Goal: Task Accomplishment & Management: Use online tool/utility

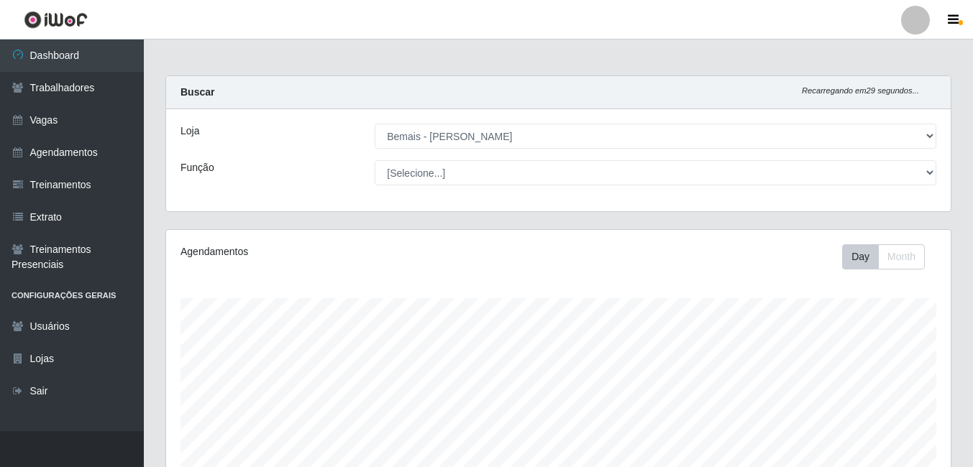
select select "230"
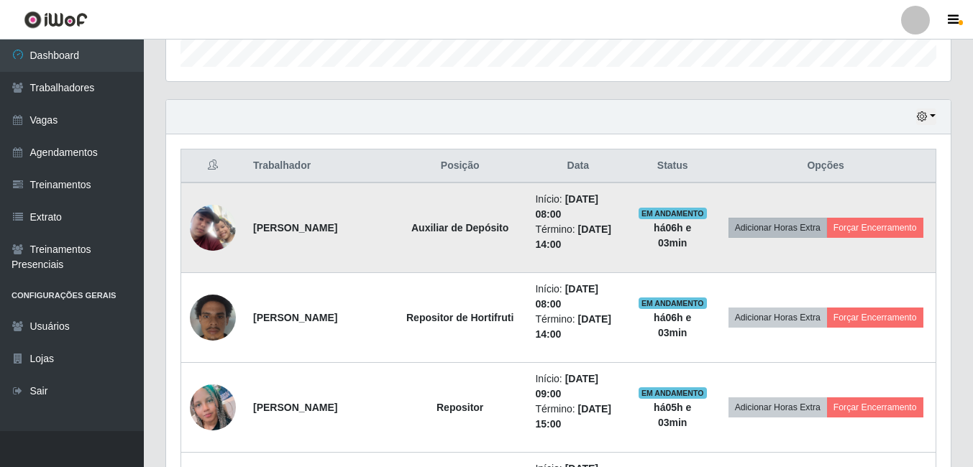
scroll to position [298, 785]
click at [827, 236] on button "Forçar Encerramento" at bounding box center [875, 228] width 96 height 20
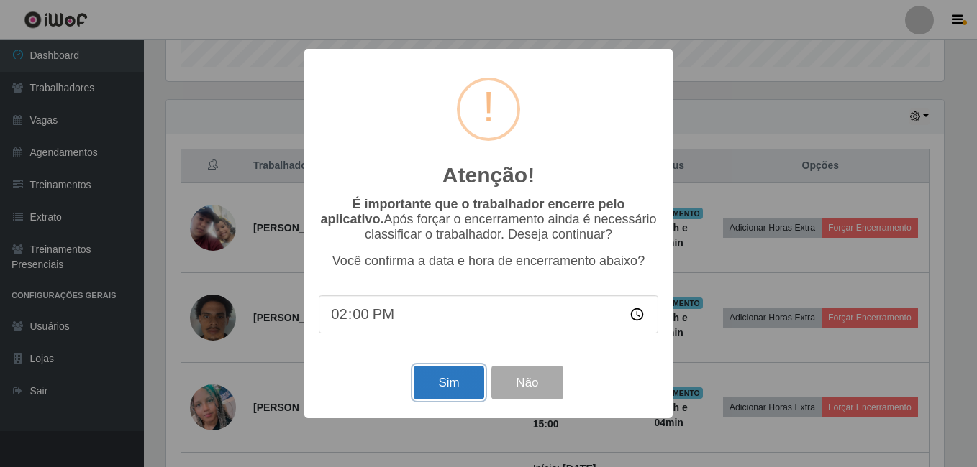
click at [442, 378] on button "Sim" at bounding box center [449, 383] width 70 height 34
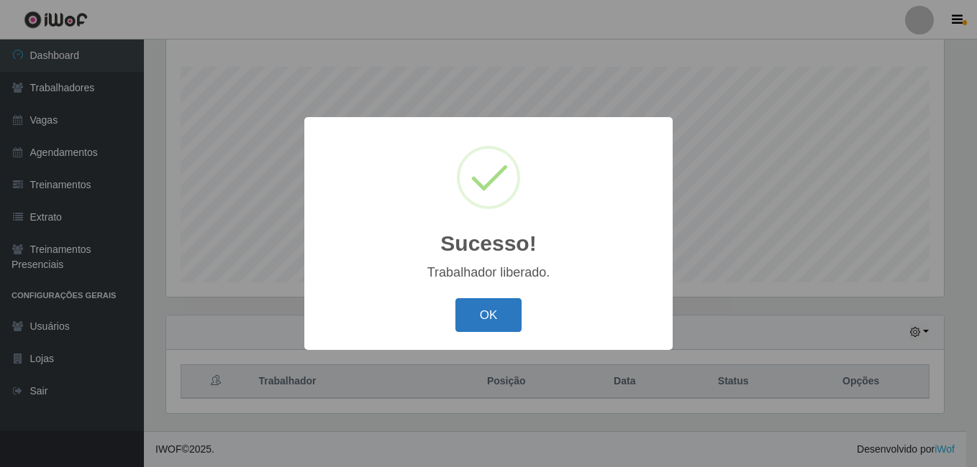
click at [478, 315] on button "OK" at bounding box center [488, 315] width 67 height 34
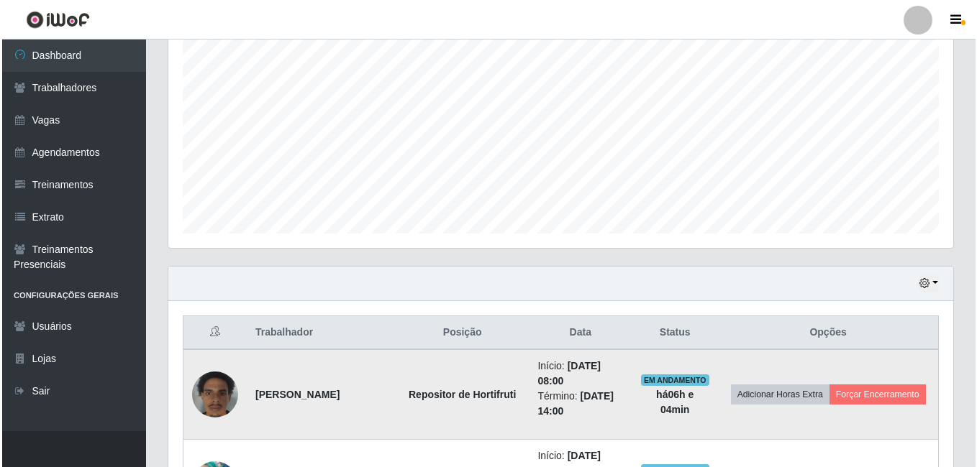
scroll to position [303, 0]
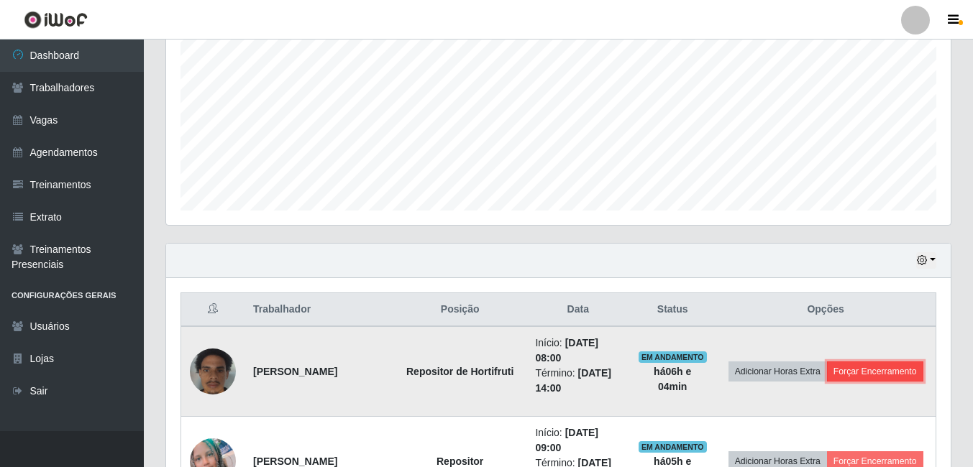
click at [827, 381] on button "Forçar Encerramento" at bounding box center [875, 372] width 96 height 20
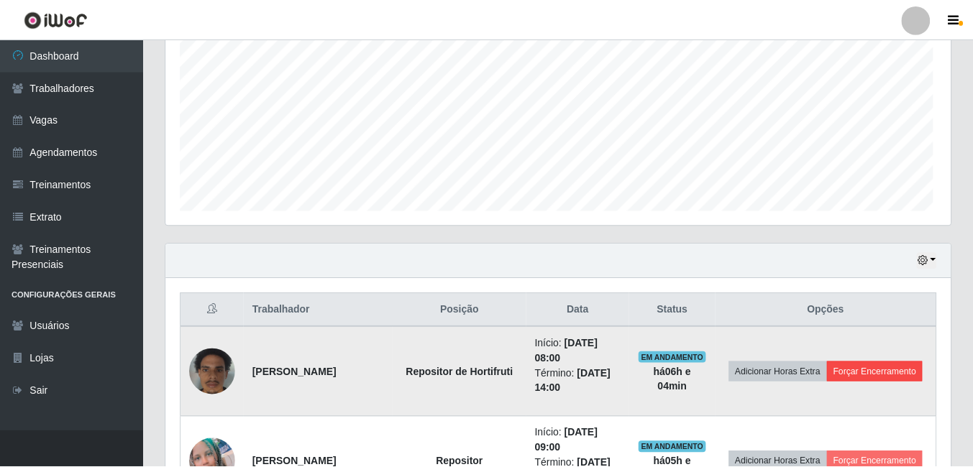
scroll to position [298, 777]
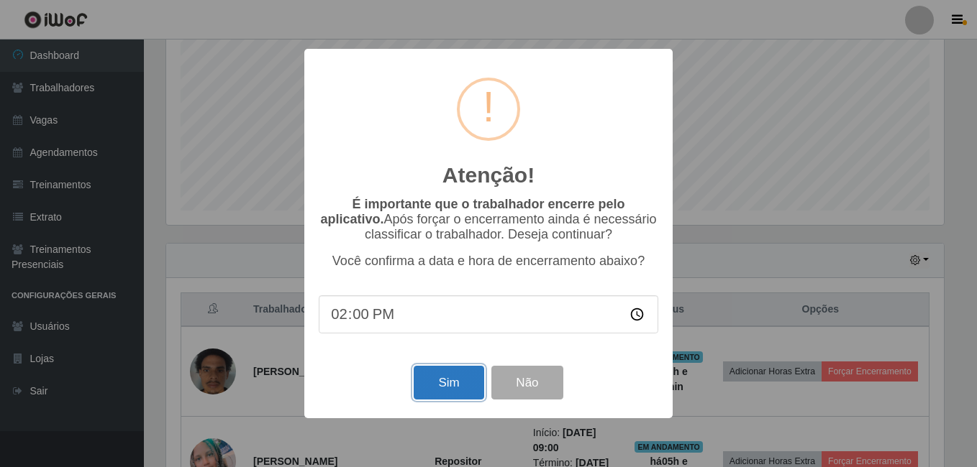
click at [426, 380] on button "Sim" at bounding box center [449, 383] width 70 height 34
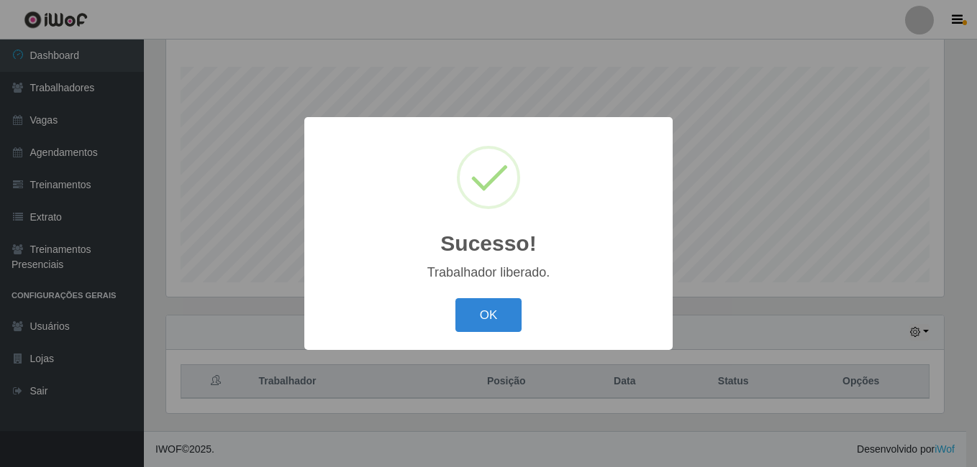
click at [478, 335] on div "OK Cancel" at bounding box center [488, 315] width 339 height 41
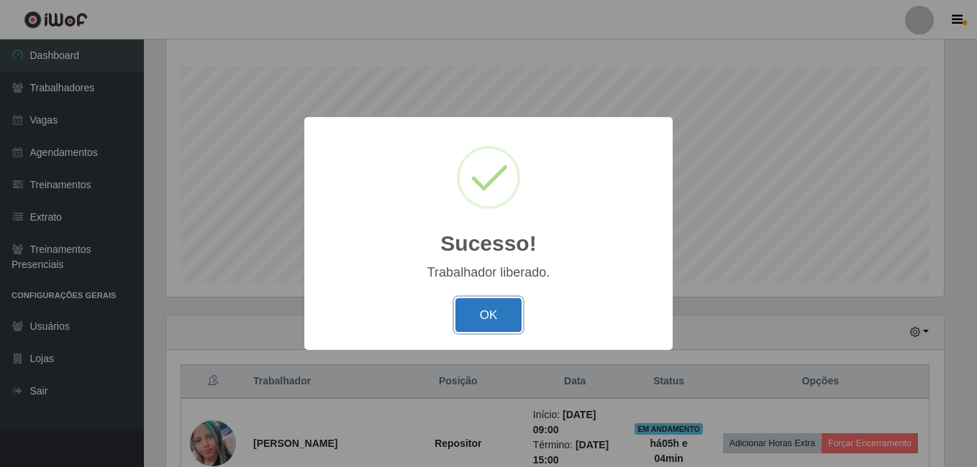
click at [492, 325] on button "OK" at bounding box center [488, 315] width 67 height 34
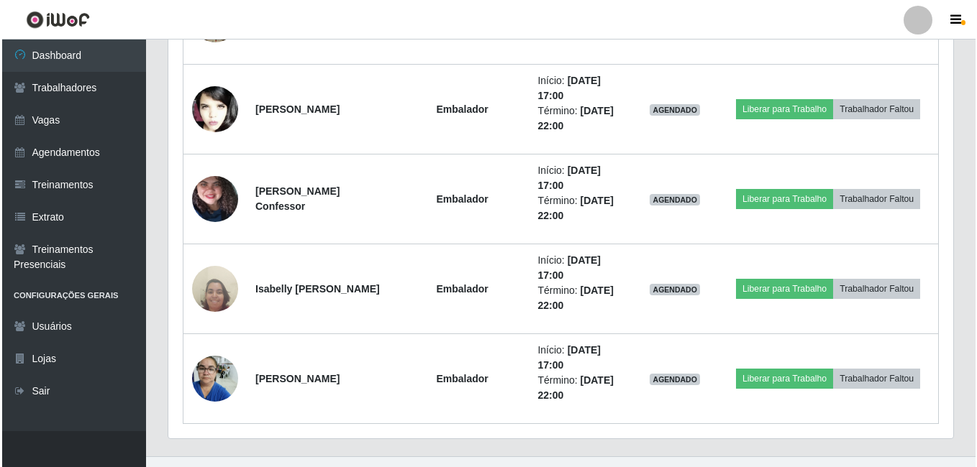
scroll to position [1670, 0]
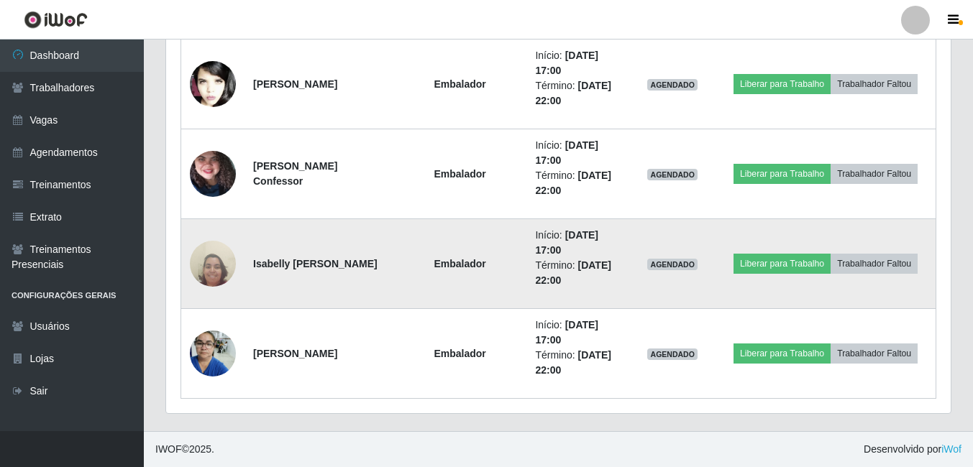
drag, startPoint x: 254, startPoint y: 260, endPoint x: 312, endPoint y: 275, distance: 60.2
click at [312, 270] on strong "Isabelly Maria dos Santos Montenegro" at bounding box center [315, 264] width 124 height 12
drag, startPoint x: 312, startPoint y: 275, endPoint x: 295, endPoint y: 262, distance: 22.0
copy strong "Isabelly Maria dos Santos Montenegro"
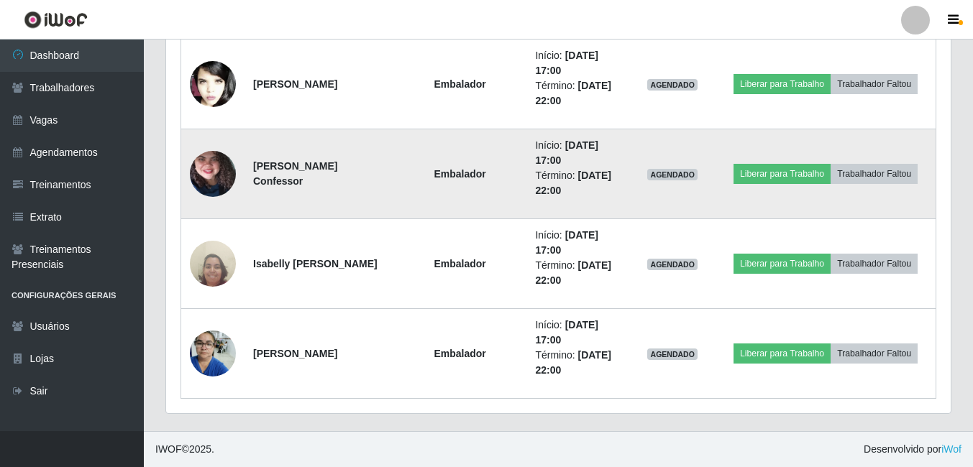
click at [411, 186] on td "Embalador" at bounding box center [459, 174] width 133 height 90
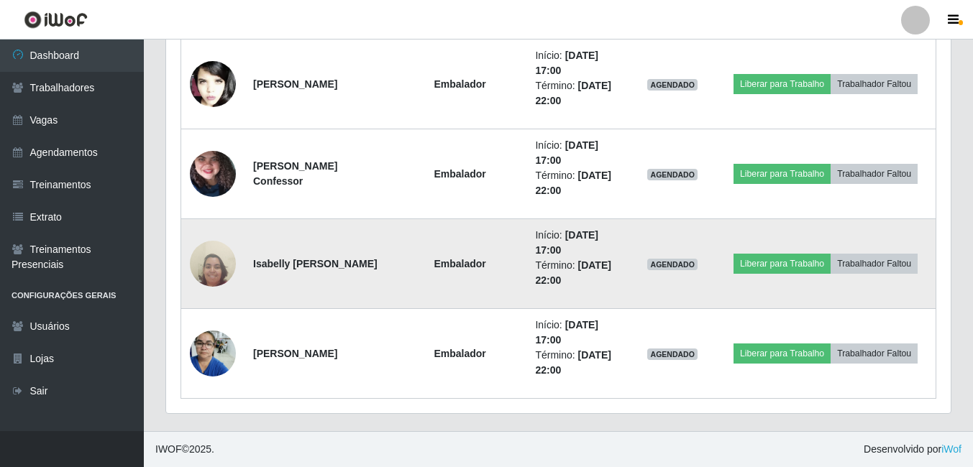
click at [221, 269] on img at bounding box center [213, 264] width 46 height 62
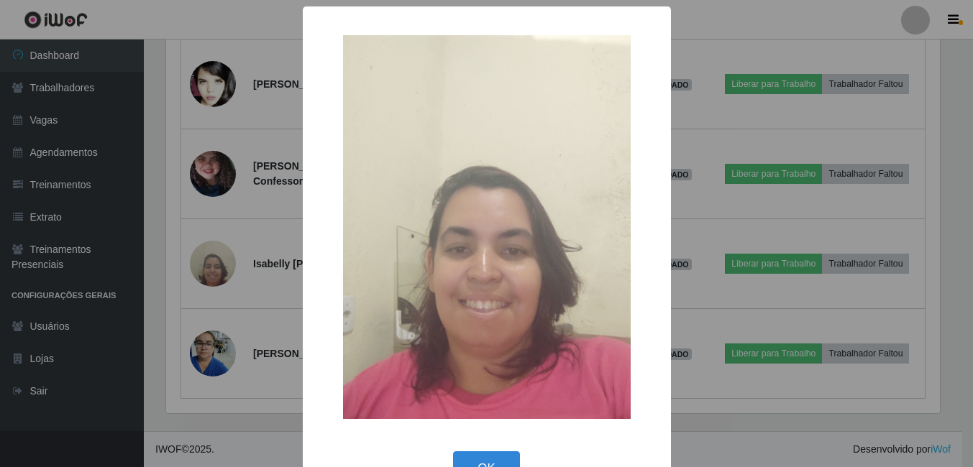
scroll to position [298, 777]
click at [472, 462] on button "OK" at bounding box center [488, 469] width 67 height 34
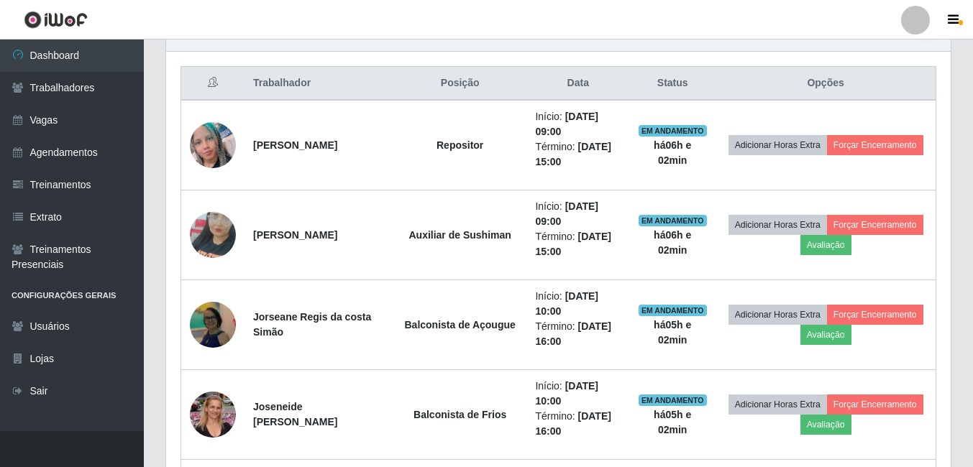
scroll to position [447, 0]
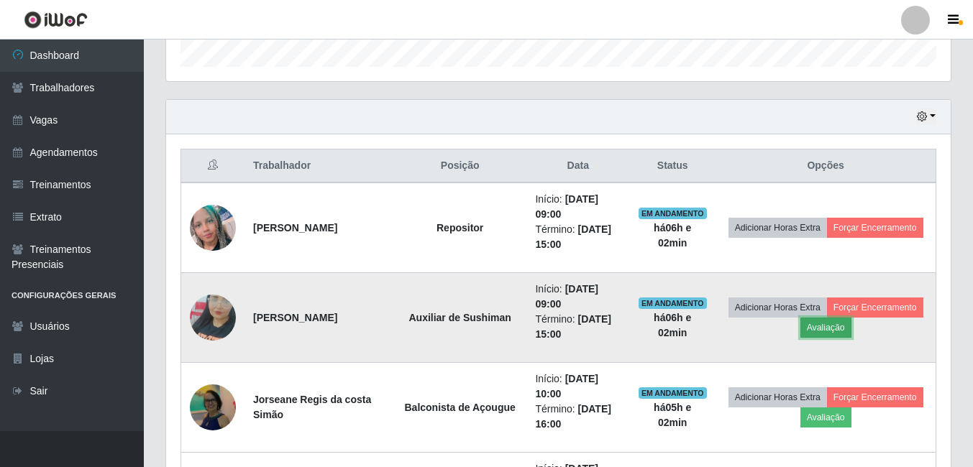
click at [851, 322] on button "Avaliação" at bounding box center [825, 328] width 51 height 20
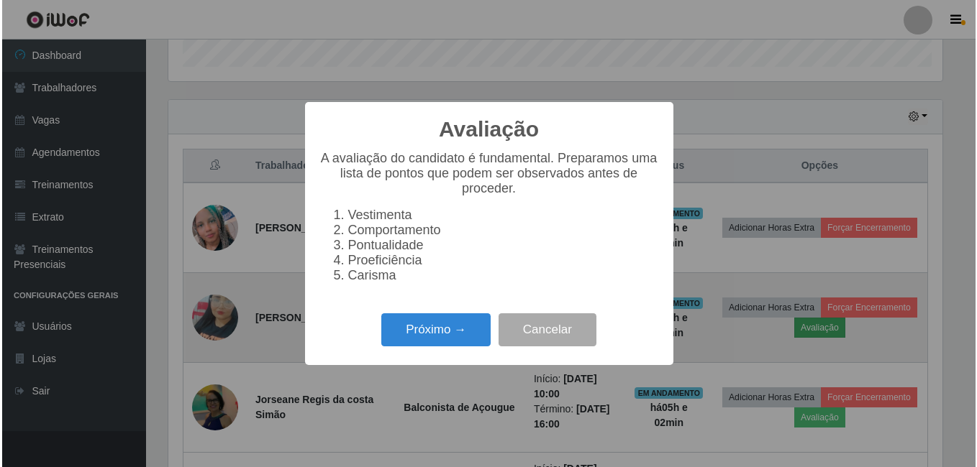
scroll to position [298, 777]
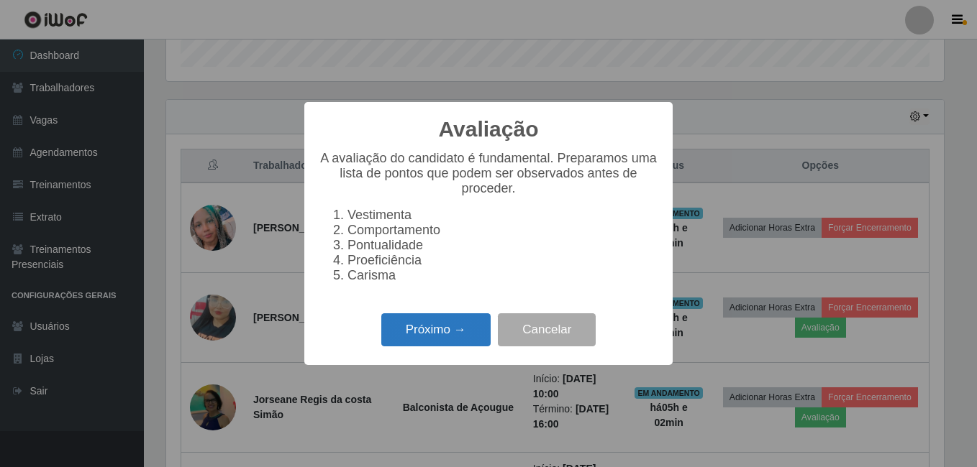
click at [451, 335] on button "Próximo →" at bounding box center [435, 331] width 109 height 34
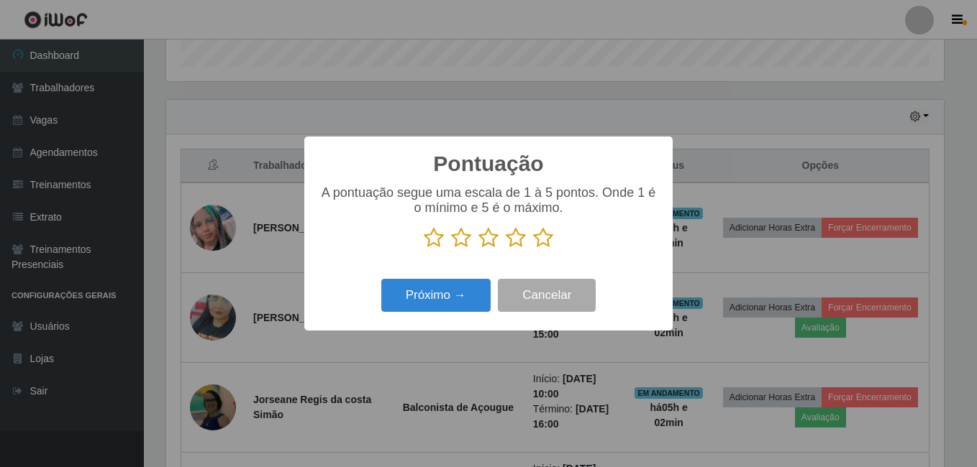
scroll to position [718845, 718366]
click at [539, 237] on icon at bounding box center [543, 238] width 20 height 22
click at [533, 249] on input "radio" at bounding box center [533, 249] width 0 height 0
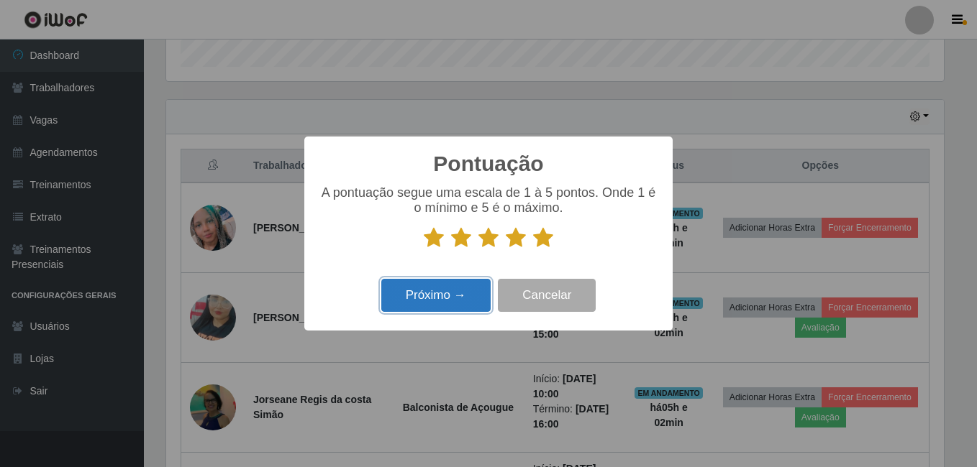
click at [436, 291] on button "Próximo →" at bounding box center [435, 296] width 109 height 34
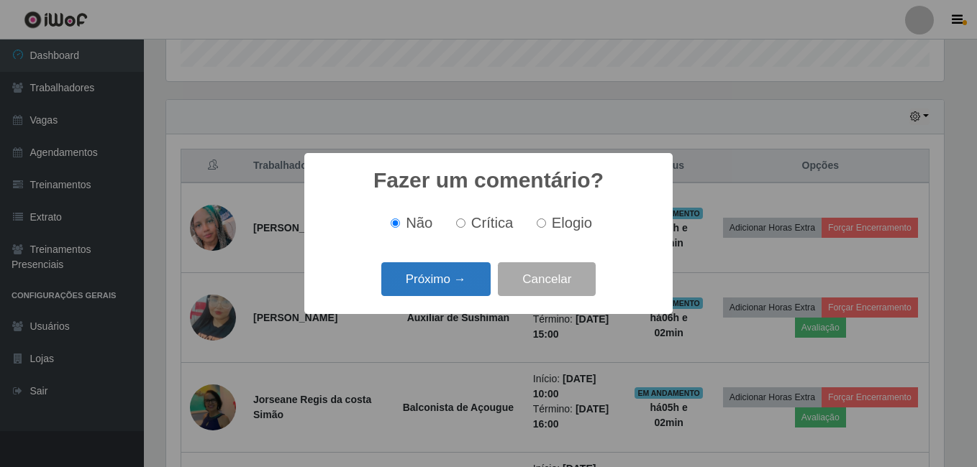
click at [432, 286] on button "Próximo →" at bounding box center [435, 279] width 109 height 34
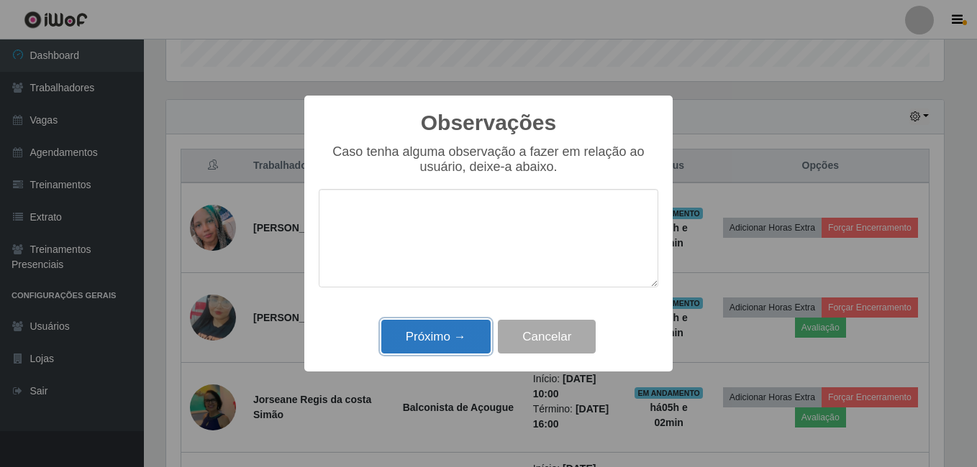
click at [424, 339] on button "Próximo →" at bounding box center [435, 337] width 109 height 34
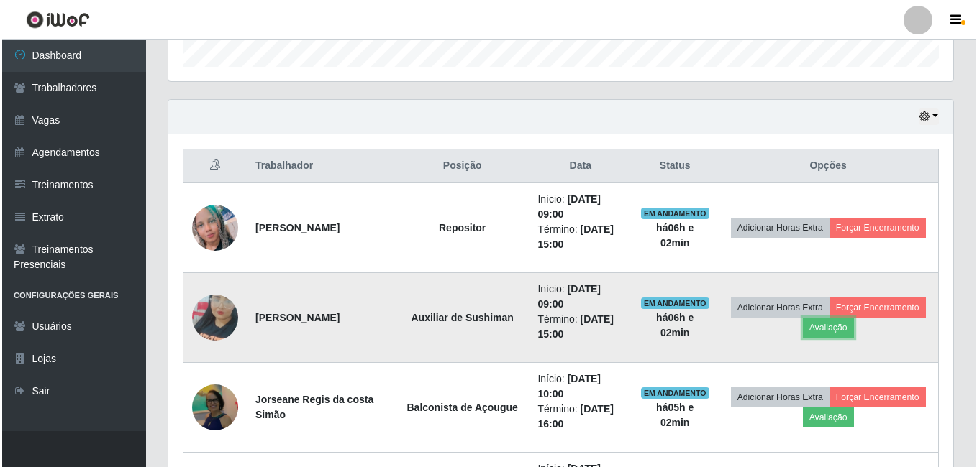
scroll to position [298, 785]
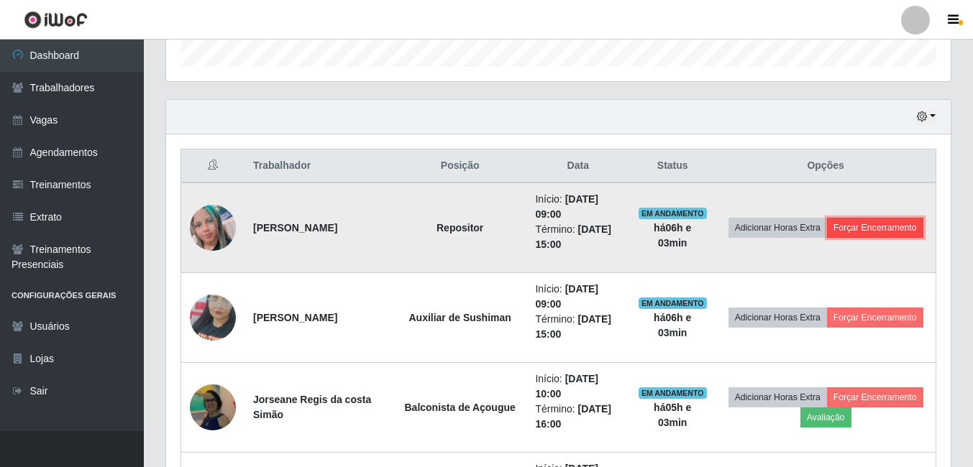
click at [827, 238] on button "Forçar Encerramento" at bounding box center [875, 228] width 96 height 20
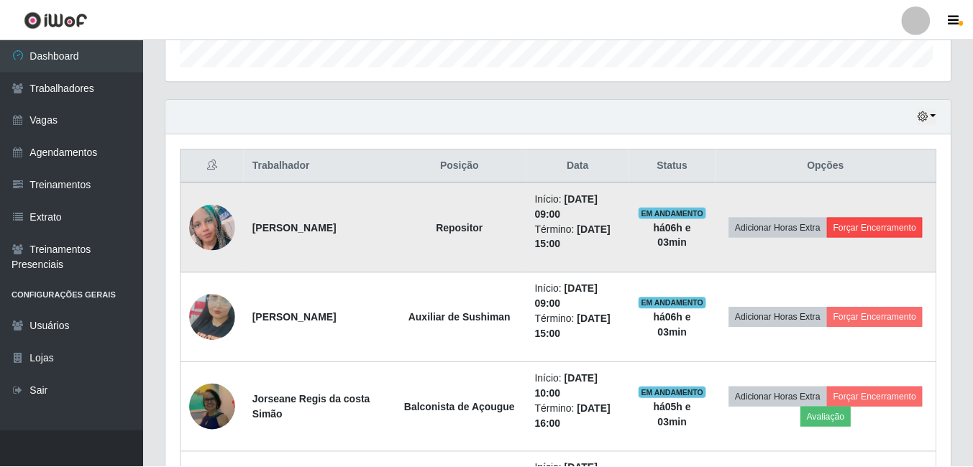
scroll to position [298, 777]
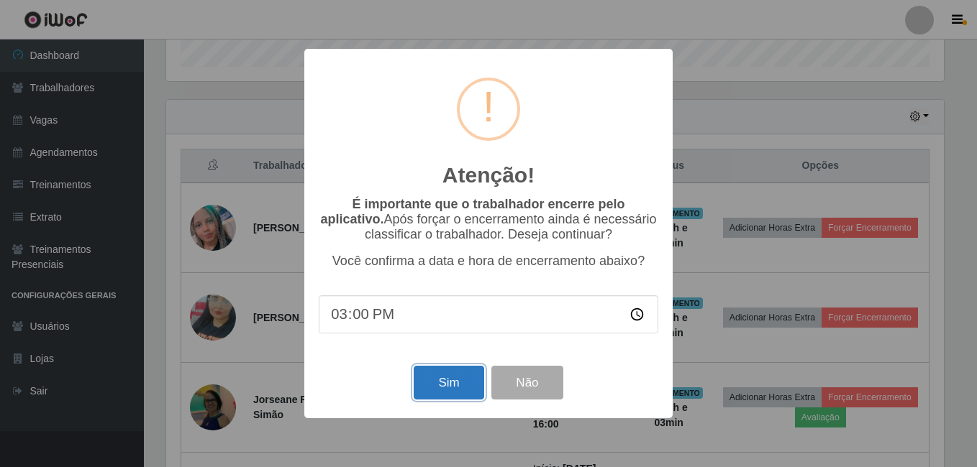
click at [465, 379] on button "Sim" at bounding box center [449, 383] width 70 height 34
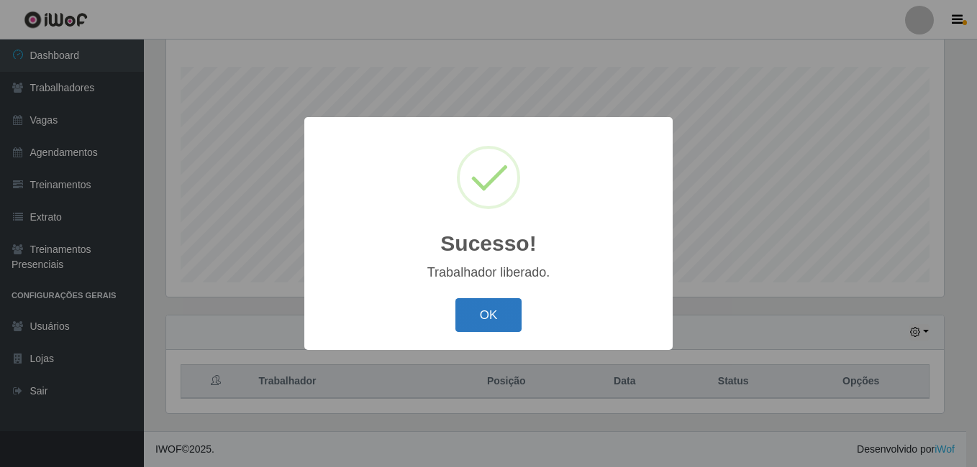
click at [508, 325] on button "OK" at bounding box center [488, 315] width 67 height 34
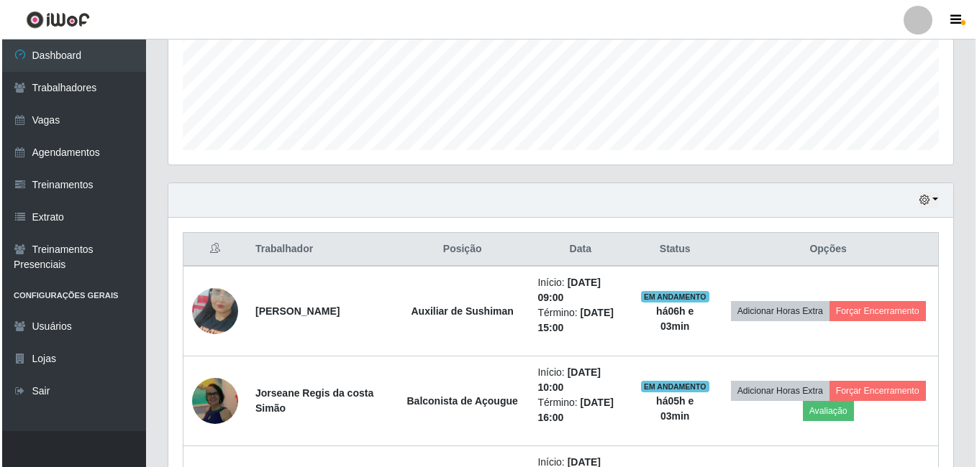
scroll to position [375, 0]
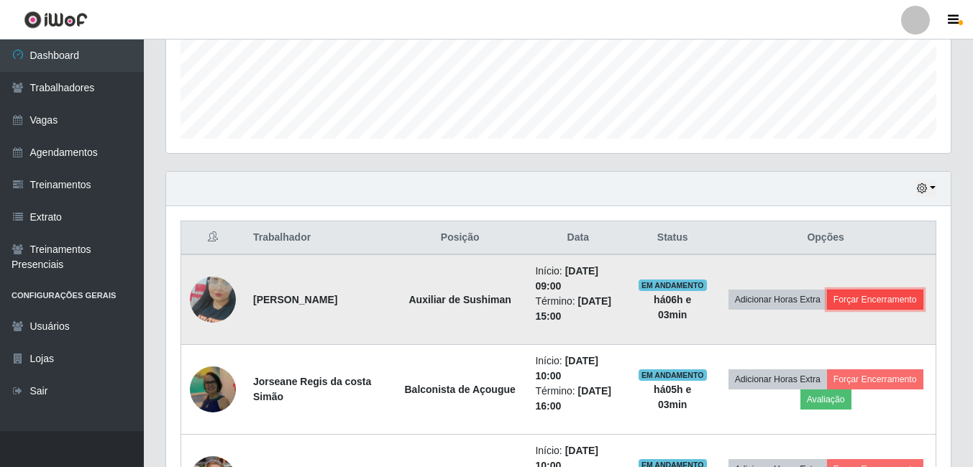
click at [827, 308] on button "Forçar Encerramento" at bounding box center [875, 300] width 96 height 20
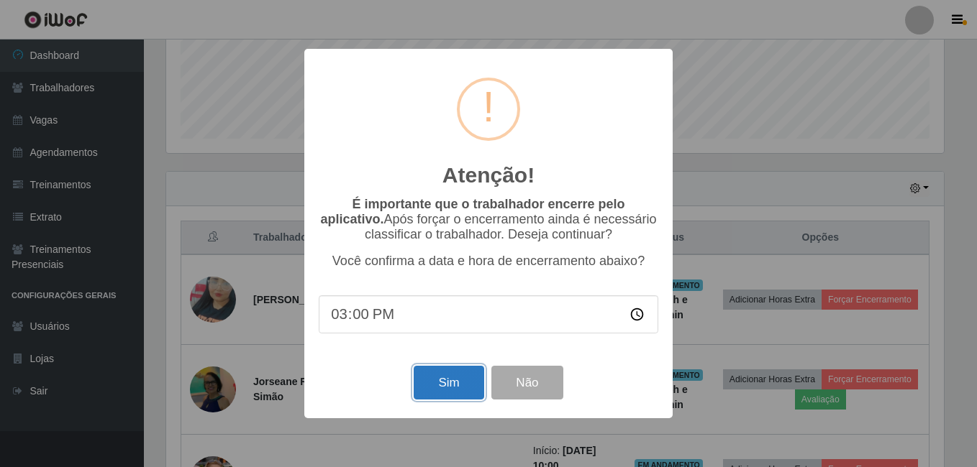
click at [464, 381] on button "Sim" at bounding box center [449, 383] width 70 height 34
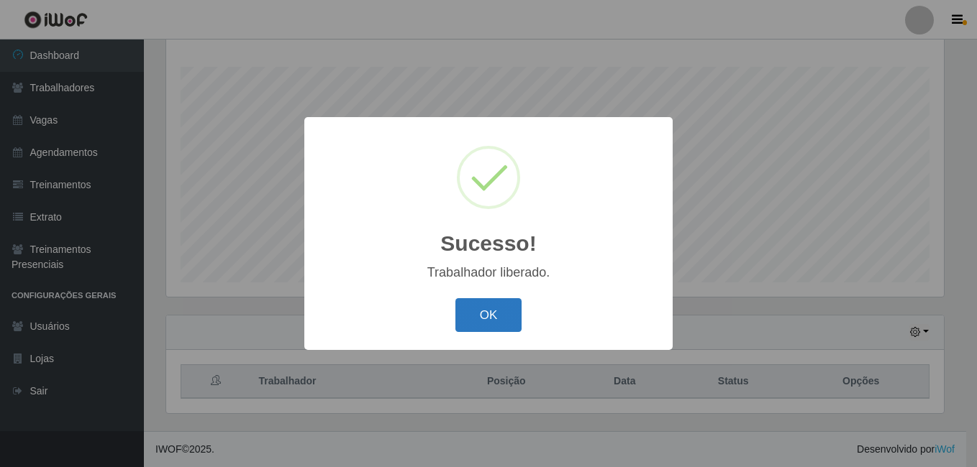
click at [512, 326] on button "OK" at bounding box center [488, 315] width 67 height 34
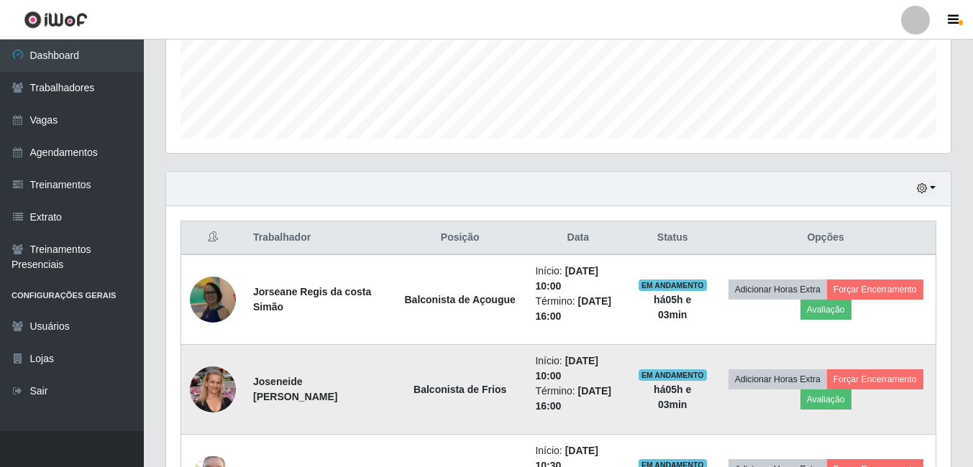
scroll to position [447, 0]
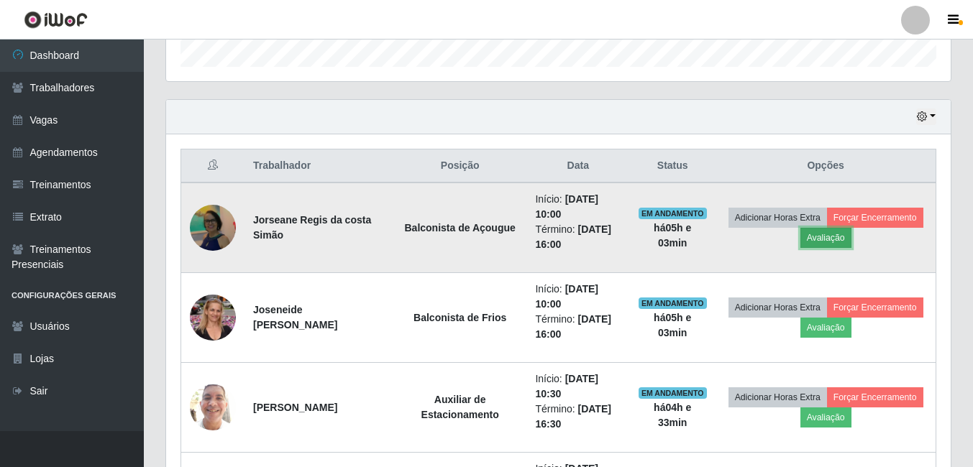
click at [851, 242] on button "Avaliação" at bounding box center [825, 238] width 51 height 20
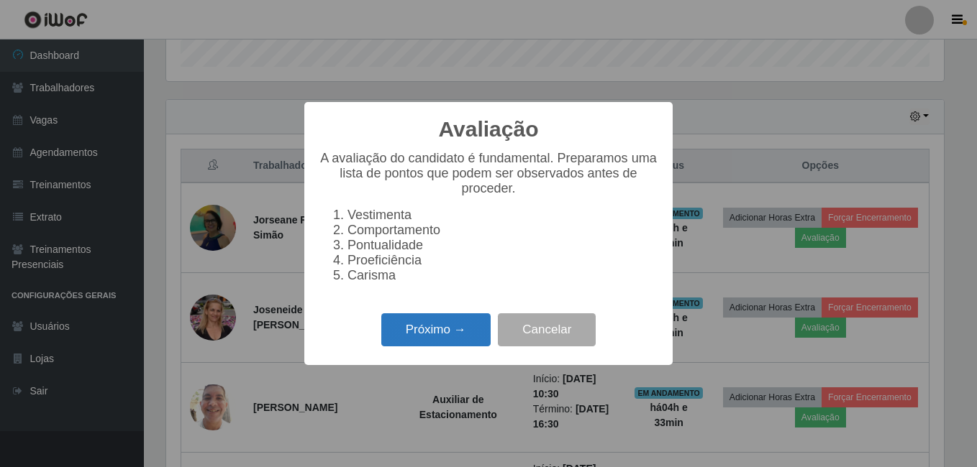
click at [437, 345] on button "Próximo →" at bounding box center [435, 331] width 109 height 34
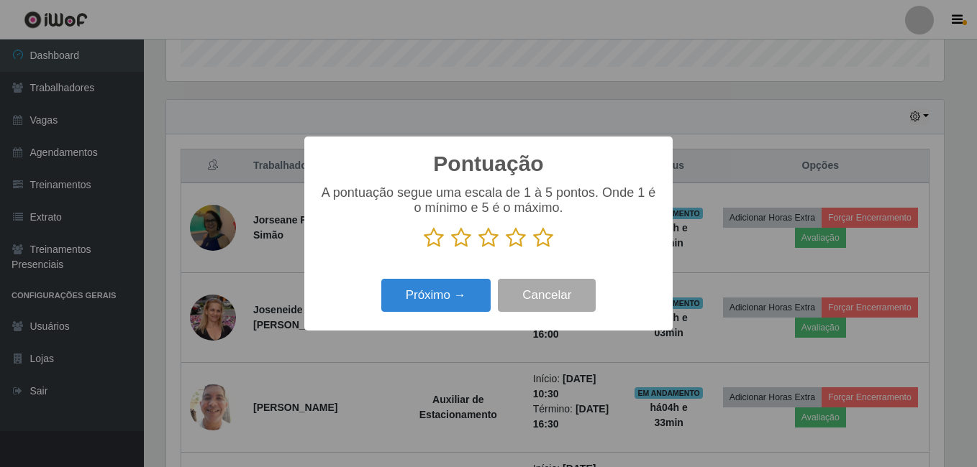
click at [539, 242] on icon at bounding box center [543, 238] width 20 height 22
click at [533, 249] on input "radio" at bounding box center [533, 249] width 0 height 0
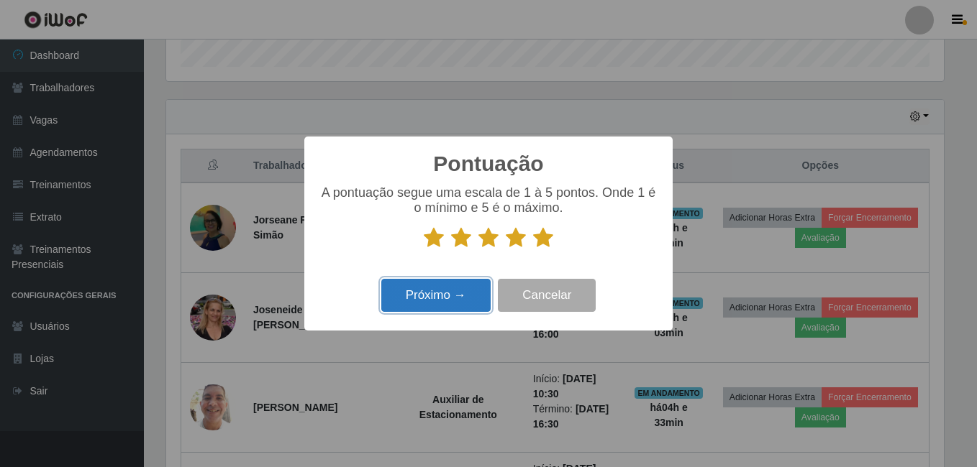
click at [466, 310] on button "Próximo →" at bounding box center [435, 296] width 109 height 34
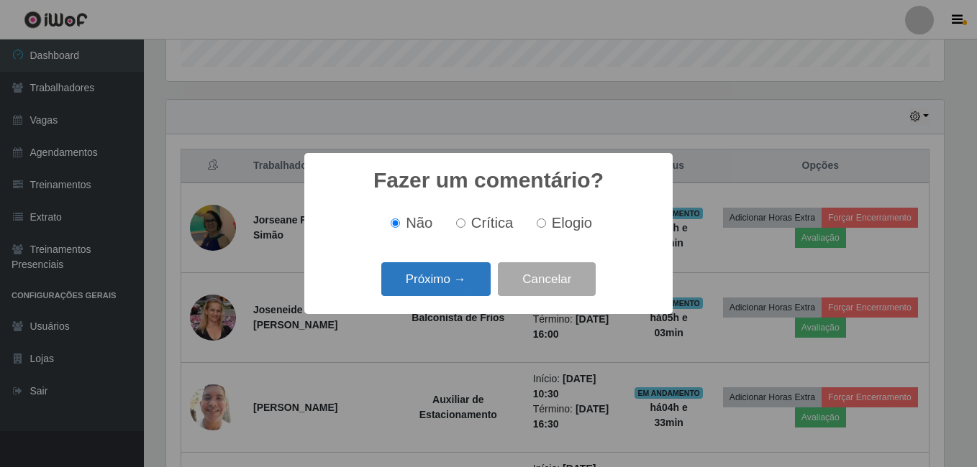
click at [465, 289] on button "Próximo →" at bounding box center [435, 279] width 109 height 34
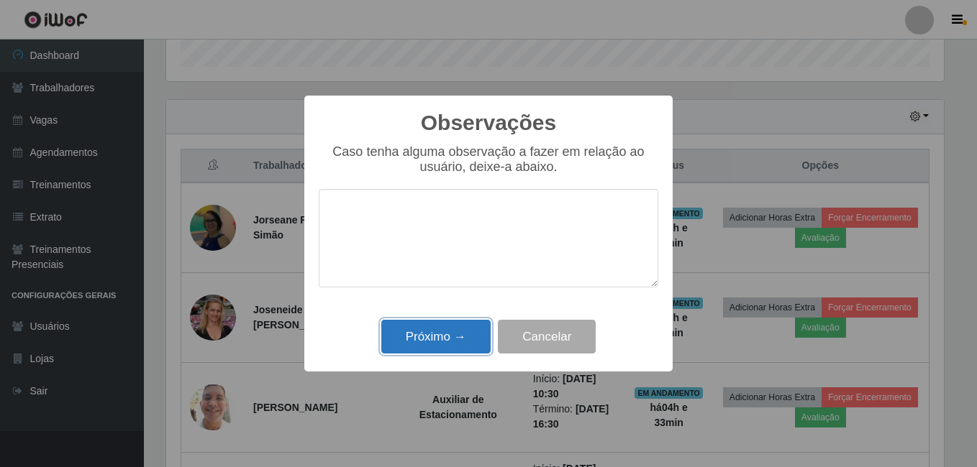
click at [446, 340] on button "Próximo →" at bounding box center [435, 337] width 109 height 34
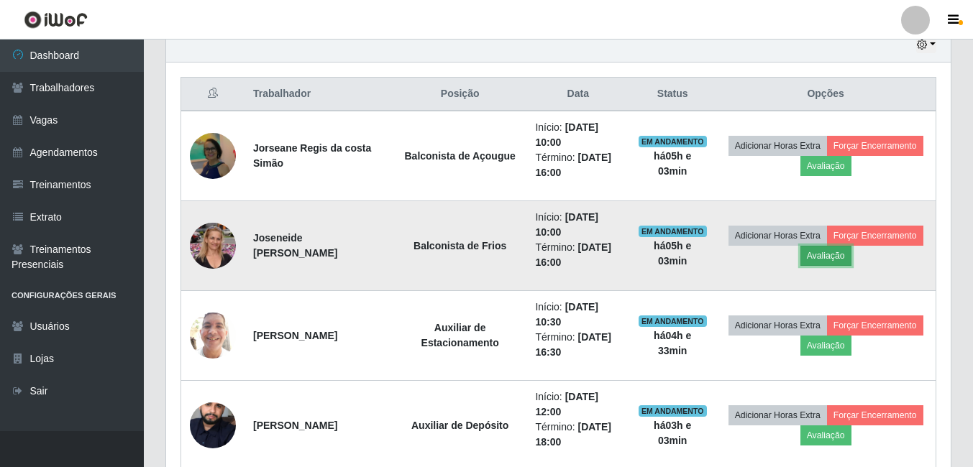
click at [851, 257] on button "Avaliação" at bounding box center [825, 256] width 51 height 20
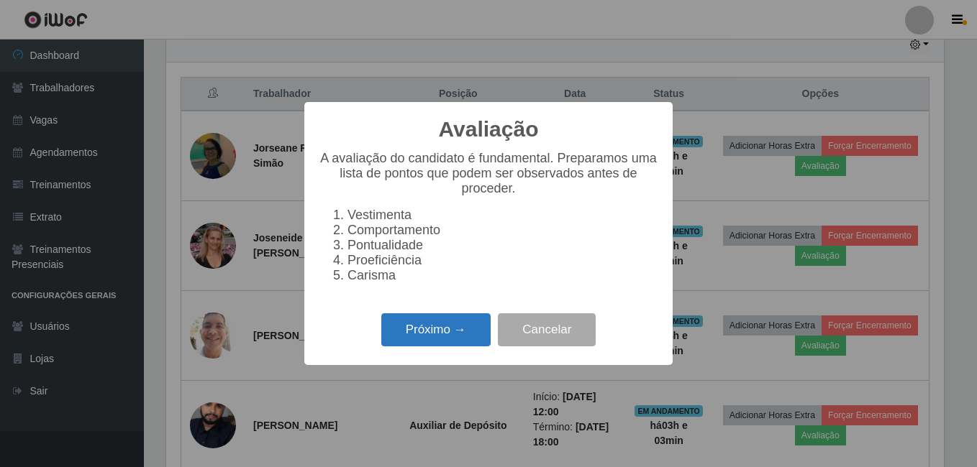
click at [455, 339] on button "Próximo →" at bounding box center [435, 331] width 109 height 34
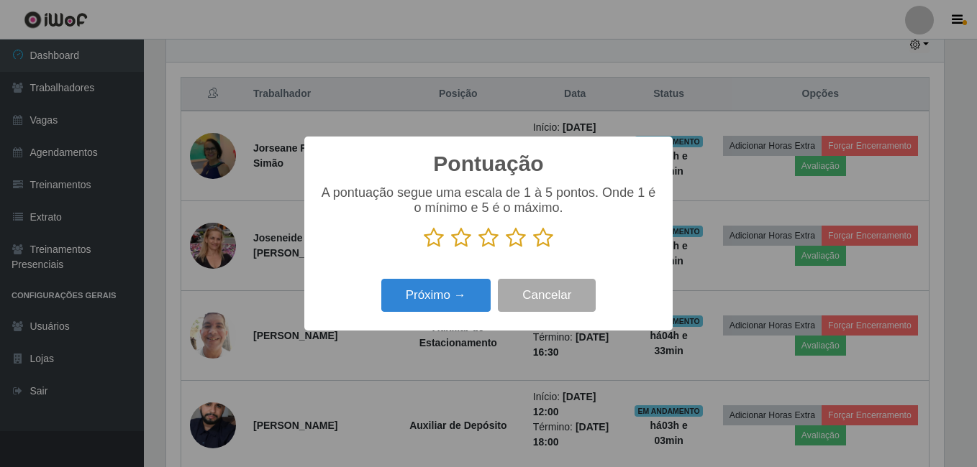
click at [542, 244] on icon at bounding box center [543, 238] width 20 height 22
click at [533, 249] on input "radio" at bounding box center [533, 249] width 0 height 0
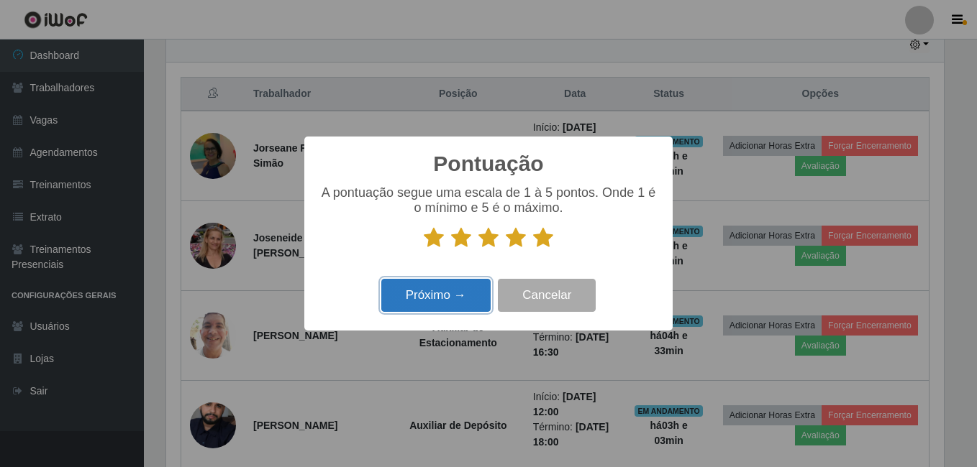
click at [447, 289] on button "Próximo →" at bounding box center [435, 296] width 109 height 34
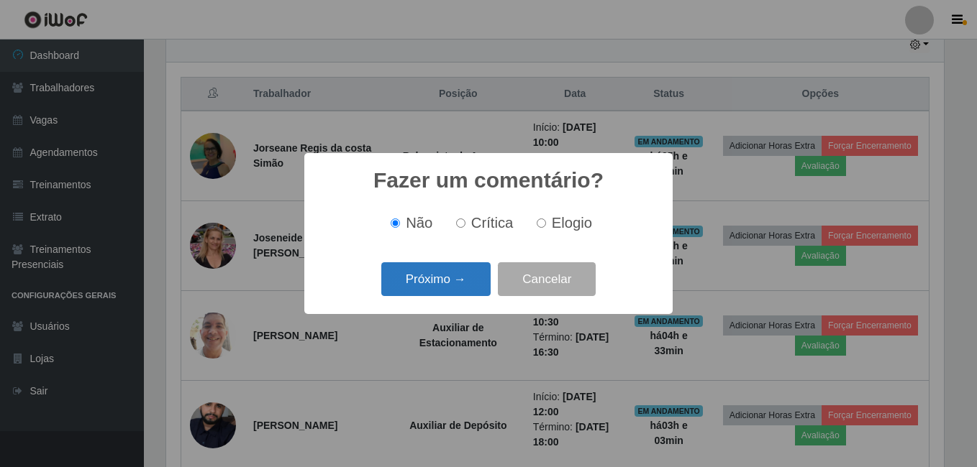
click at [452, 286] on button "Próximo →" at bounding box center [435, 279] width 109 height 34
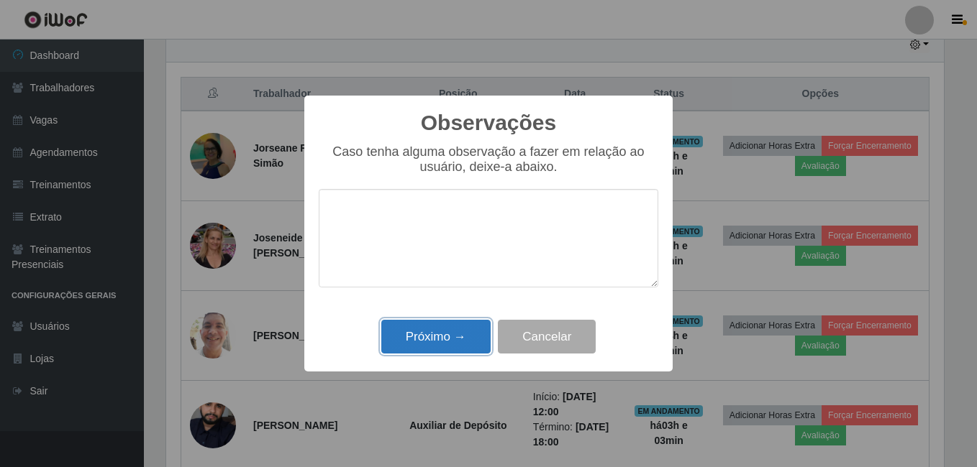
click at [436, 339] on button "Próximo →" at bounding box center [435, 337] width 109 height 34
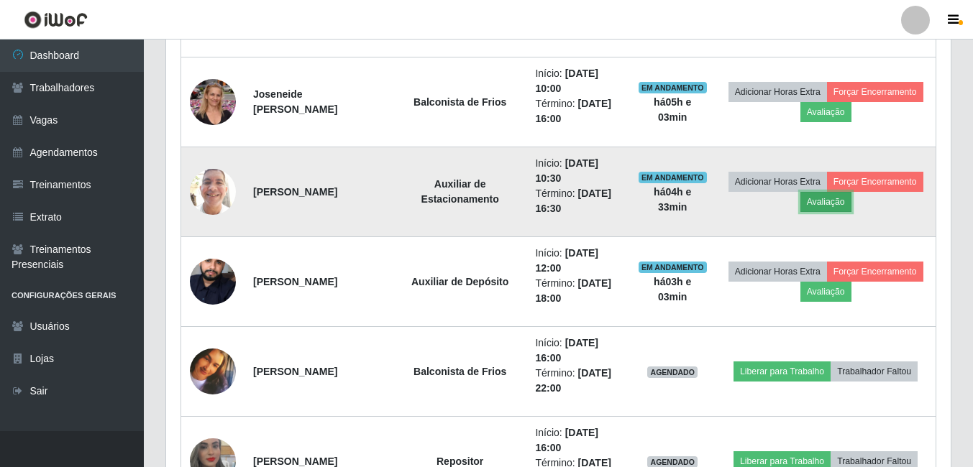
click at [851, 204] on button "Avaliação" at bounding box center [825, 202] width 51 height 20
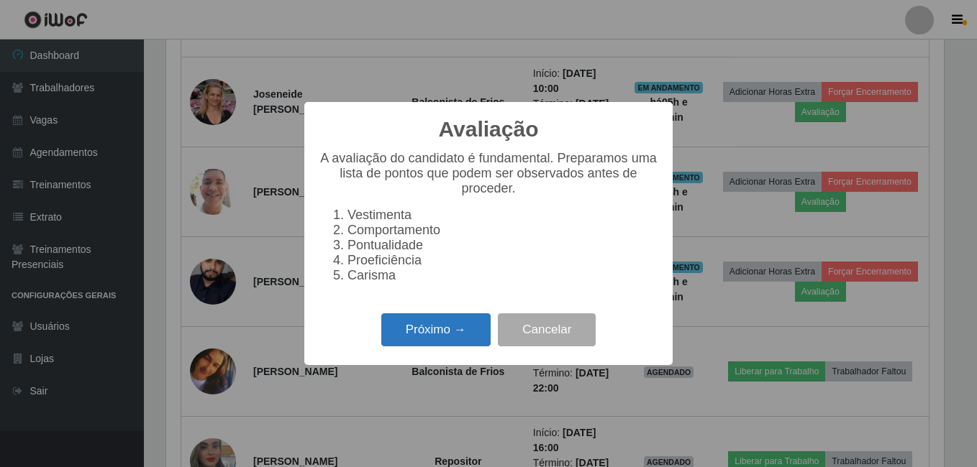
click at [436, 331] on button "Próximo →" at bounding box center [435, 331] width 109 height 34
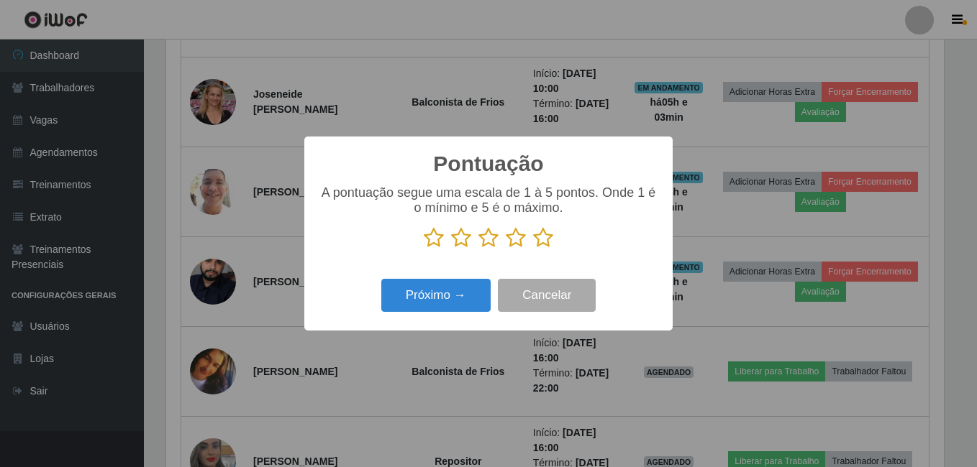
click at [544, 242] on icon at bounding box center [543, 238] width 20 height 22
click at [533, 249] on input "radio" at bounding box center [533, 249] width 0 height 0
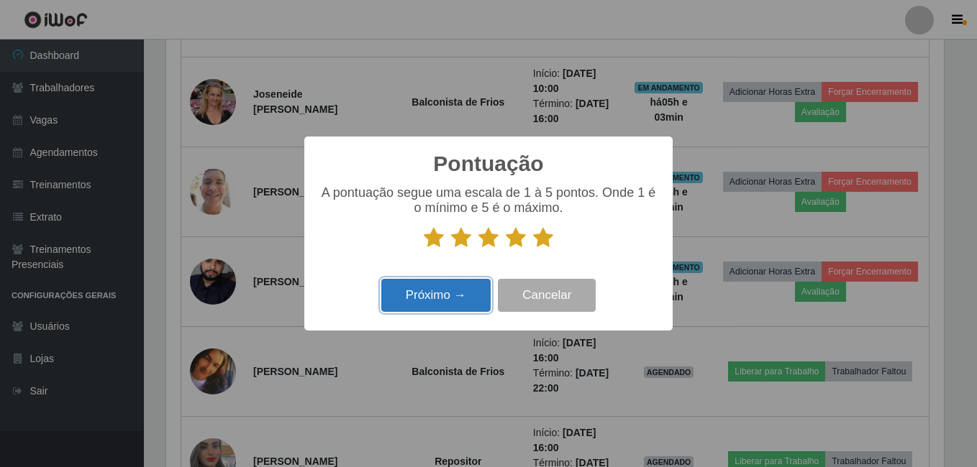
click at [440, 288] on button "Próximo →" at bounding box center [435, 296] width 109 height 34
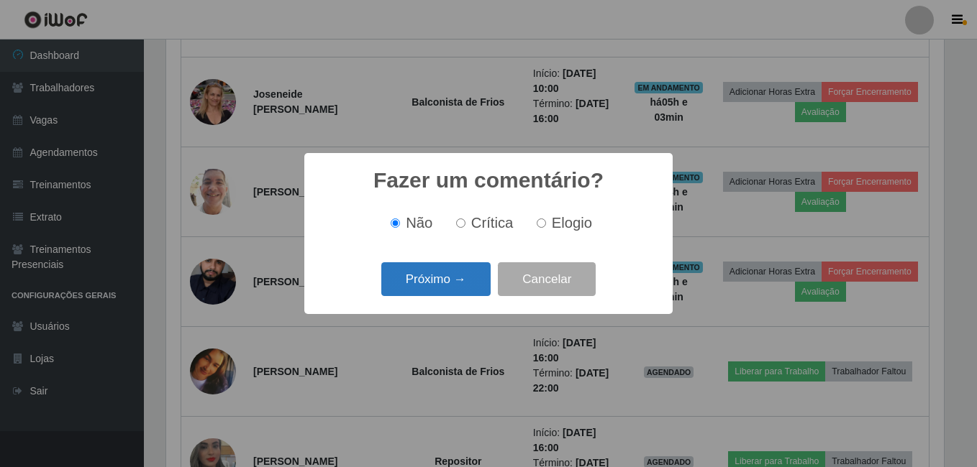
click at [444, 286] on button "Próximo →" at bounding box center [435, 279] width 109 height 34
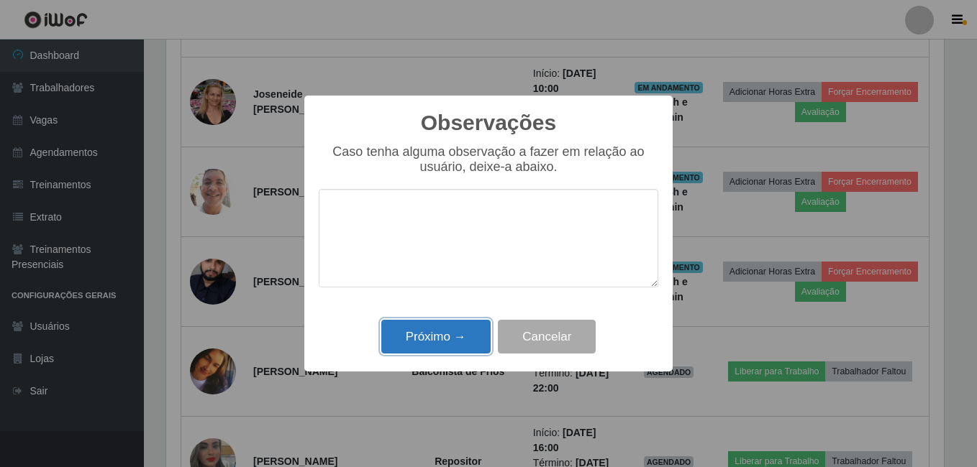
click at [434, 333] on button "Próximo →" at bounding box center [435, 337] width 109 height 34
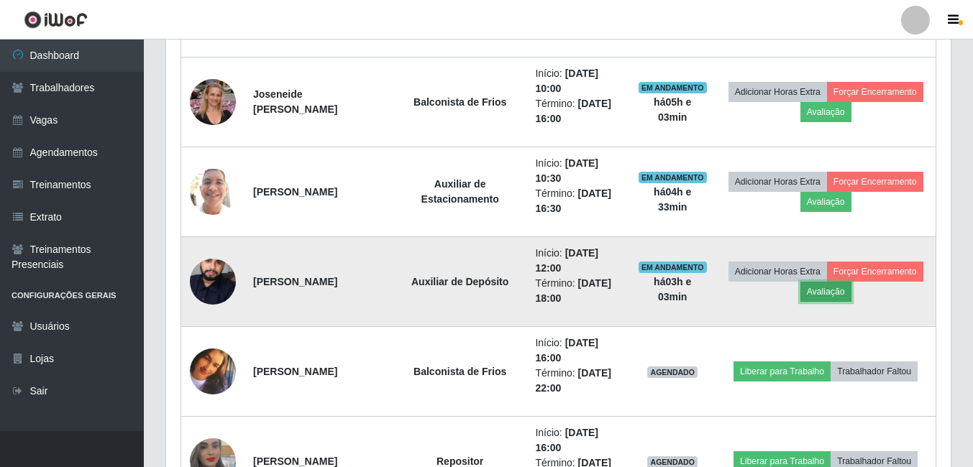
click at [851, 301] on button "Avaliação" at bounding box center [825, 292] width 51 height 20
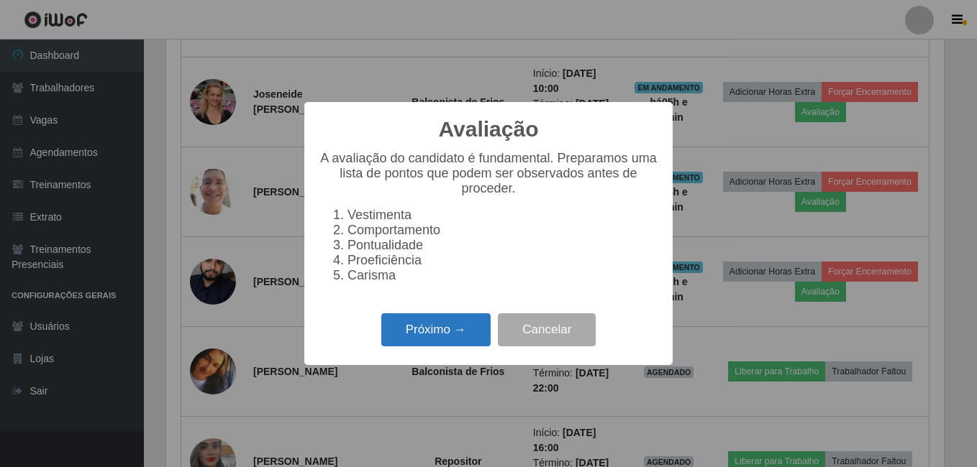
click at [448, 347] on button "Próximo →" at bounding box center [435, 331] width 109 height 34
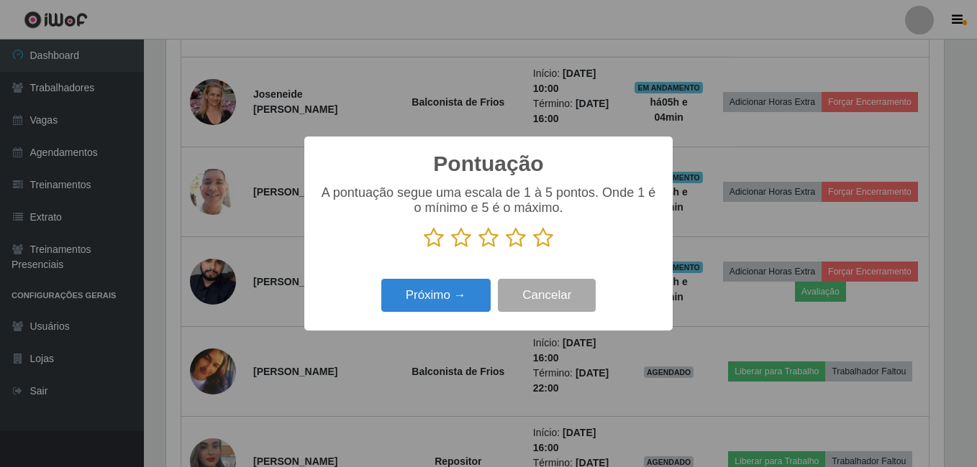
click at [547, 240] on icon at bounding box center [543, 238] width 20 height 22
click at [533, 249] on input "radio" at bounding box center [533, 249] width 0 height 0
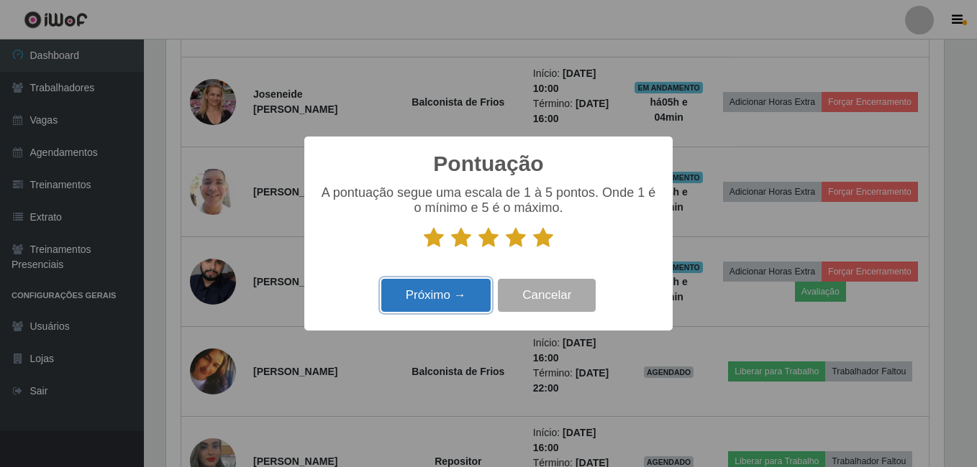
click at [462, 293] on button "Próximo →" at bounding box center [435, 296] width 109 height 34
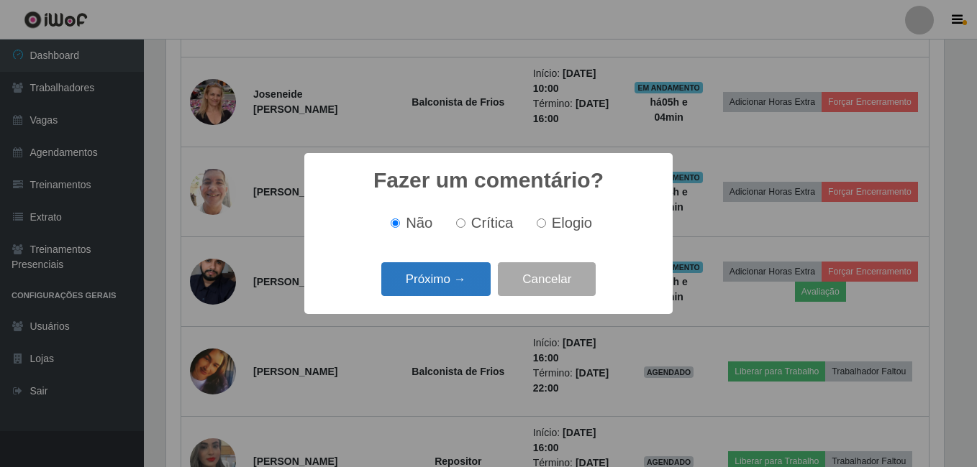
click at [461, 281] on button "Próximo →" at bounding box center [435, 279] width 109 height 34
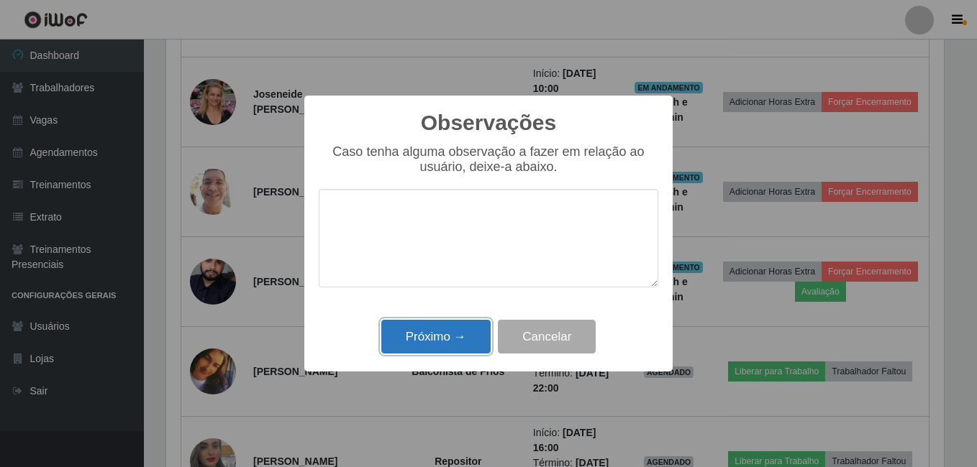
click at [442, 337] on button "Próximo →" at bounding box center [435, 337] width 109 height 34
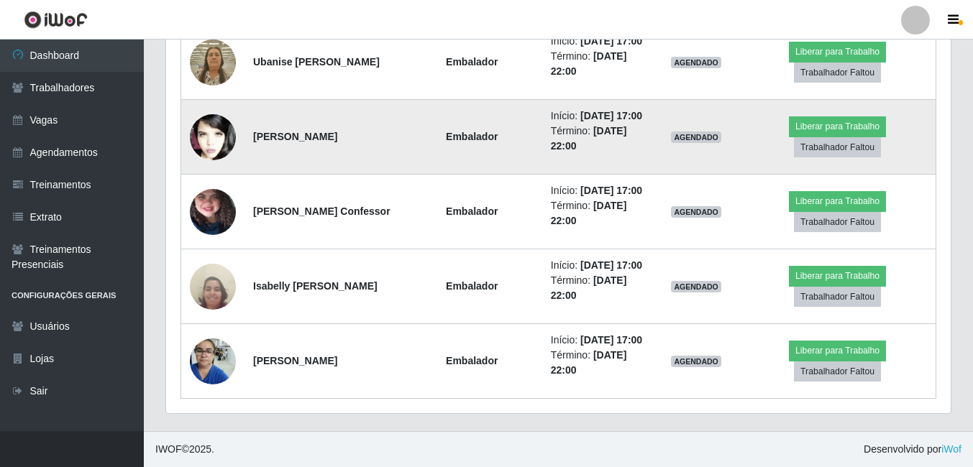
scroll to position [1346, 0]
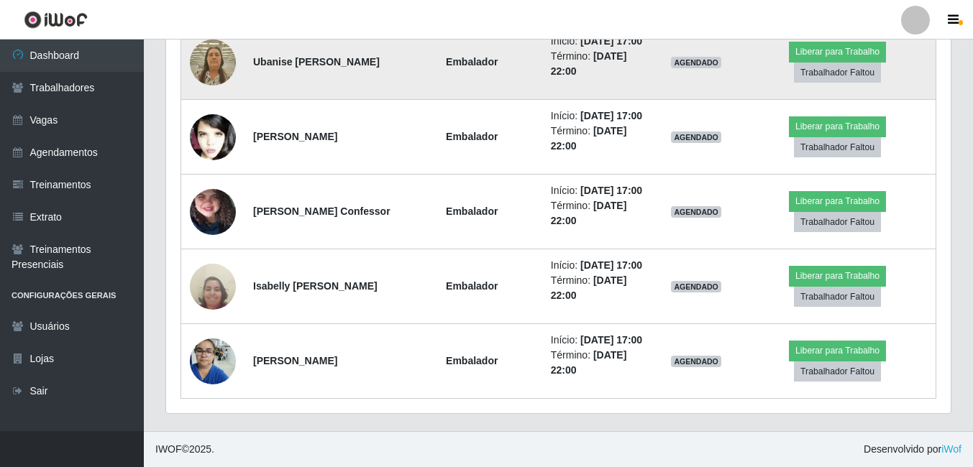
click at [223, 93] on img at bounding box center [213, 62] width 46 height 61
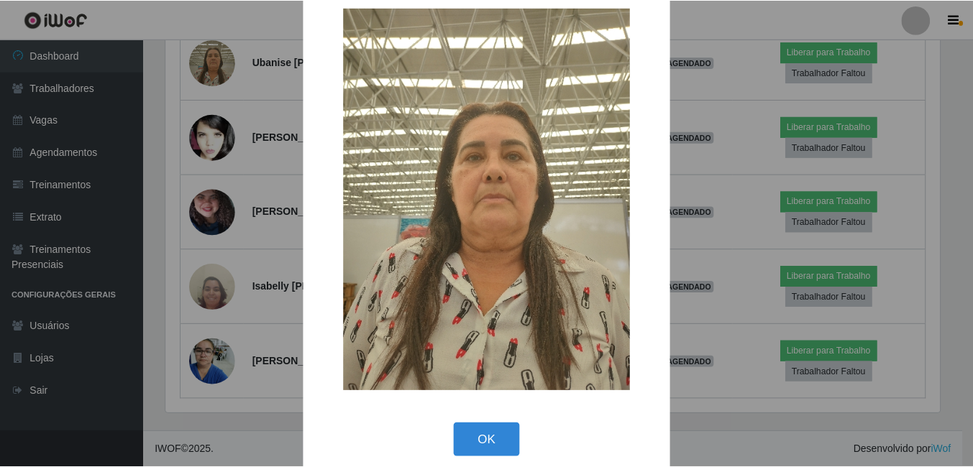
scroll to position [42, 0]
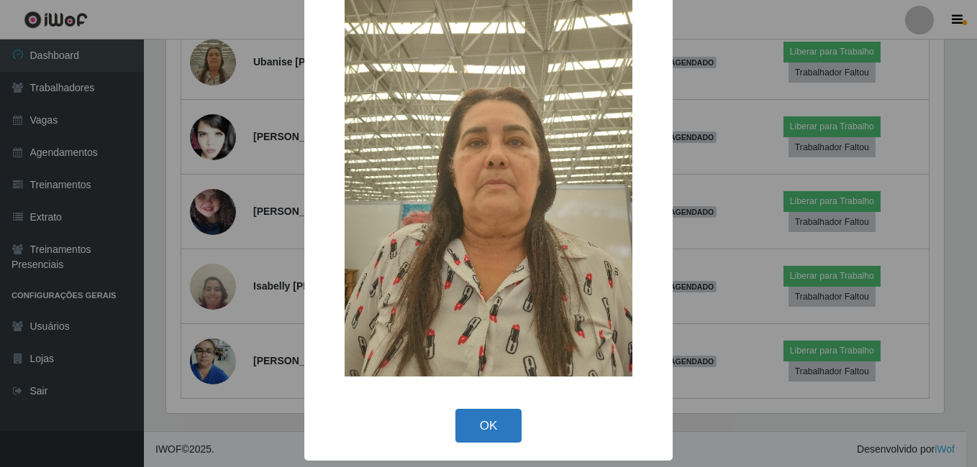
click at [489, 424] on button "OK" at bounding box center [488, 426] width 67 height 34
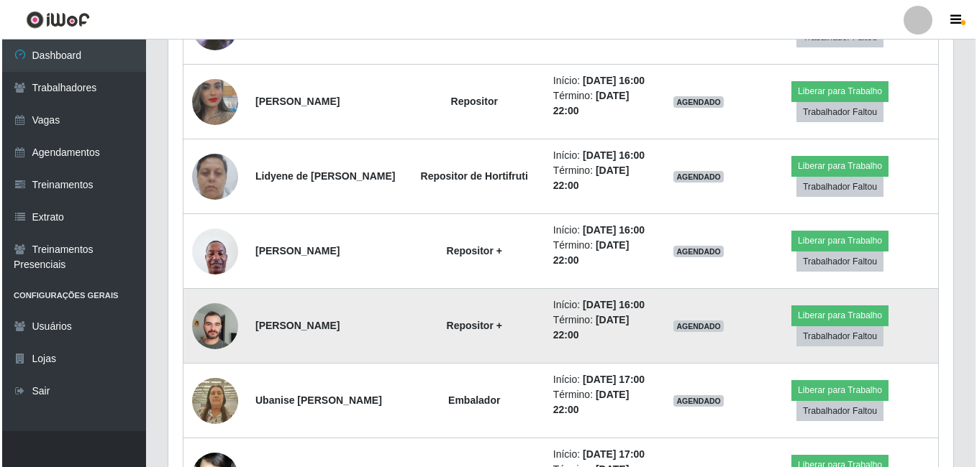
scroll to position [915, 0]
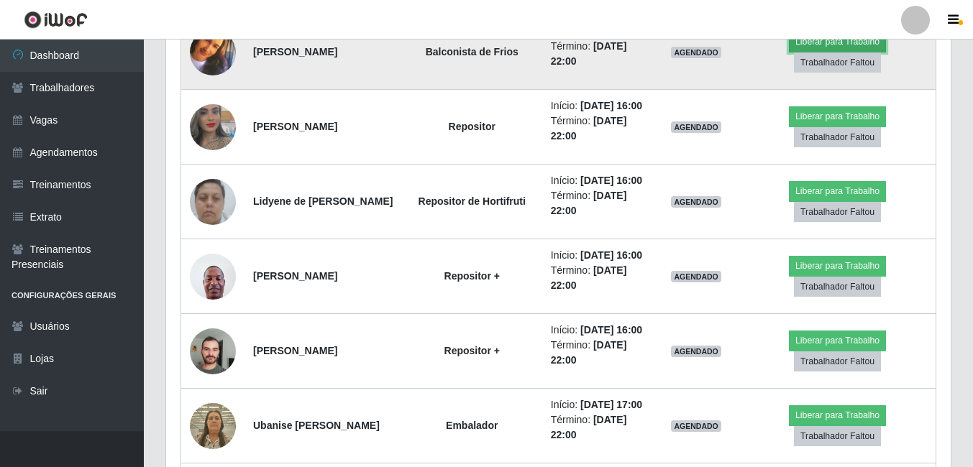
click at [836, 52] on button "Liberar para Trabalho" at bounding box center [837, 42] width 97 height 20
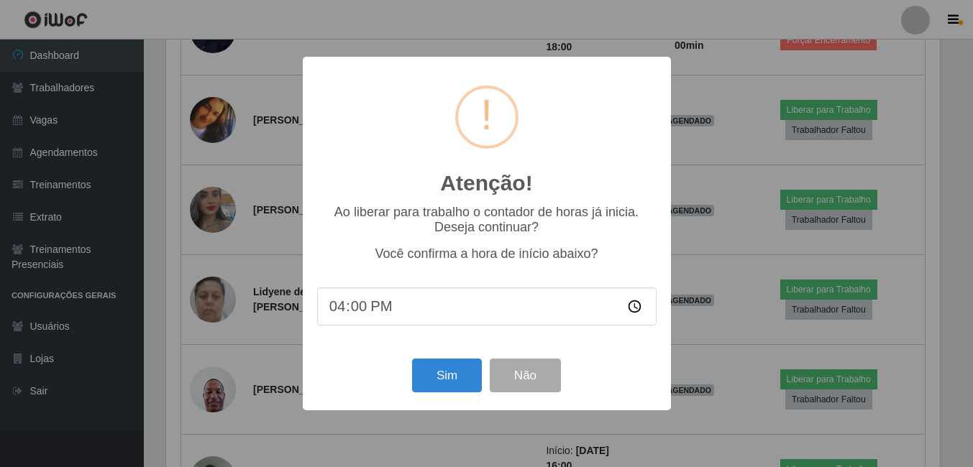
scroll to position [298, 777]
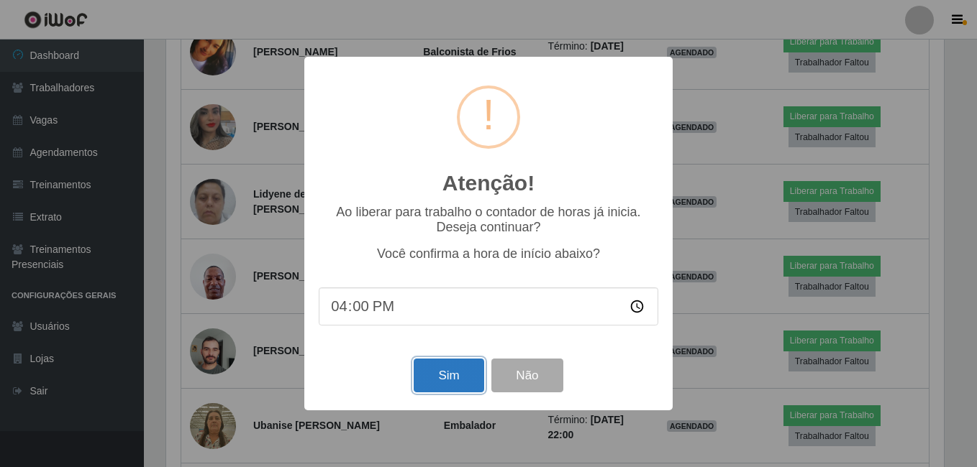
click at [447, 386] on button "Sim" at bounding box center [449, 376] width 70 height 34
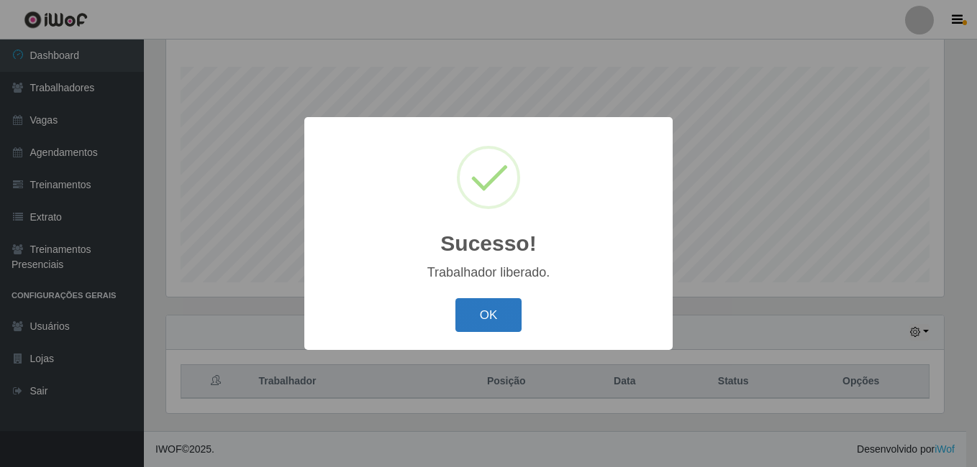
click at [493, 319] on button "OK" at bounding box center [488, 315] width 67 height 34
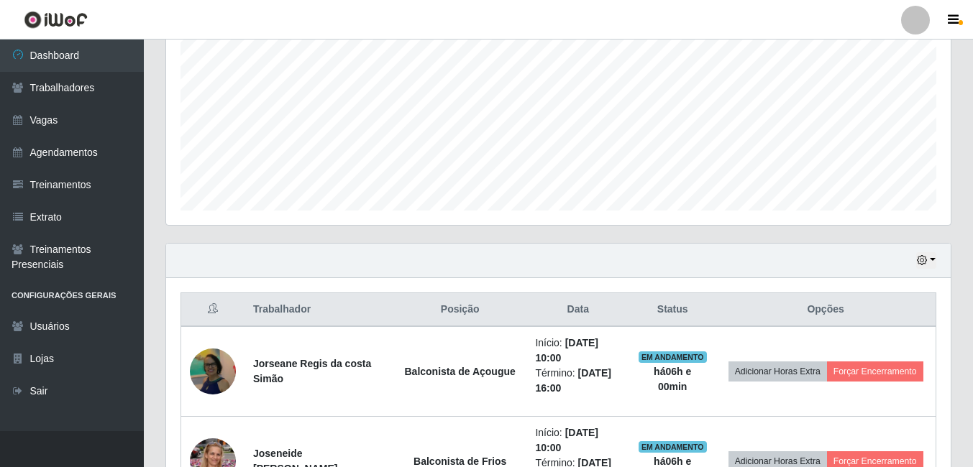
scroll to position [519, 0]
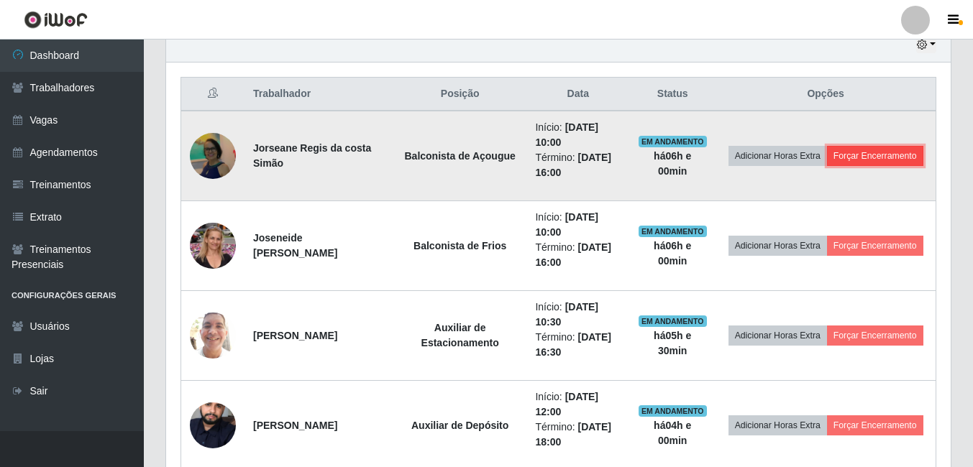
click at [827, 166] on button "Forçar Encerramento" at bounding box center [875, 156] width 96 height 20
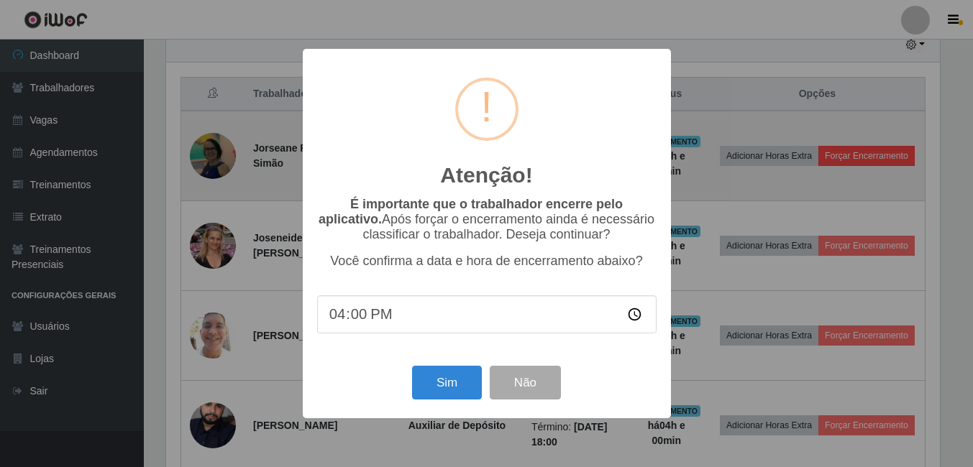
scroll to position [298, 777]
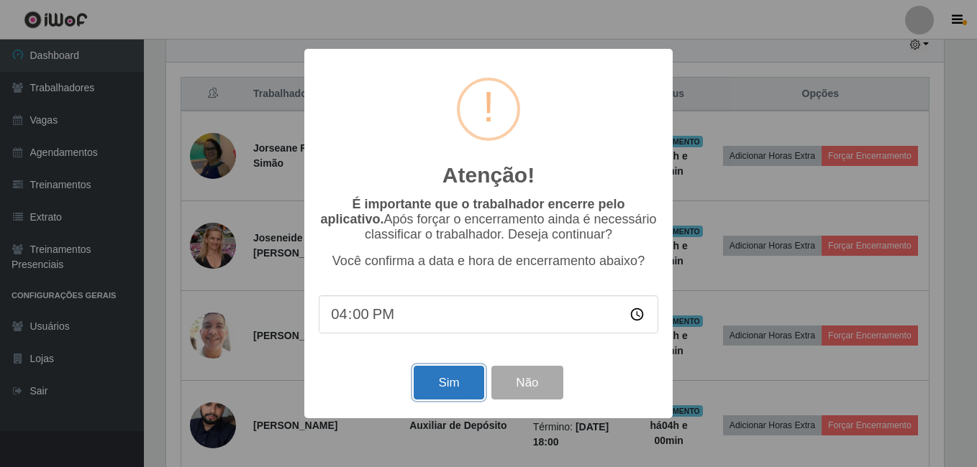
click at [445, 375] on button "Sim" at bounding box center [449, 383] width 70 height 34
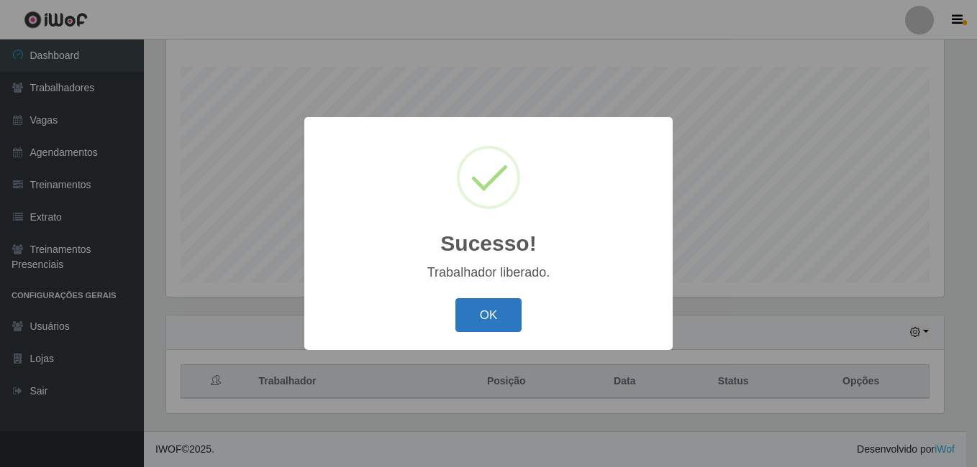
click at [501, 321] on button "OK" at bounding box center [488, 315] width 67 height 34
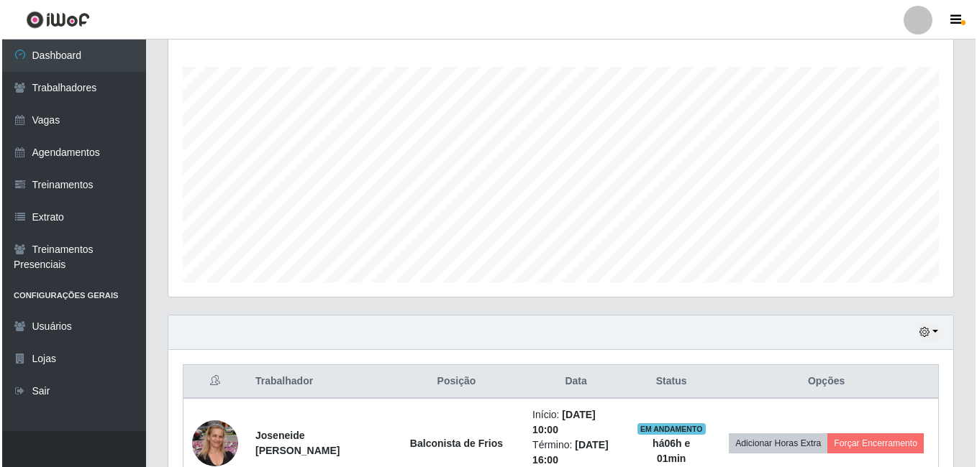
scroll to position [375, 0]
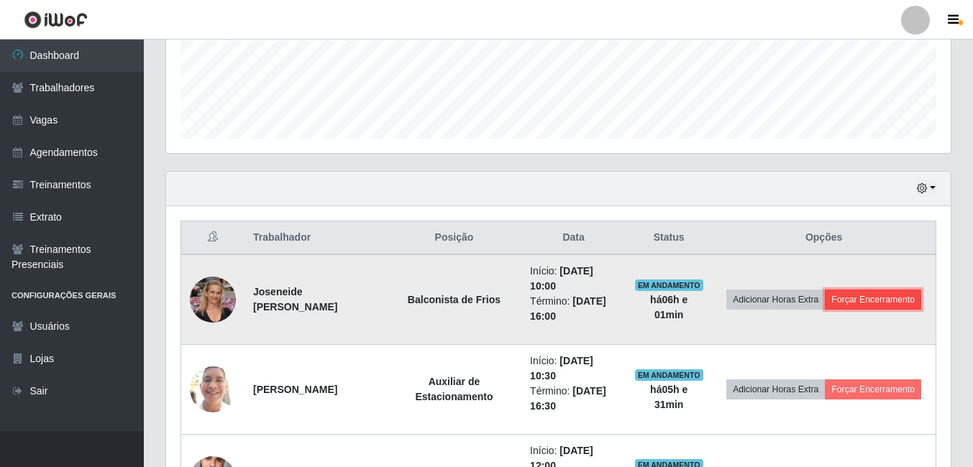
click at [825, 310] on button "Forçar Encerramento" at bounding box center [873, 300] width 96 height 20
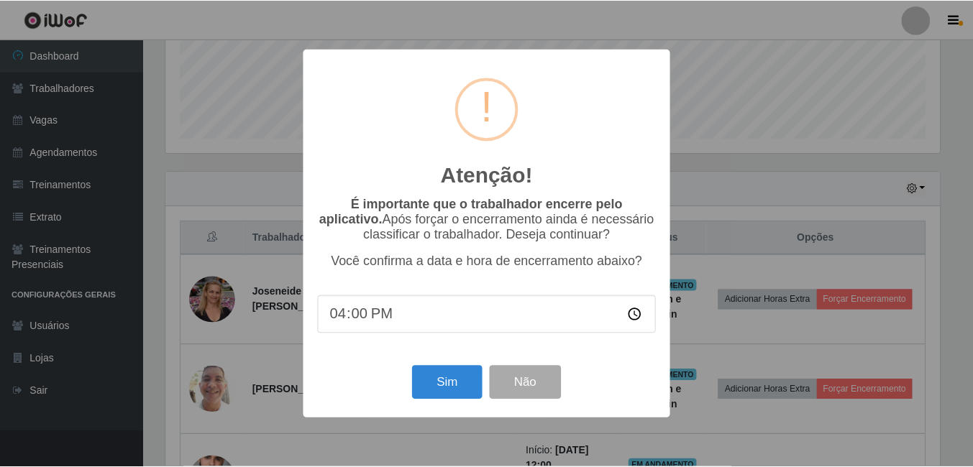
scroll to position [298, 777]
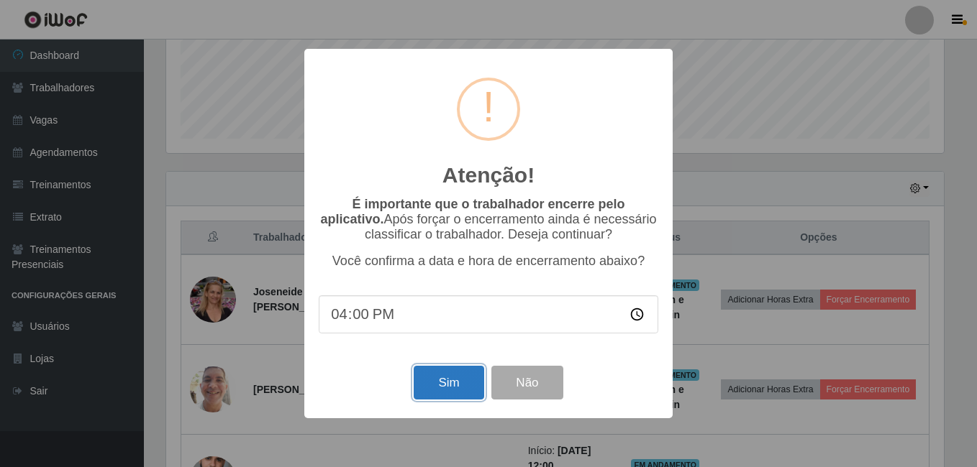
click at [449, 392] on button "Sim" at bounding box center [449, 383] width 70 height 34
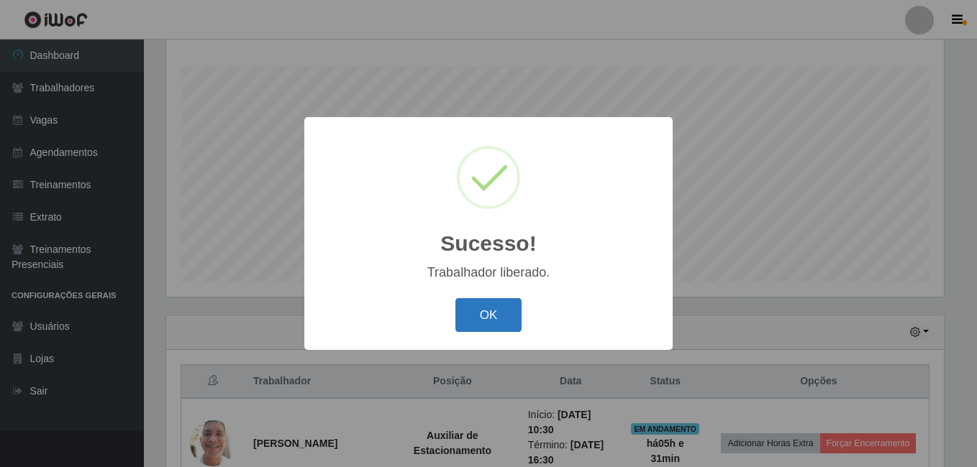
click at [488, 320] on button "OK" at bounding box center [488, 315] width 67 height 34
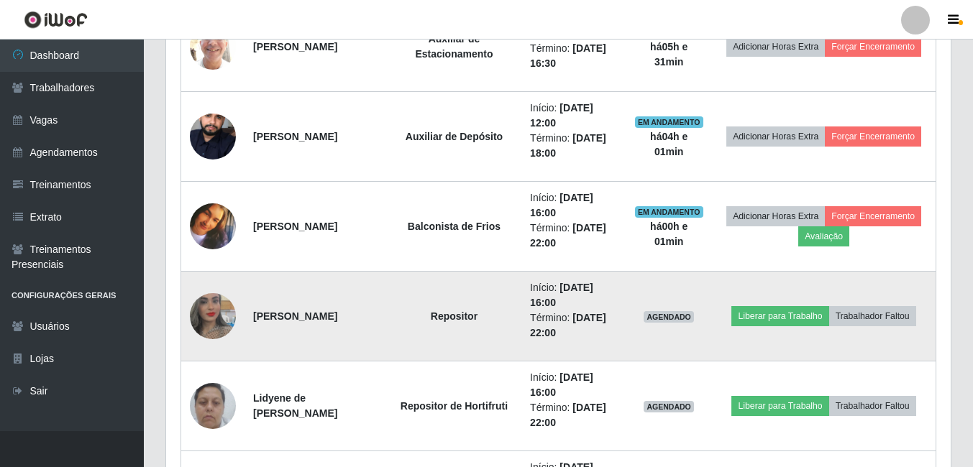
scroll to position [663, 0]
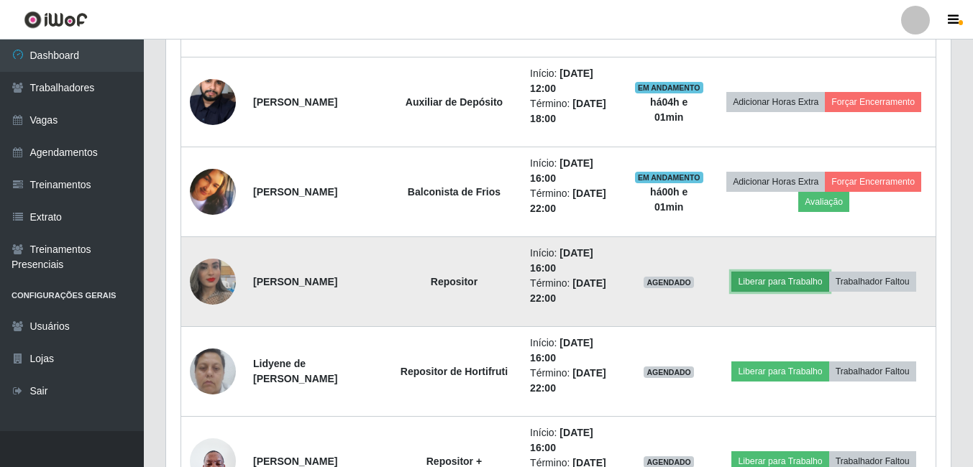
click at [795, 285] on button "Liberar para Trabalho" at bounding box center [779, 282] width 97 height 20
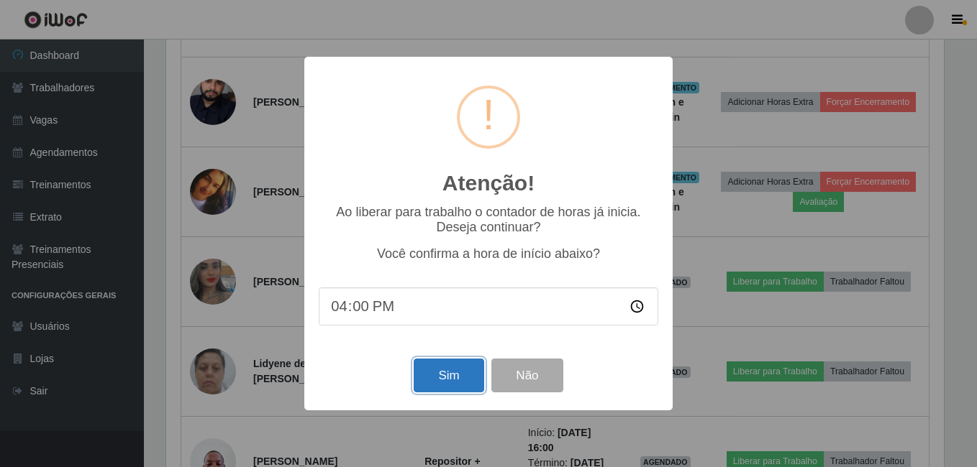
click at [442, 383] on button "Sim" at bounding box center [449, 376] width 70 height 34
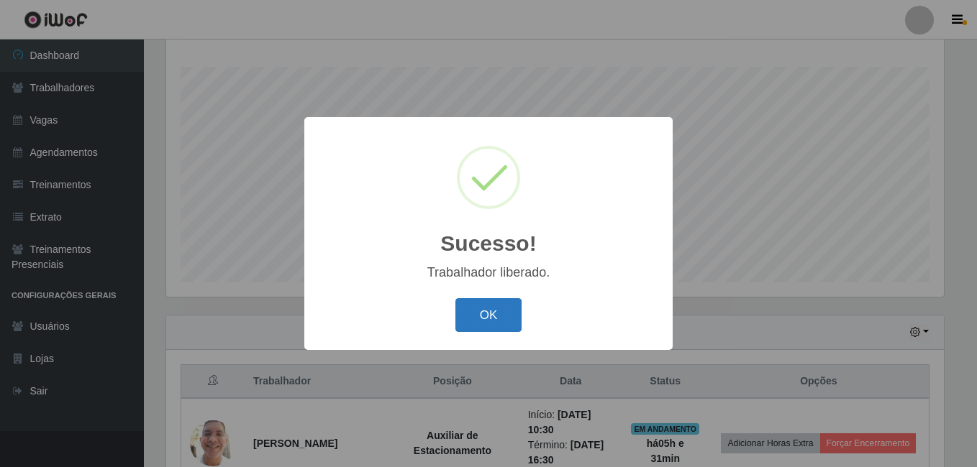
click at [495, 316] on button "OK" at bounding box center [488, 315] width 67 height 34
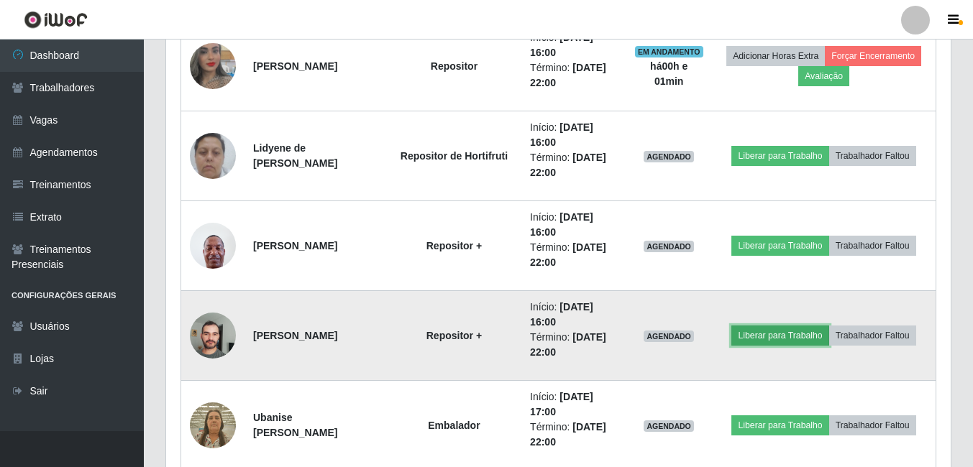
click at [758, 334] on button "Liberar para Trabalho" at bounding box center [779, 336] width 97 height 20
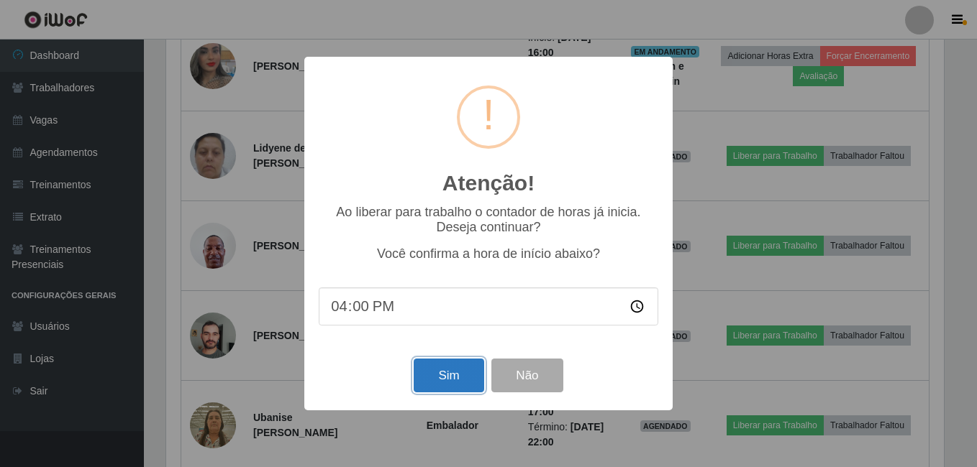
click at [462, 387] on button "Sim" at bounding box center [449, 376] width 70 height 34
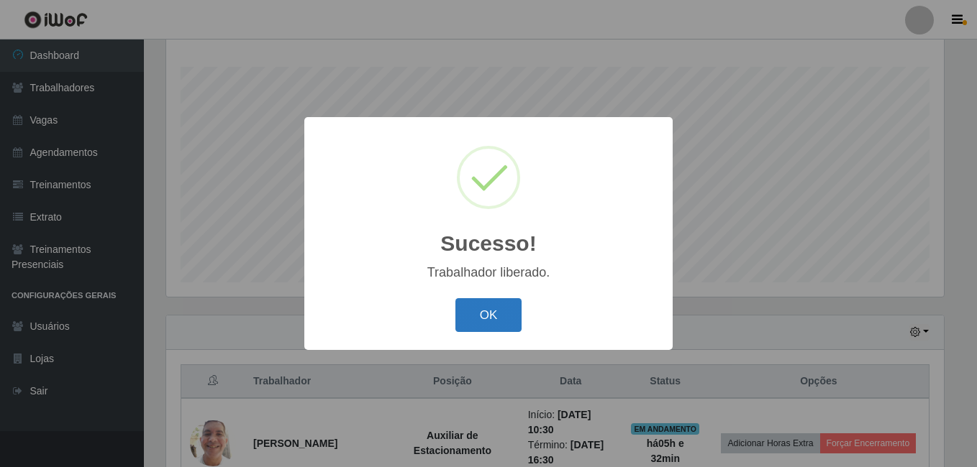
click at [497, 321] on button "OK" at bounding box center [488, 315] width 67 height 34
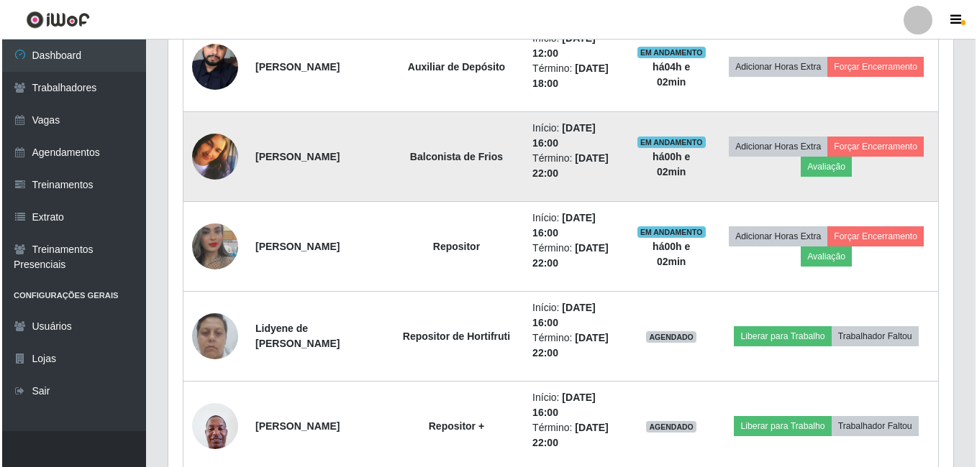
scroll to position [807, 0]
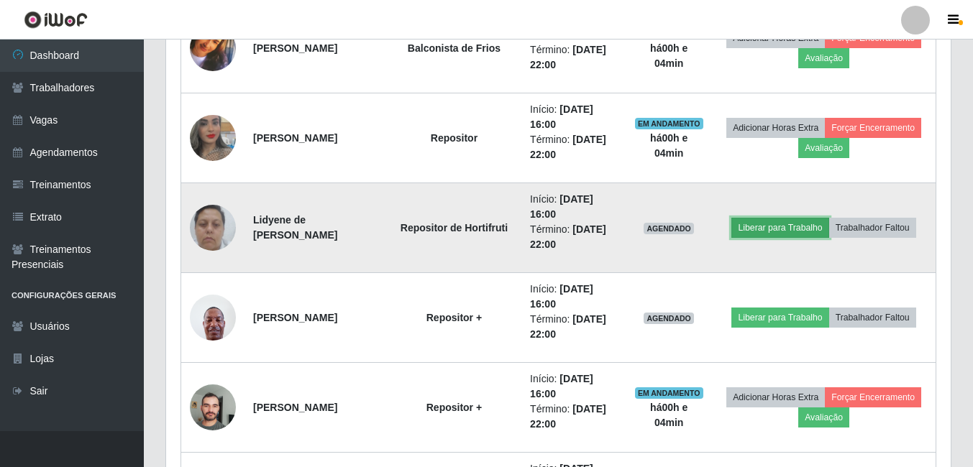
click at [769, 226] on button "Liberar para Trabalho" at bounding box center [779, 228] width 97 height 20
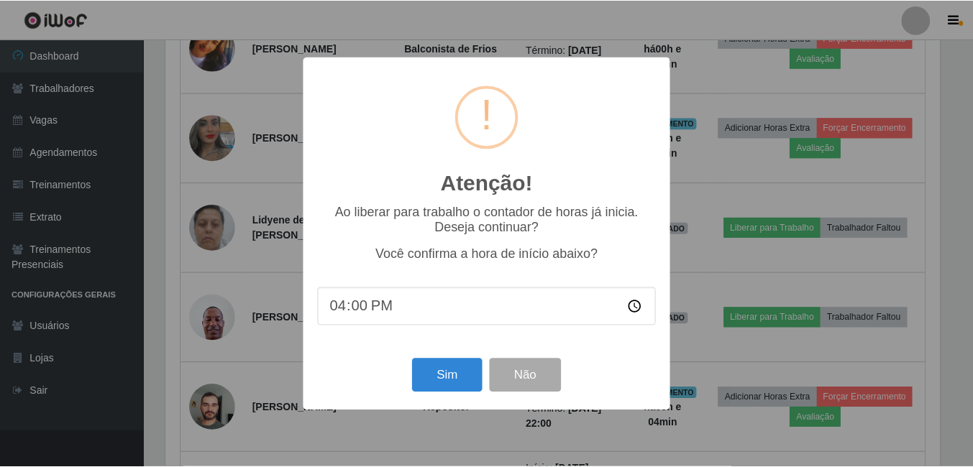
scroll to position [298, 777]
click at [441, 380] on button "Sim" at bounding box center [449, 376] width 70 height 34
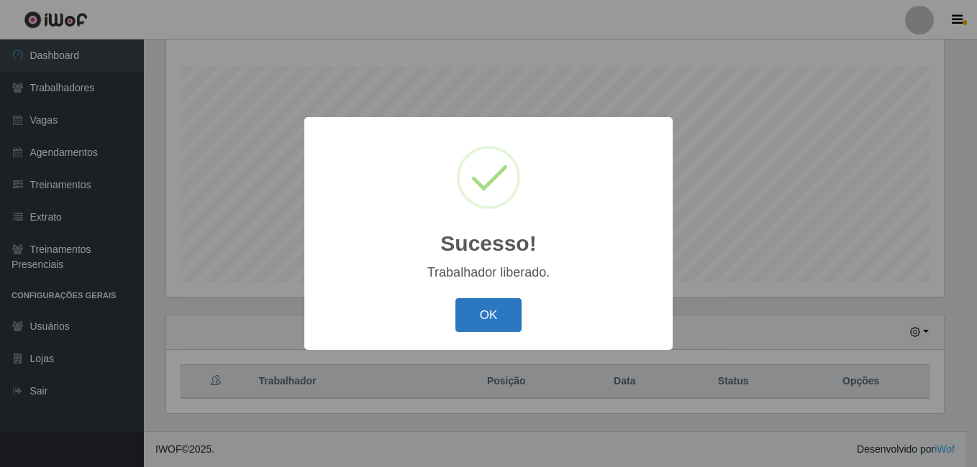
click at [498, 324] on button "OK" at bounding box center [488, 315] width 67 height 34
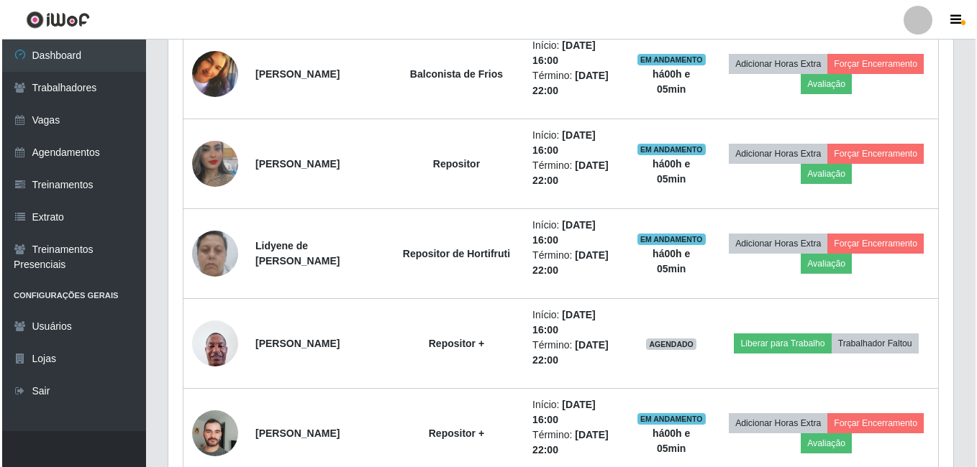
scroll to position [807, 0]
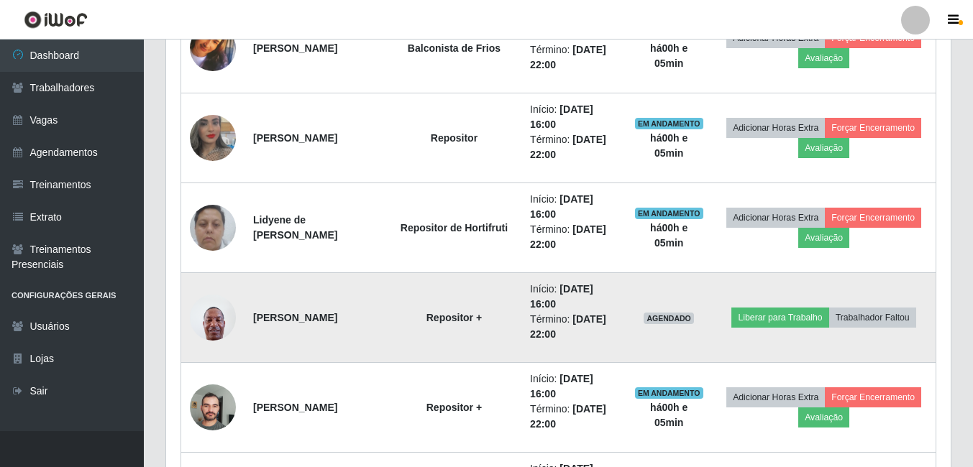
click at [211, 324] on img at bounding box center [213, 317] width 46 height 61
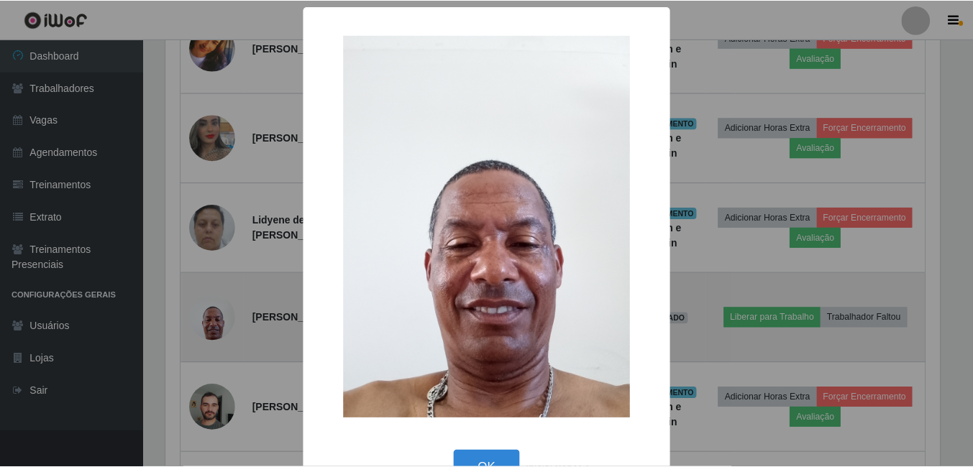
scroll to position [298, 777]
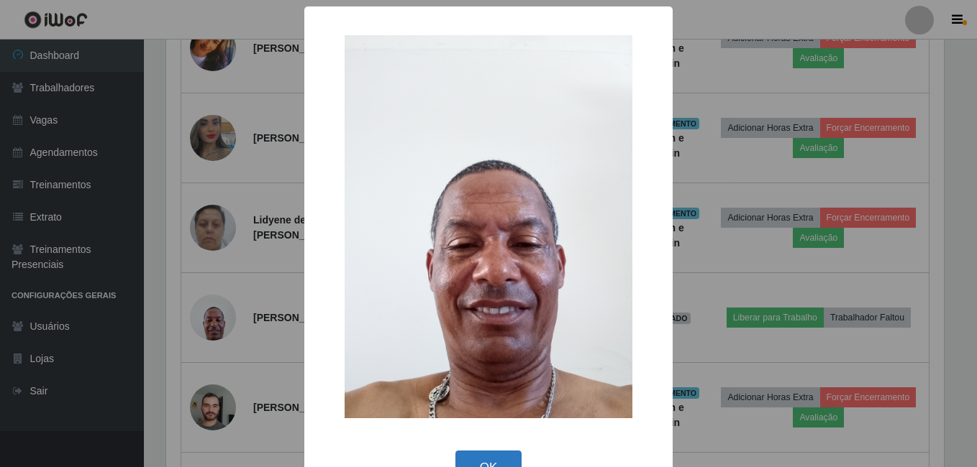
click at [478, 462] on button "OK" at bounding box center [488, 468] width 67 height 34
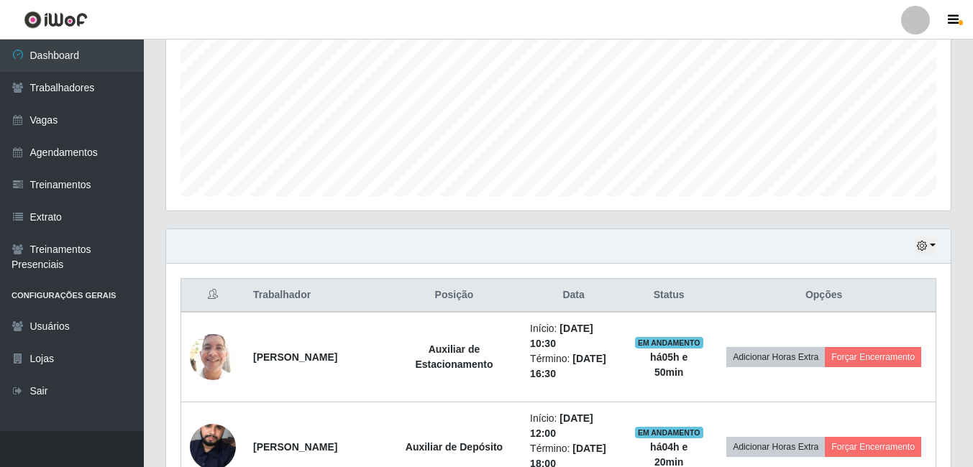
scroll to position [303, 0]
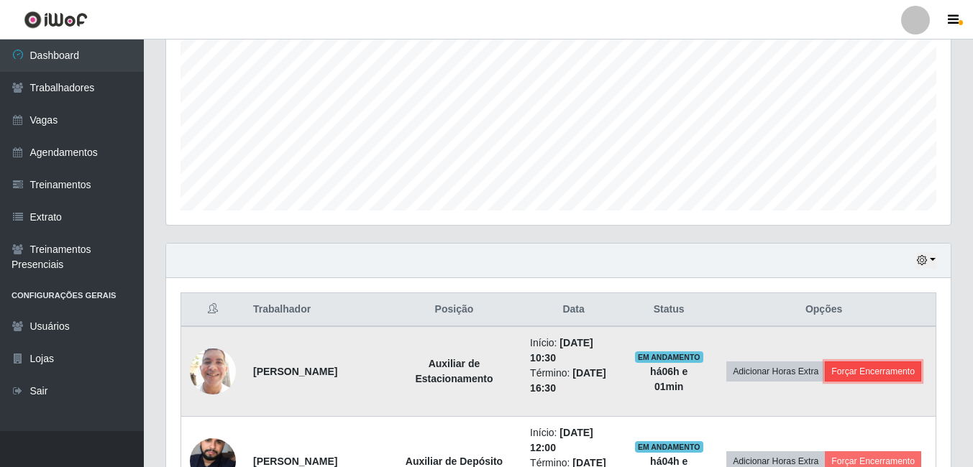
click at [825, 382] on button "Forçar Encerramento" at bounding box center [873, 372] width 96 height 20
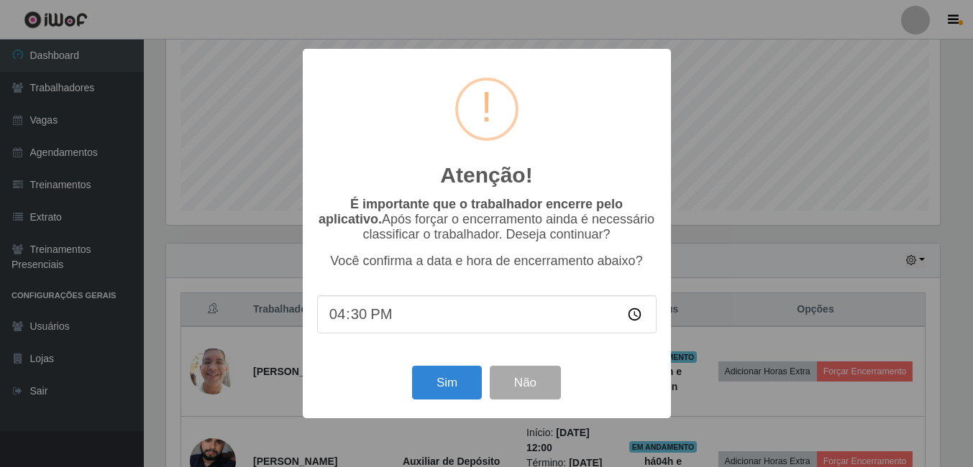
scroll to position [298, 777]
click at [455, 385] on button "Sim" at bounding box center [449, 383] width 70 height 34
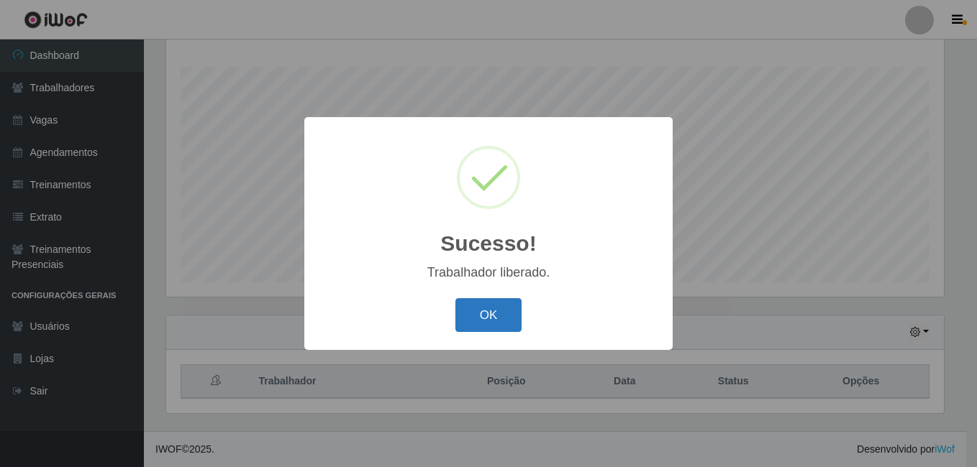
click at [496, 316] on button "OK" at bounding box center [488, 315] width 67 height 34
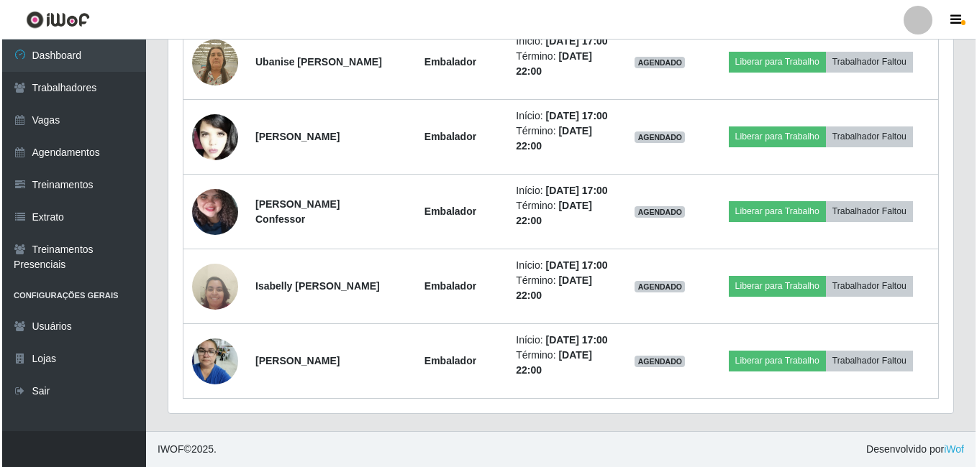
scroll to position [1220, 0]
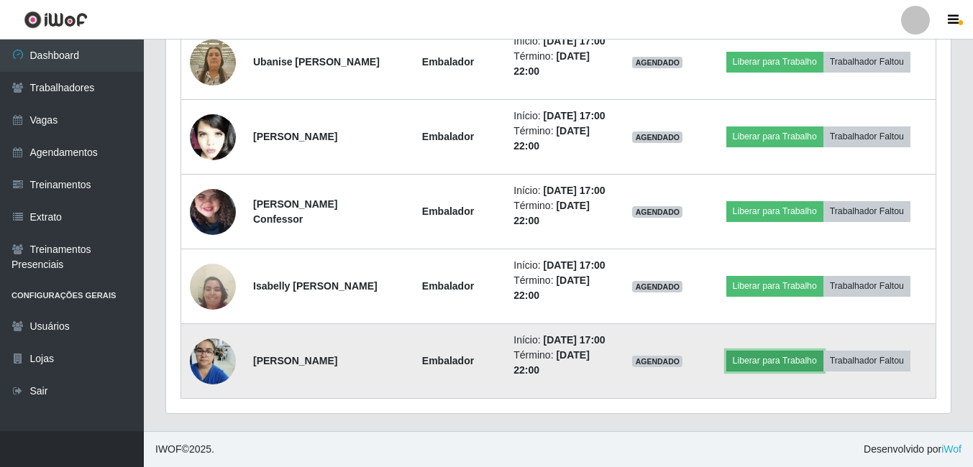
click at [794, 352] on button "Liberar para Trabalho" at bounding box center [774, 361] width 97 height 20
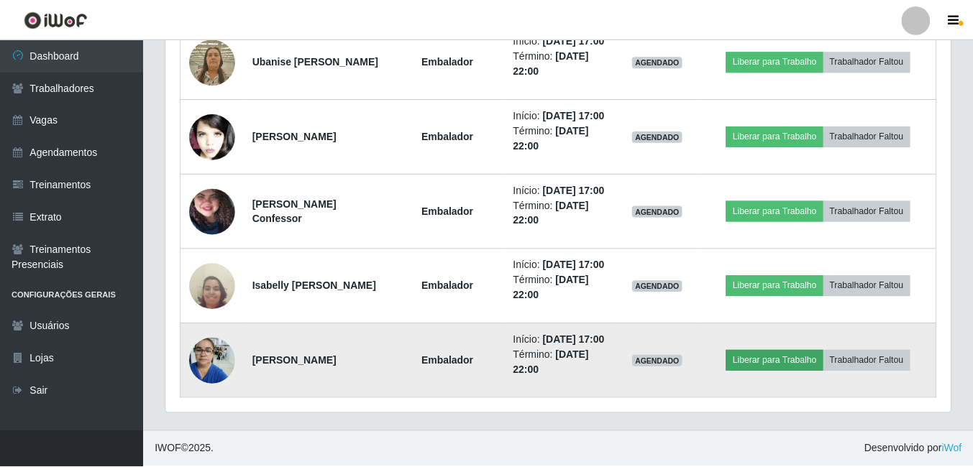
scroll to position [298, 777]
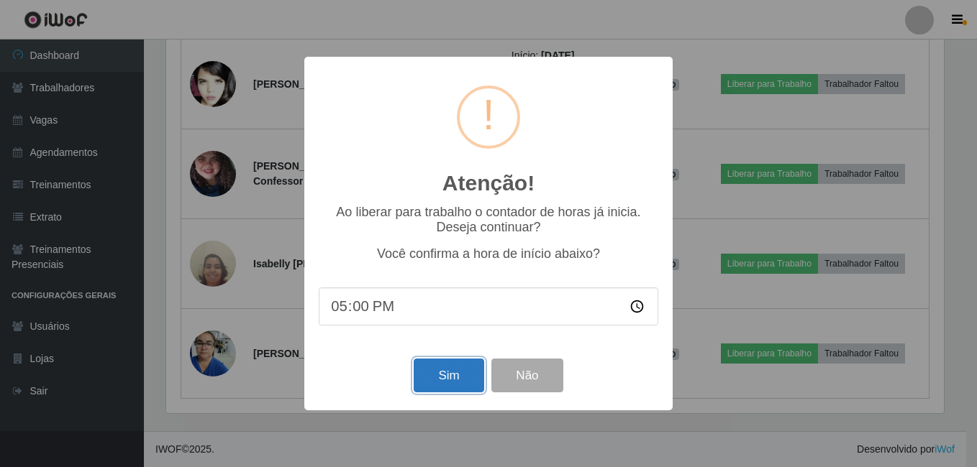
click at [446, 378] on button "Sim" at bounding box center [449, 376] width 70 height 34
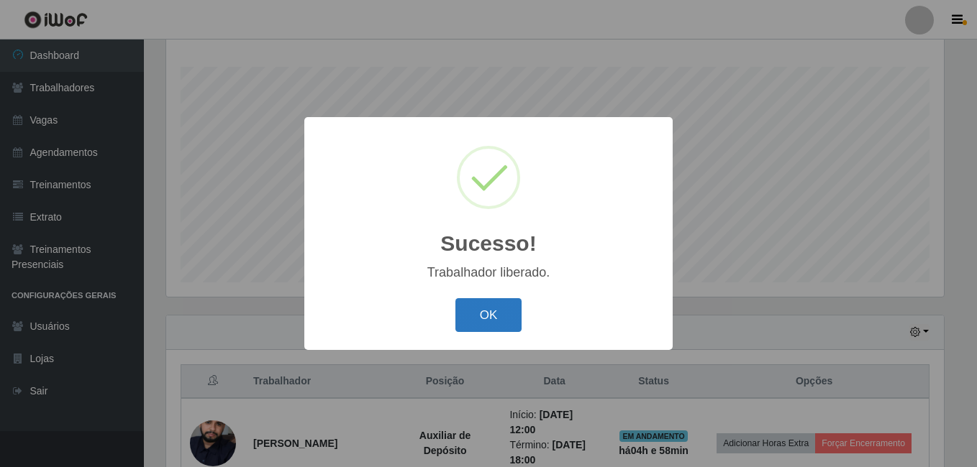
click at [483, 324] on button "OK" at bounding box center [488, 315] width 67 height 34
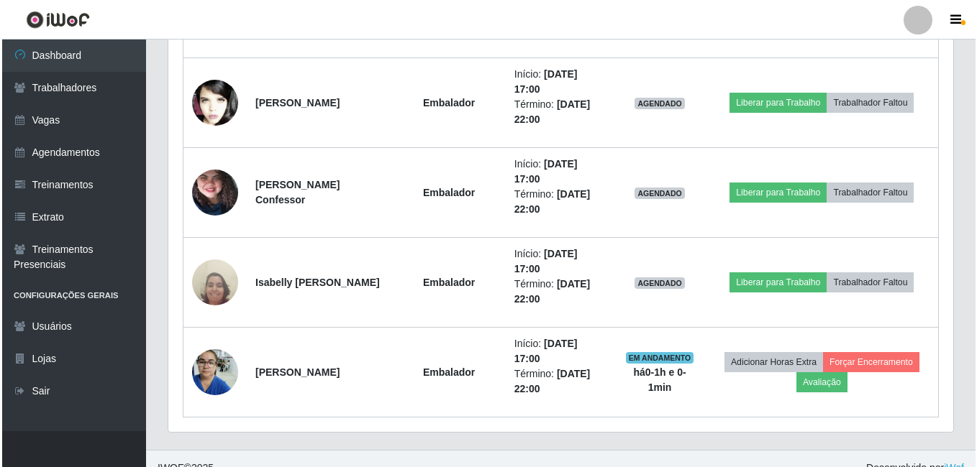
scroll to position [1220, 0]
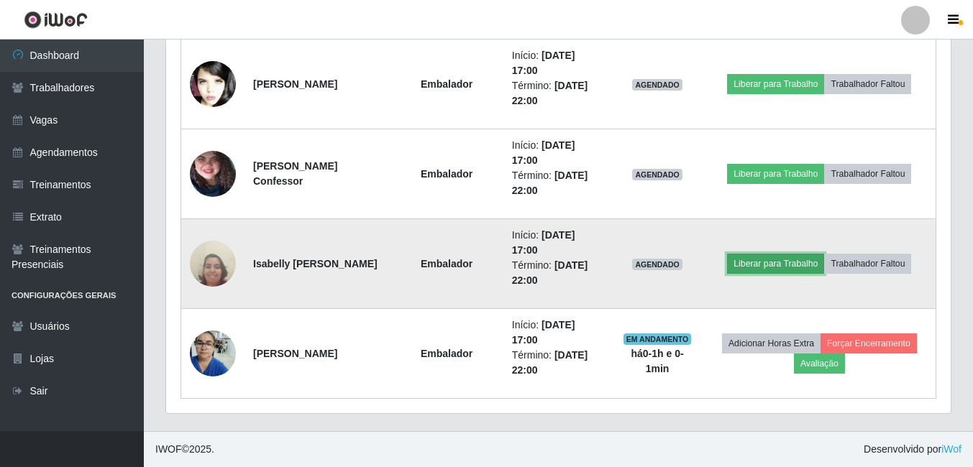
click at [782, 261] on button "Liberar para Trabalho" at bounding box center [775, 264] width 97 height 20
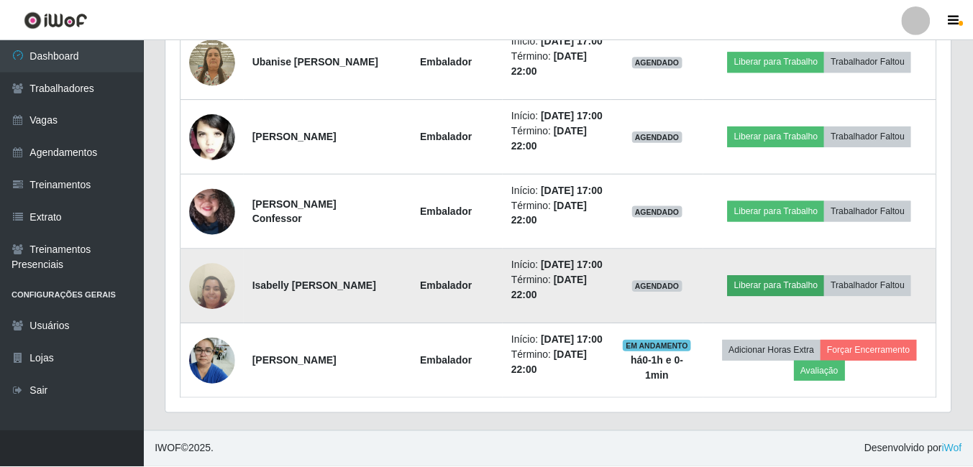
scroll to position [298, 777]
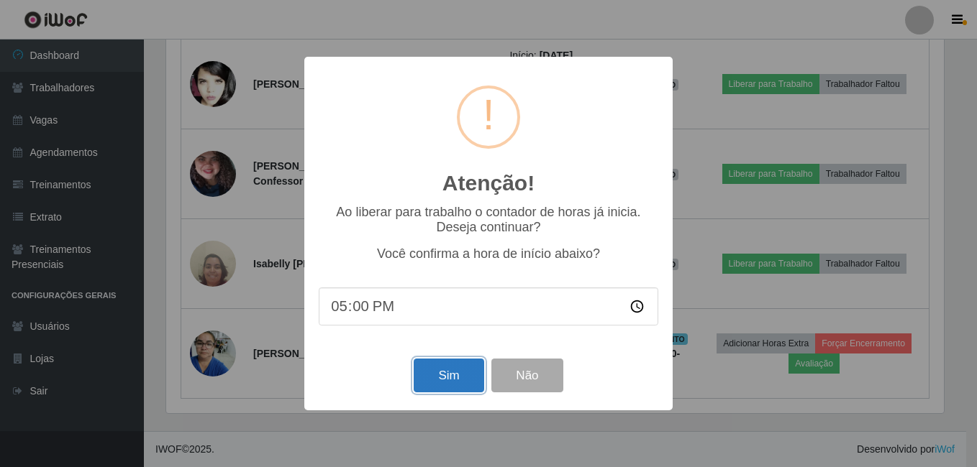
click at [435, 373] on button "Sim" at bounding box center [449, 376] width 70 height 34
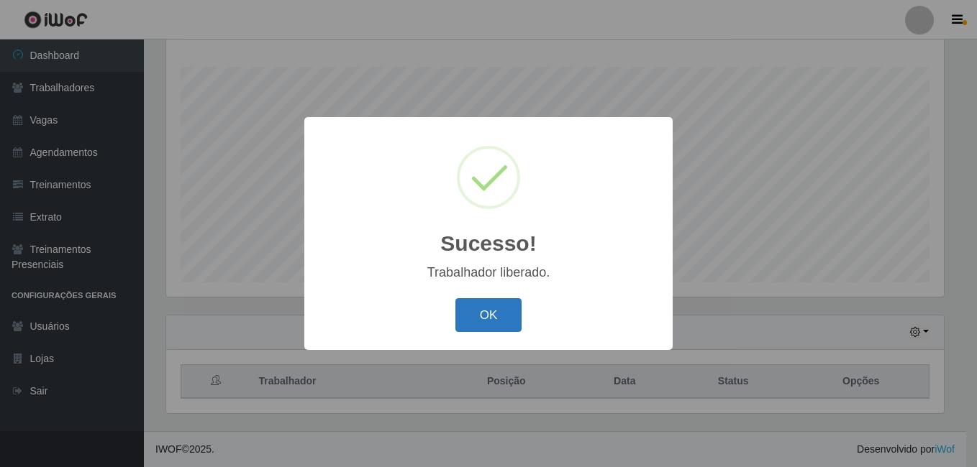
click at [467, 316] on button "OK" at bounding box center [488, 315] width 67 height 34
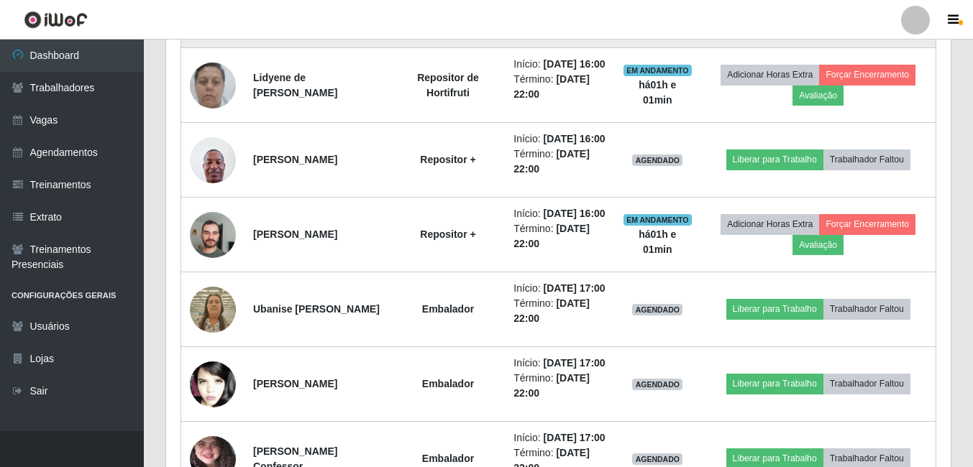
scroll to position [951, 0]
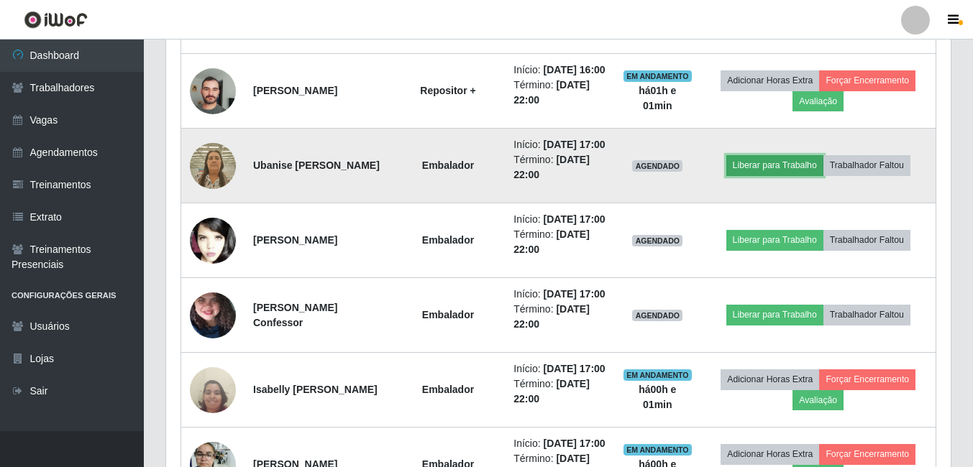
click at [758, 175] on button "Liberar para Trabalho" at bounding box center [774, 165] width 97 height 20
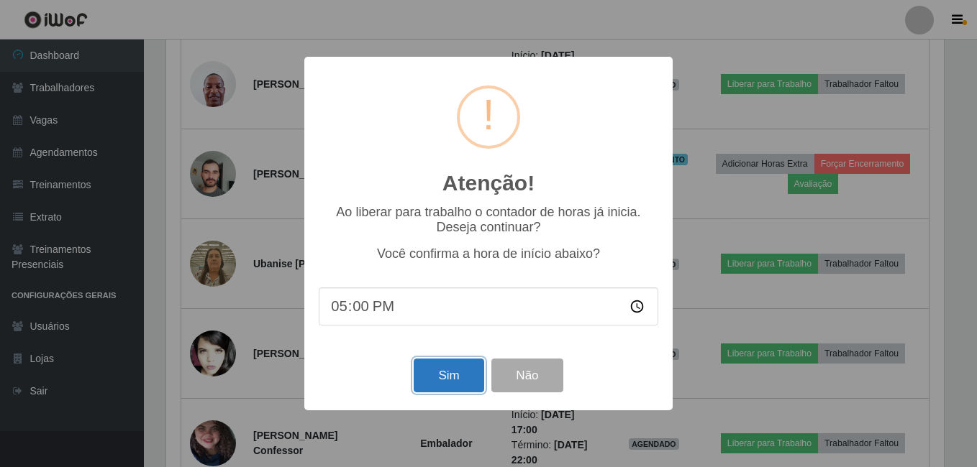
click at [452, 377] on button "Sim" at bounding box center [449, 376] width 70 height 34
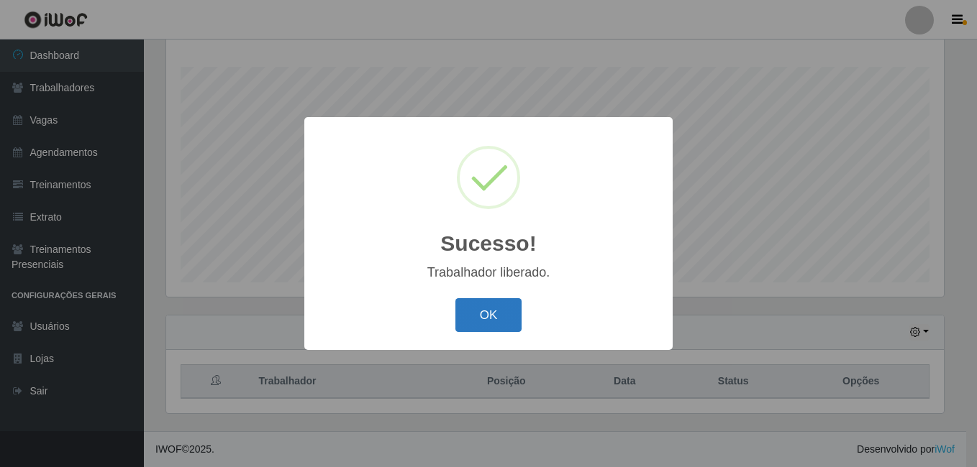
click at [496, 311] on button "OK" at bounding box center [488, 315] width 67 height 34
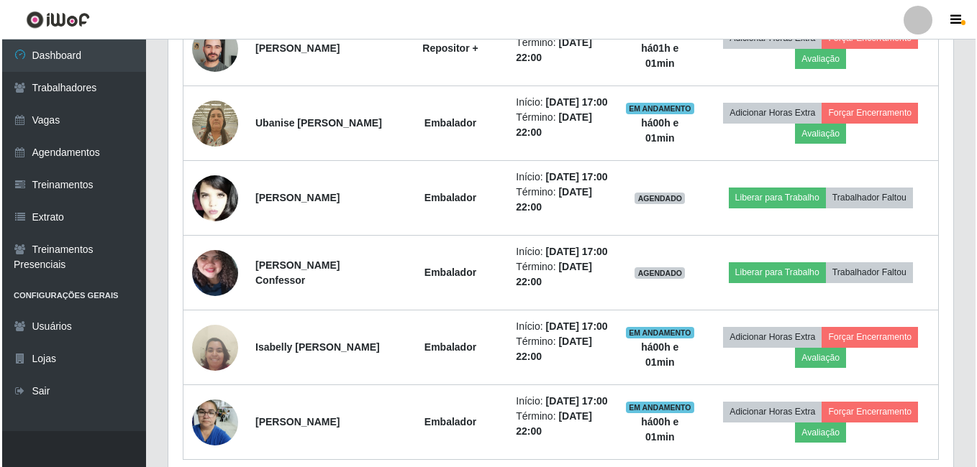
scroll to position [1023, 0]
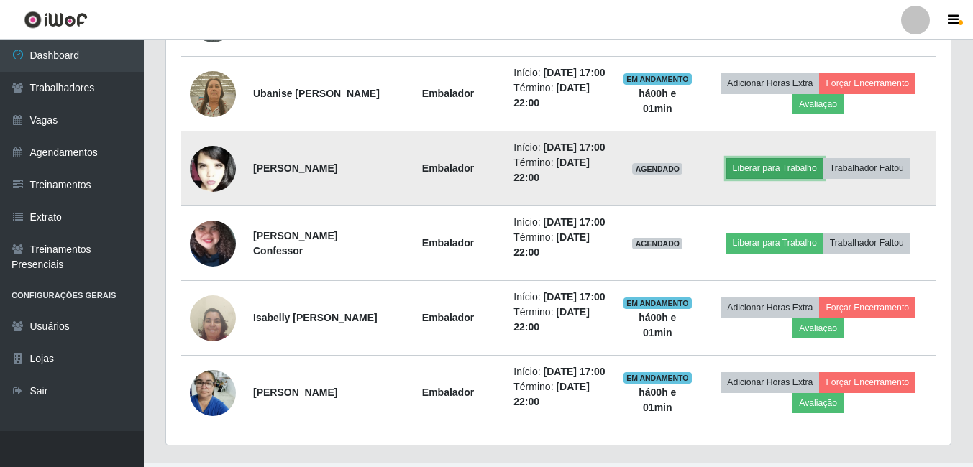
click at [782, 178] on button "Liberar para Trabalho" at bounding box center [774, 168] width 97 height 20
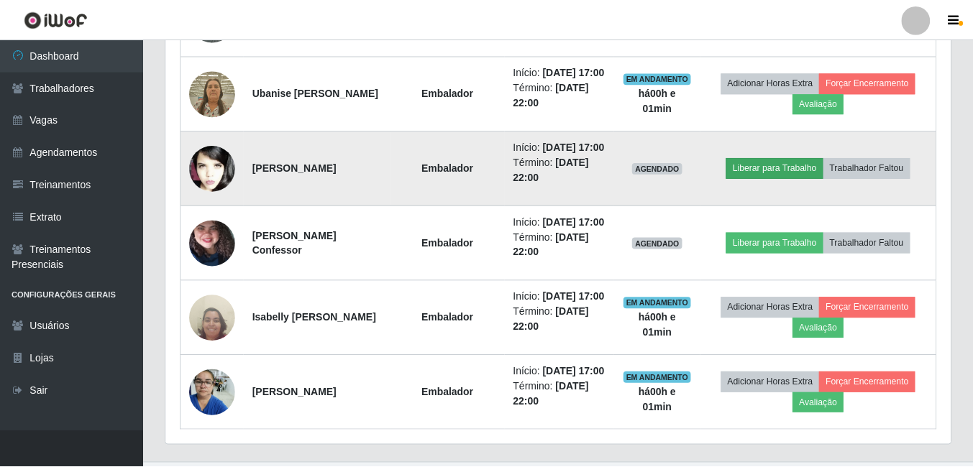
scroll to position [298, 777]
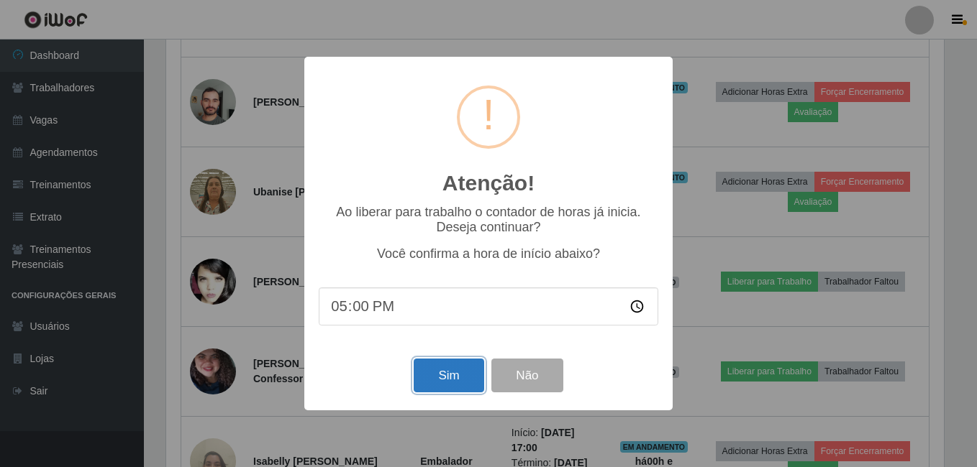
click at [466, 376] on button "Sim" at bounding box center [449, 376] width 70 height 34
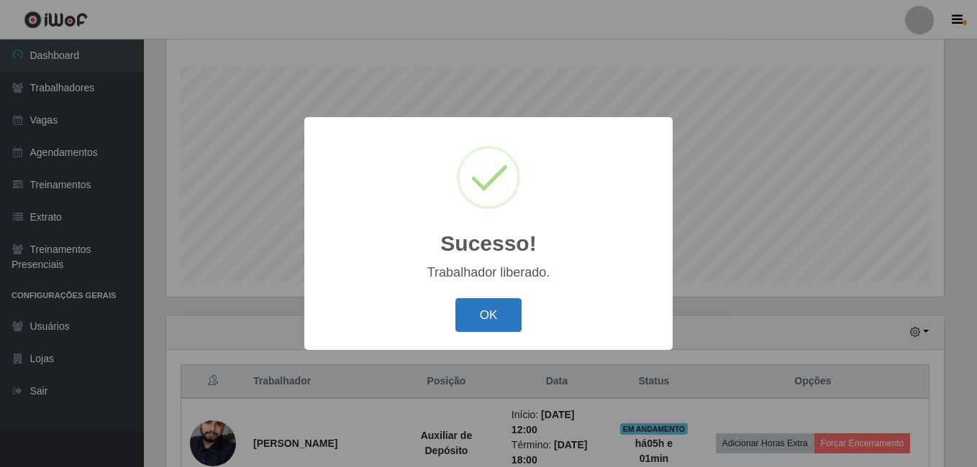
click at [498, 307] on button "OK" at bounding box center [488, 315] width 67 height 34
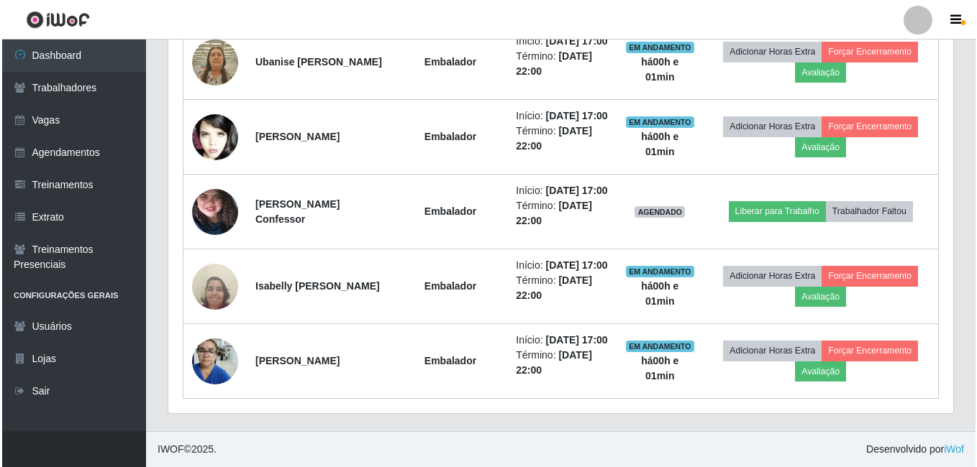
scroll to position [1095, 0]
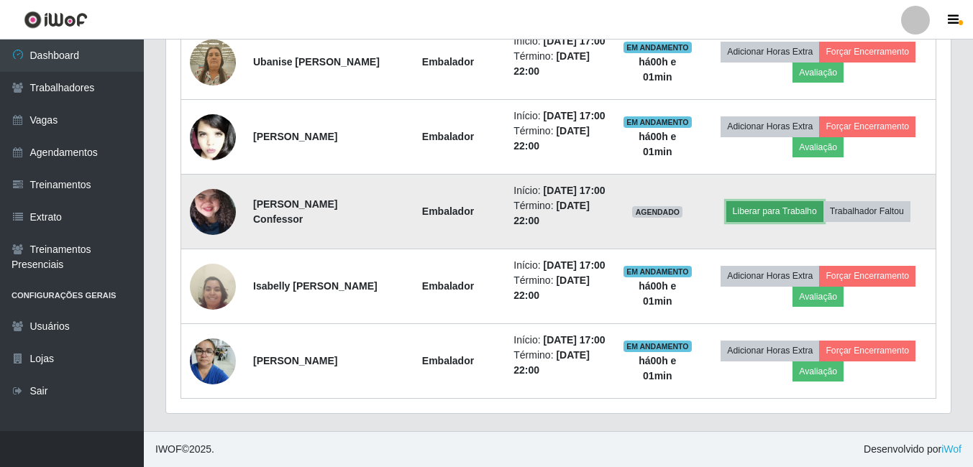
click at [762, 221] on button "Liberar para Trabalho" at bounding box center [774, 211] width 97 height 20
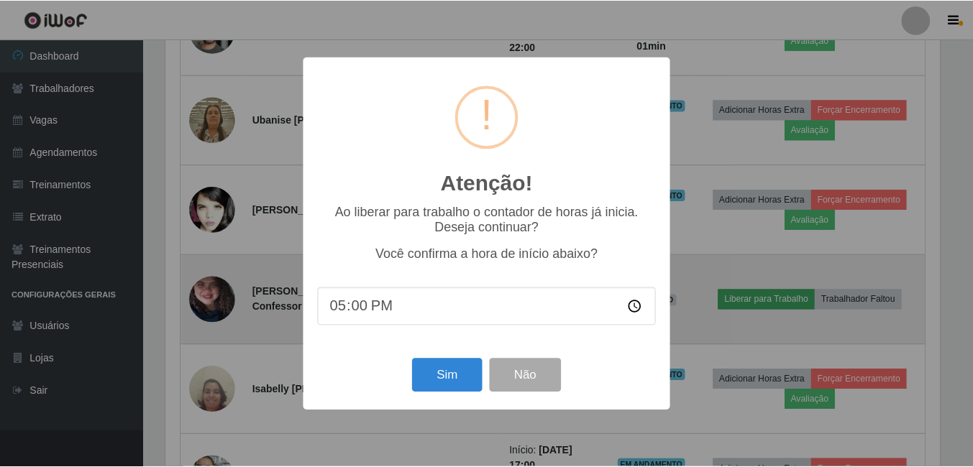
scroll to position [298, 777]
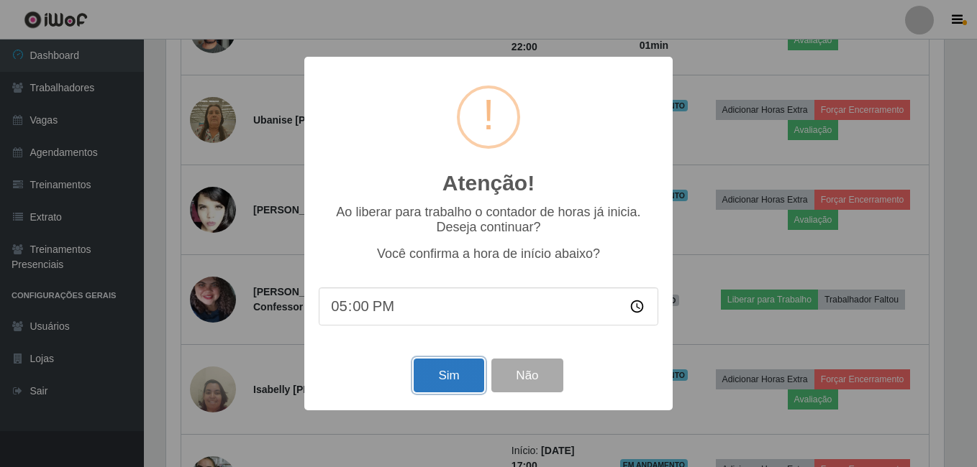
click at [460, 378] on button "Sim" at bounding box center [449, 376] width 70 height 34
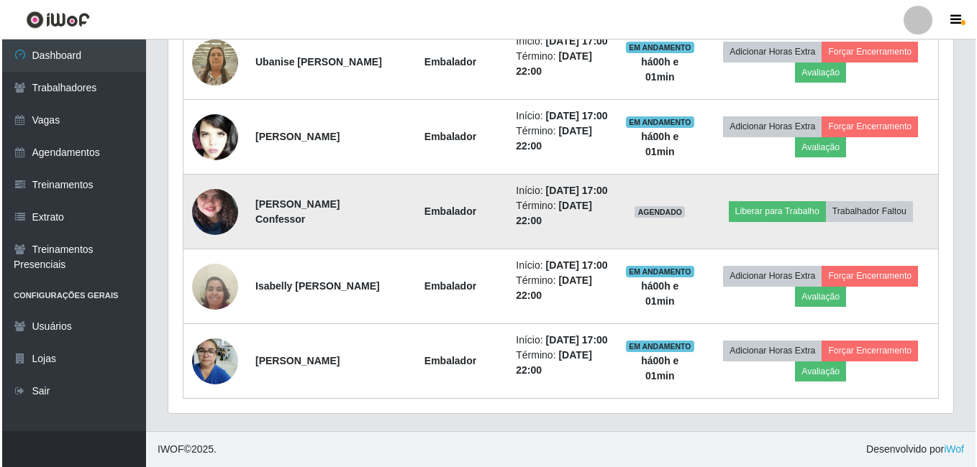
scroll to position [718845, 718366]
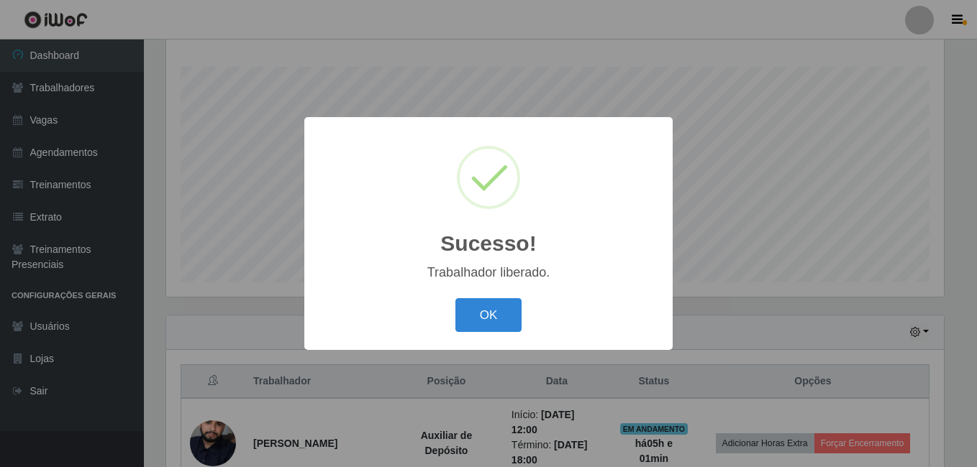
click at [498, 318] on button "OK" at bounding box center [488, 315] width 67 height 34
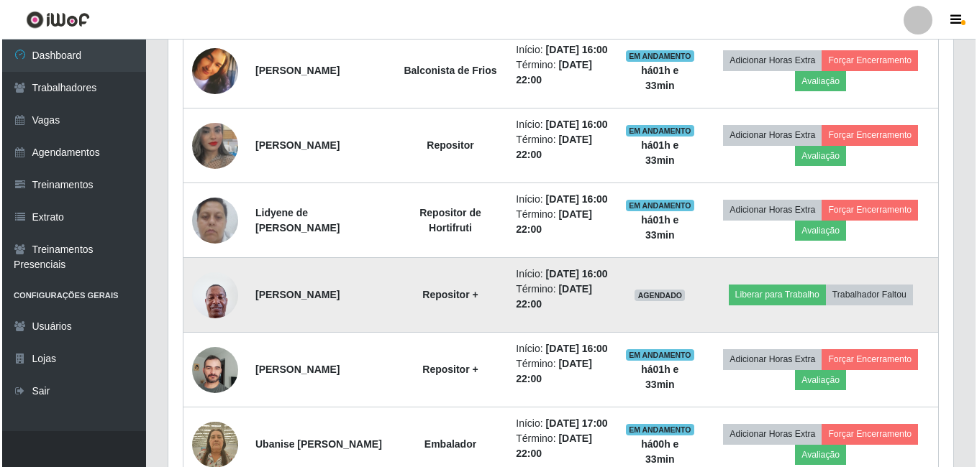
scroll to position [861, 0]
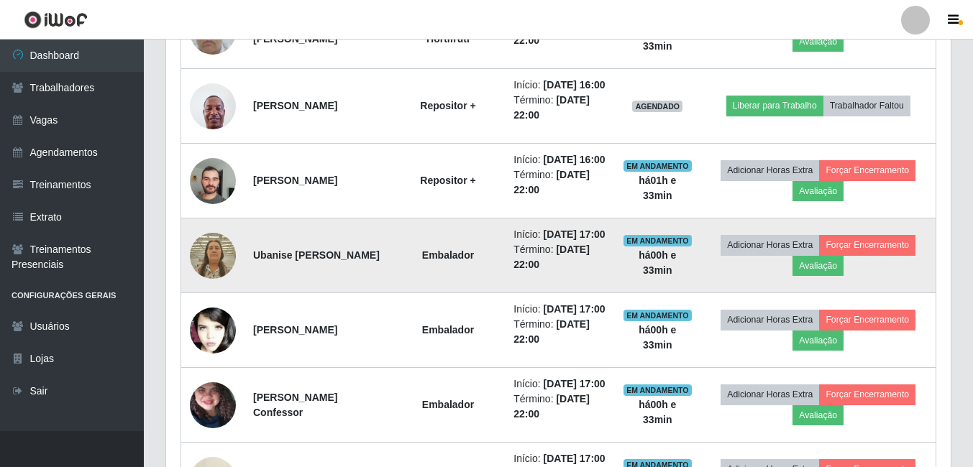
click at [217, 286] on img at bounding box center [213, 255] width 46 height 61
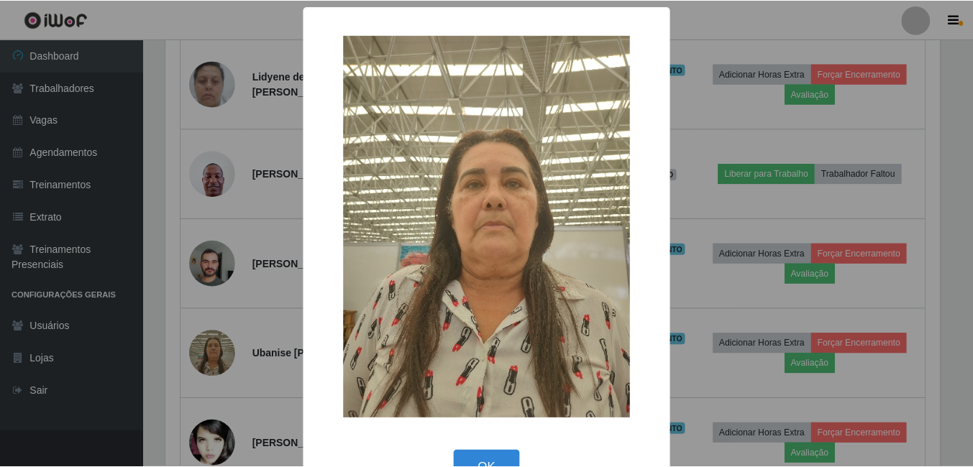
scroll to position [42, 0]
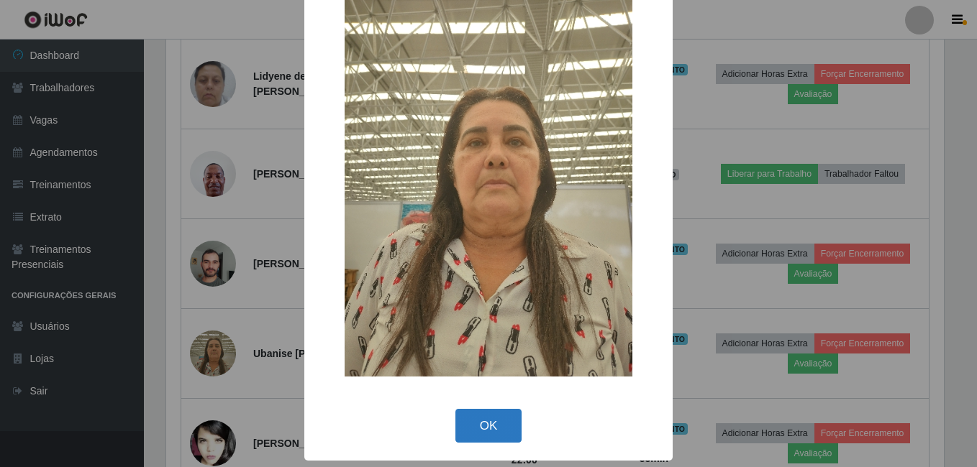
click at [484, 424] on button "OK" at bounding box center [488, 426] width 67 height 34
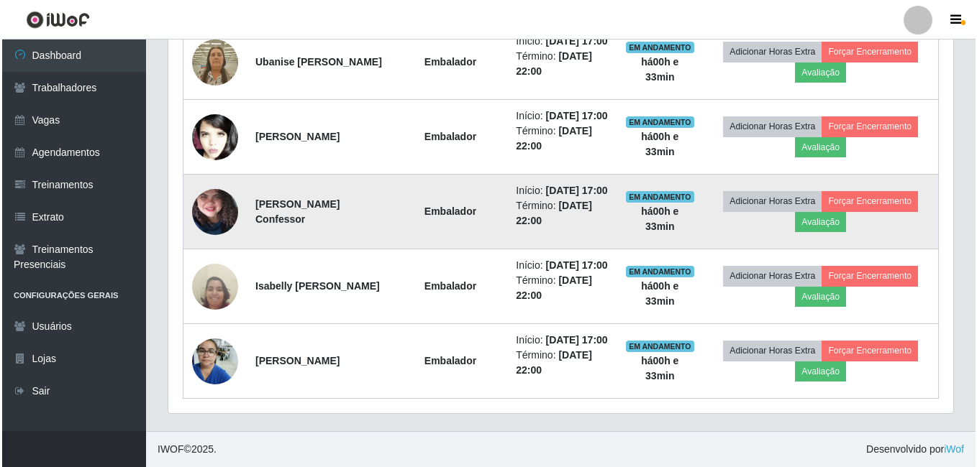
scroll to position [1148, 0]
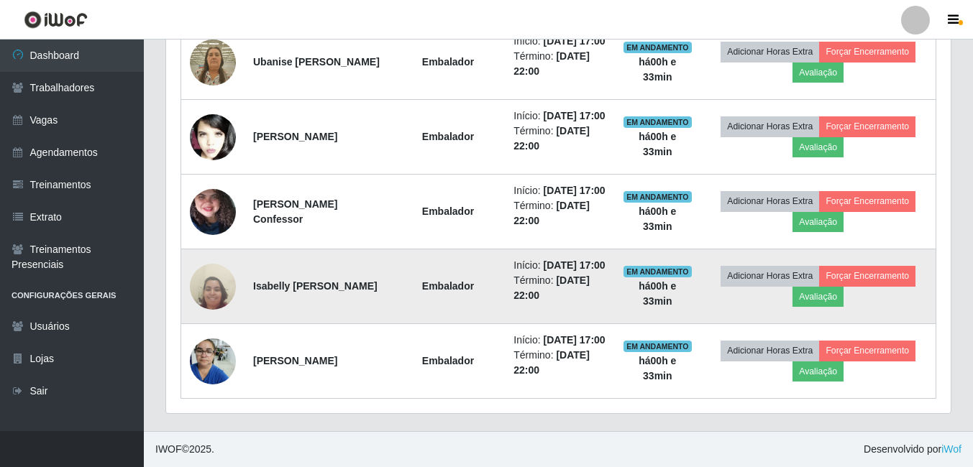
click at [208, 318] on img at bounding box center [213, 287] width 46 height 62
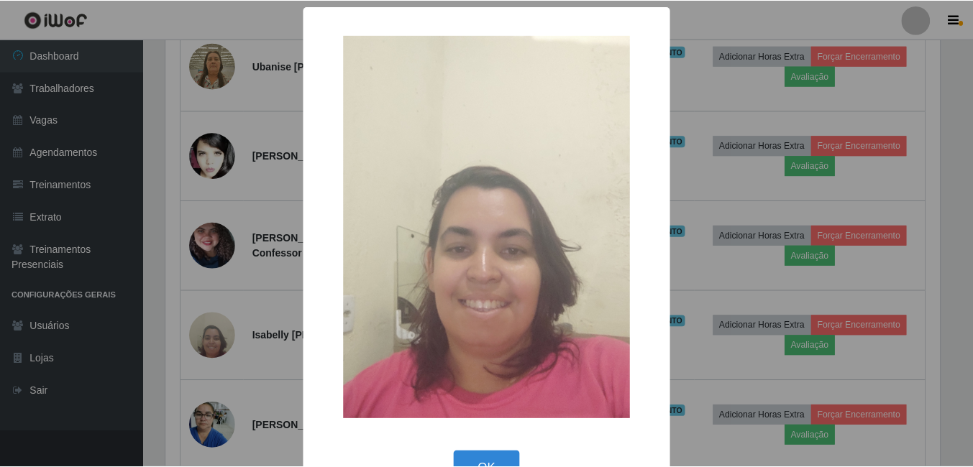
scroll to position [42, 0]
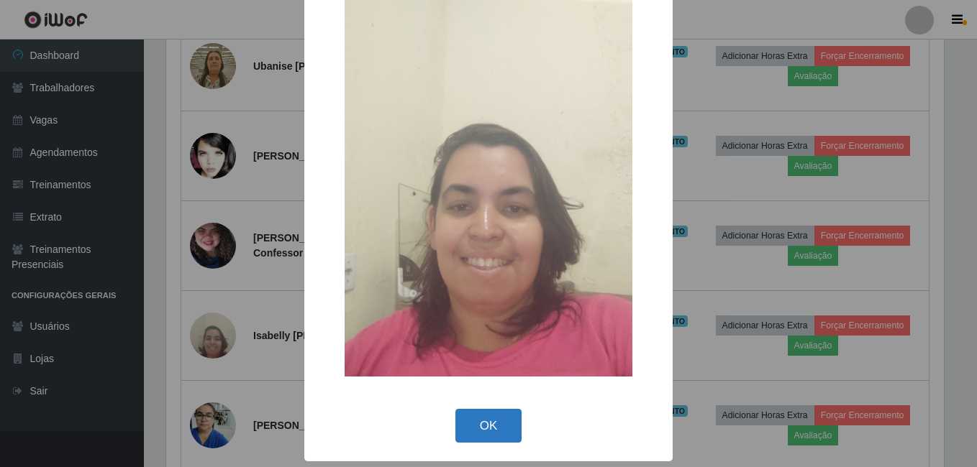
click at [489, 417] on button "OK" at bounding box center [488, 426] width 67 height 34
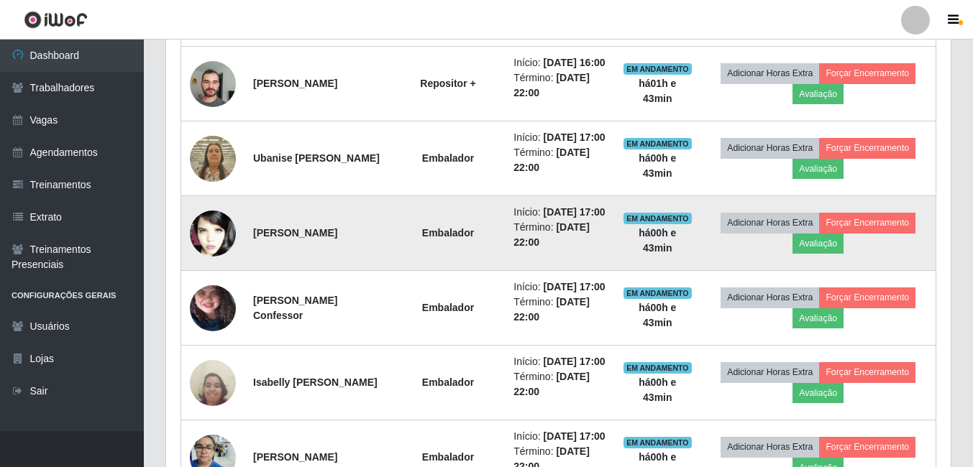
scroll to position [933, 0]
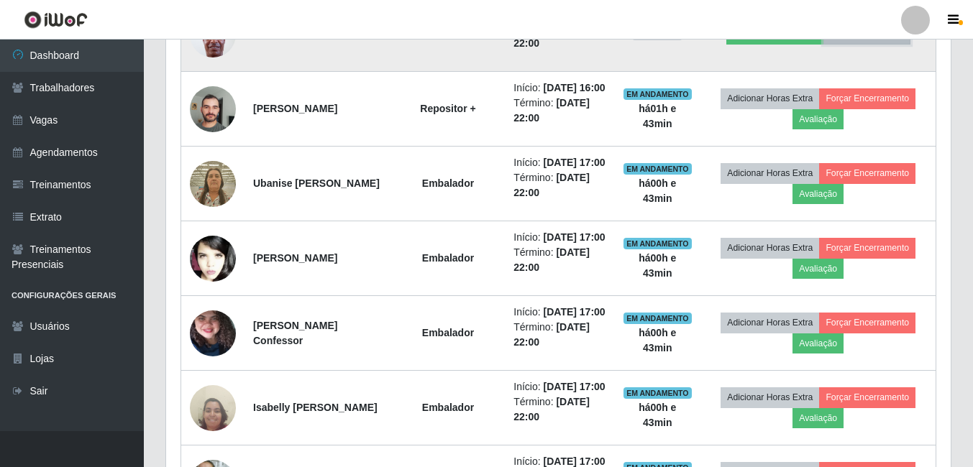
click at [868, 44] on button "Trabalhador Faltou" at bounding box center [866, 34] width 87 height 20
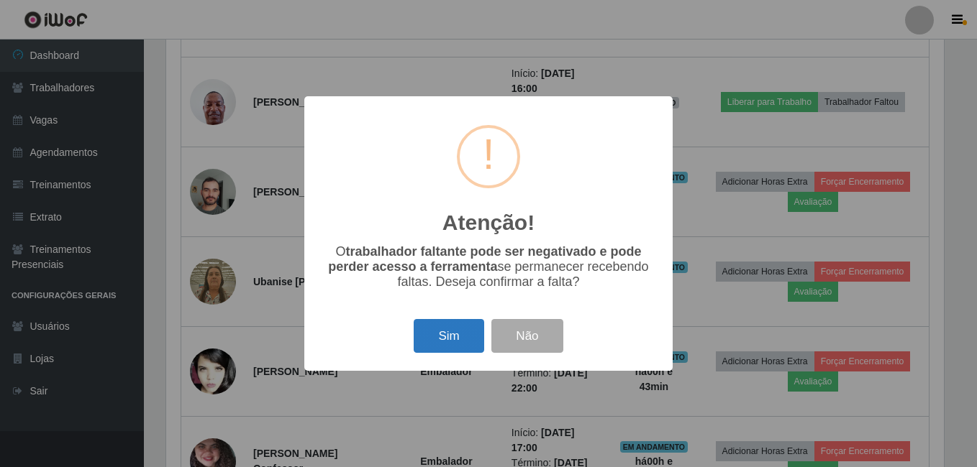
click at [464, 339] on button "Sim" at bounding box center [449, 336] width 70 height 34
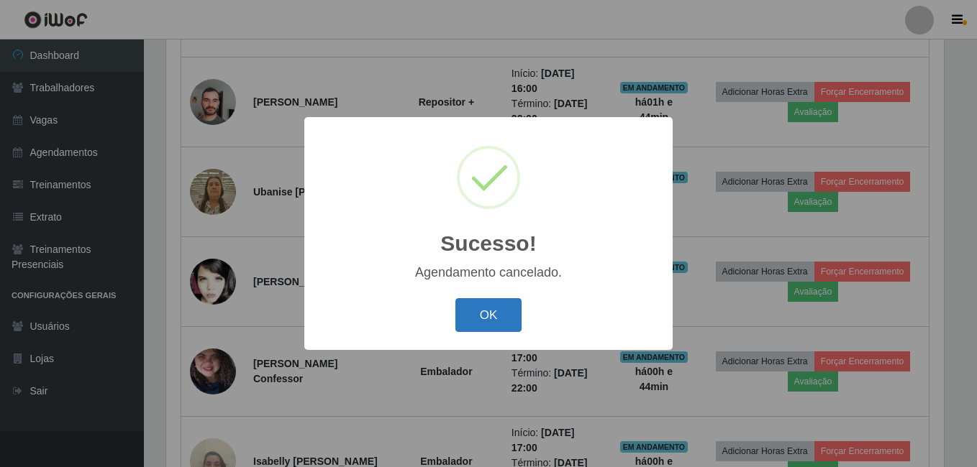
click at [494, 314] on button "OK" at bounding box center [488, 315] width 67 height 34
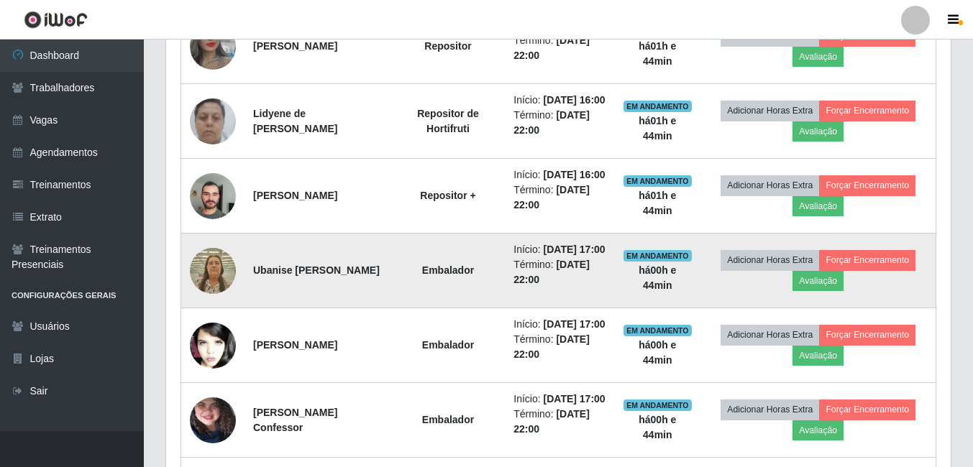
scroll to position [627, 0]
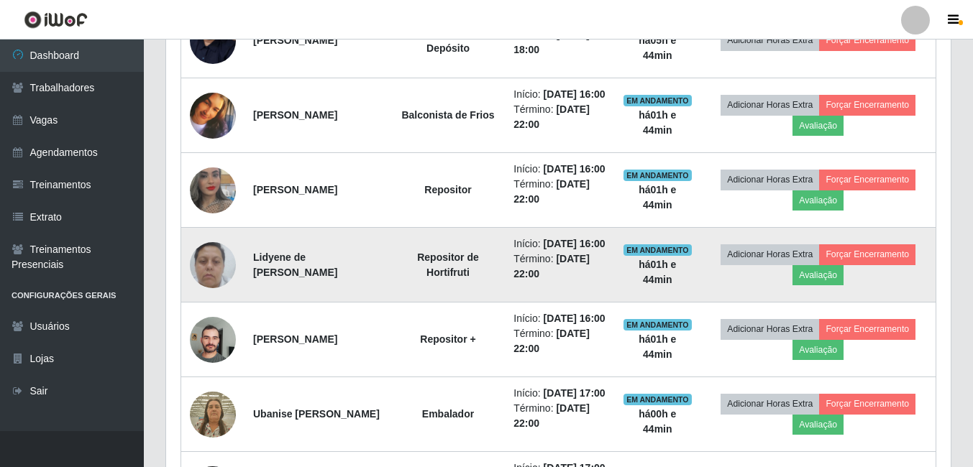
click at [224, 296] on img at bounding box center [213, 264] width 46 height 61
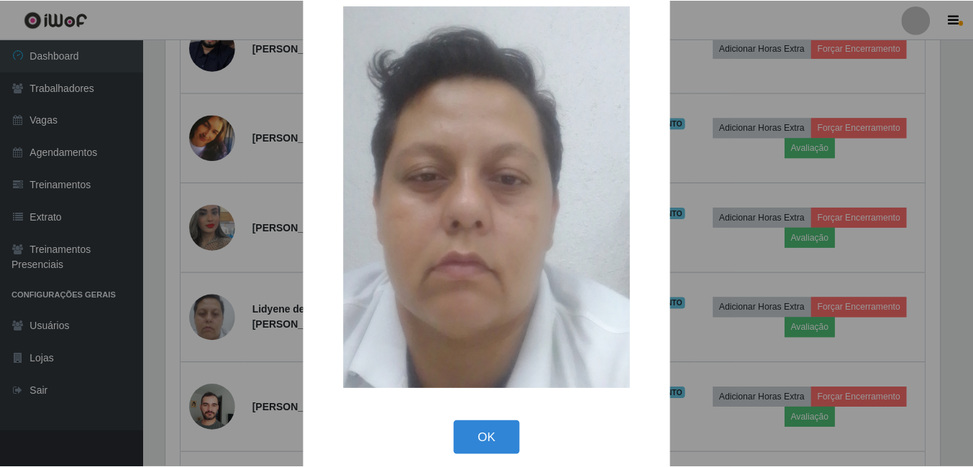
scroll to position [42, 0]
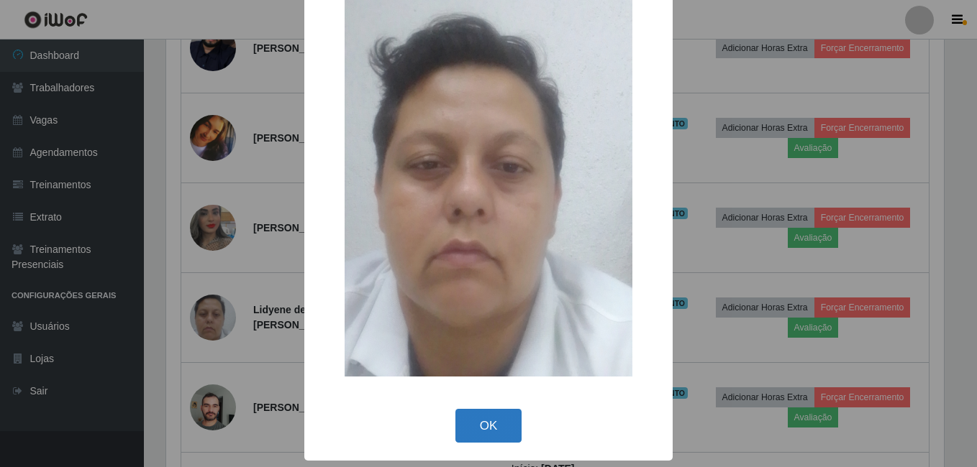
click at [479, 429] on button "OK" at bounding box center [488, 426] width 67 height 34
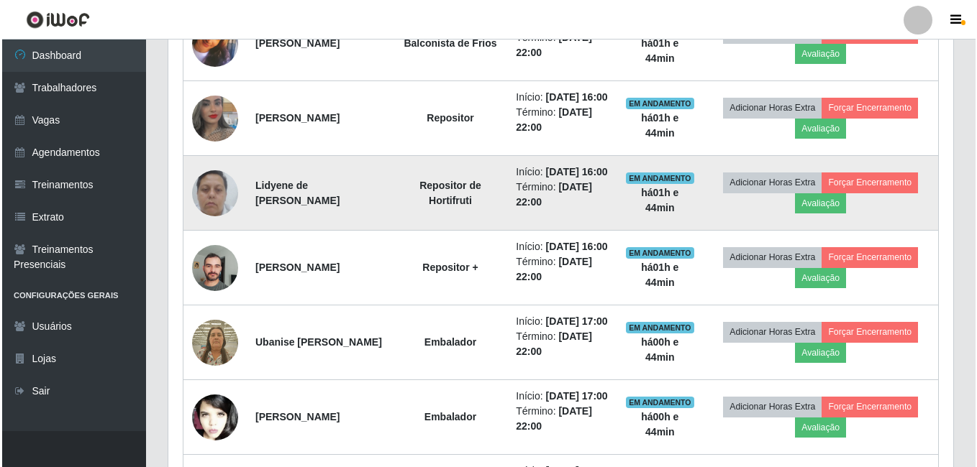
scroll to position [627, 0]
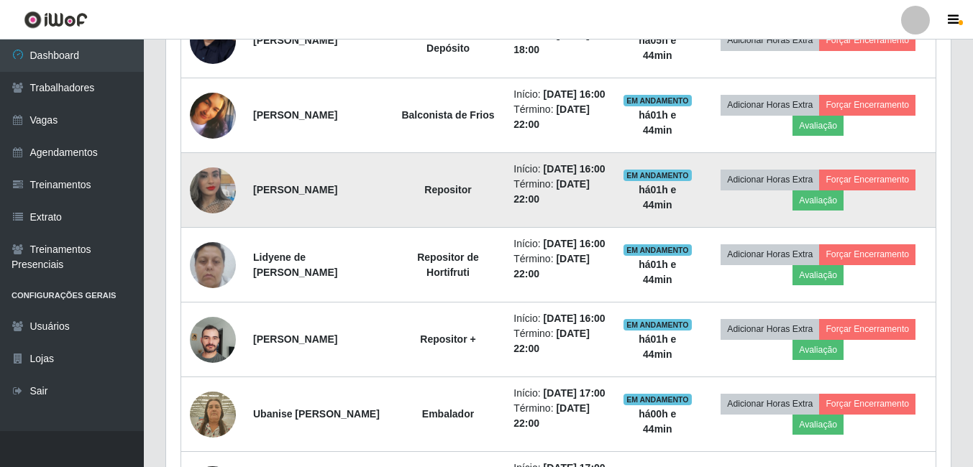
click at [220, 229] on img at bounding box center [213, 191] width 46 height 82
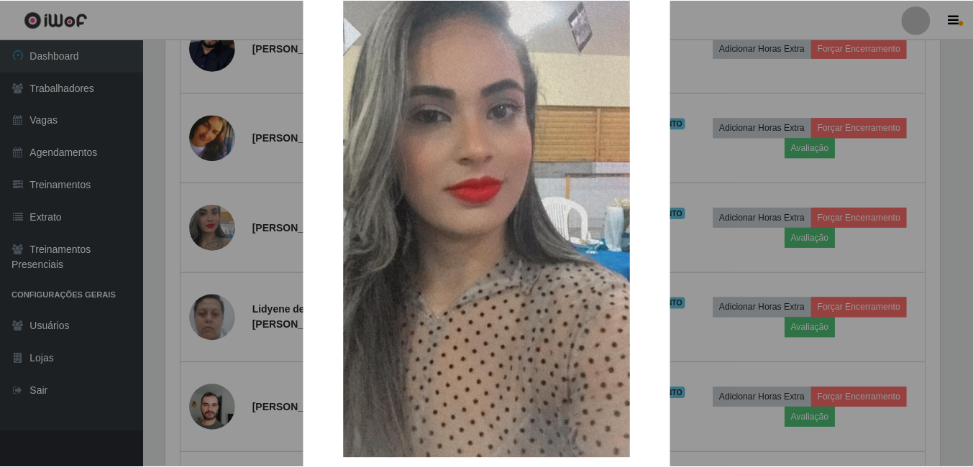
scroll to position [144, 0]
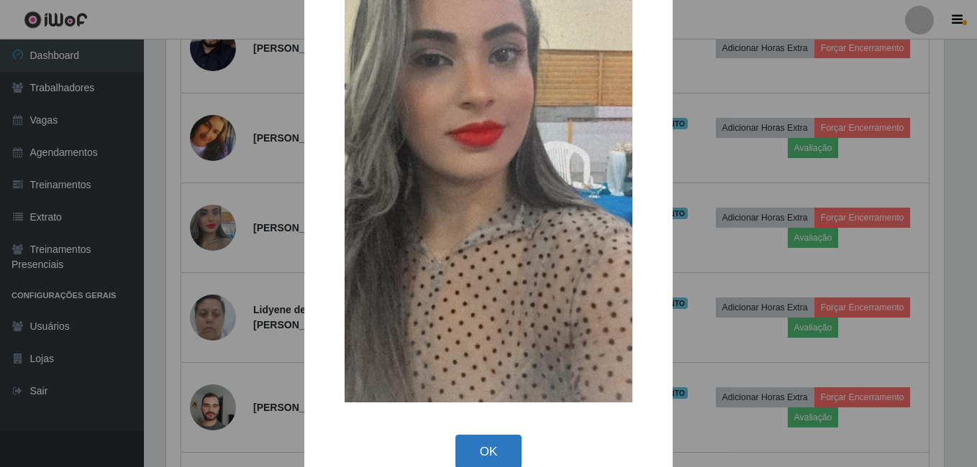
click at [464, 454] on button "OK" at bounding box center [488, 452] width 67 height 34
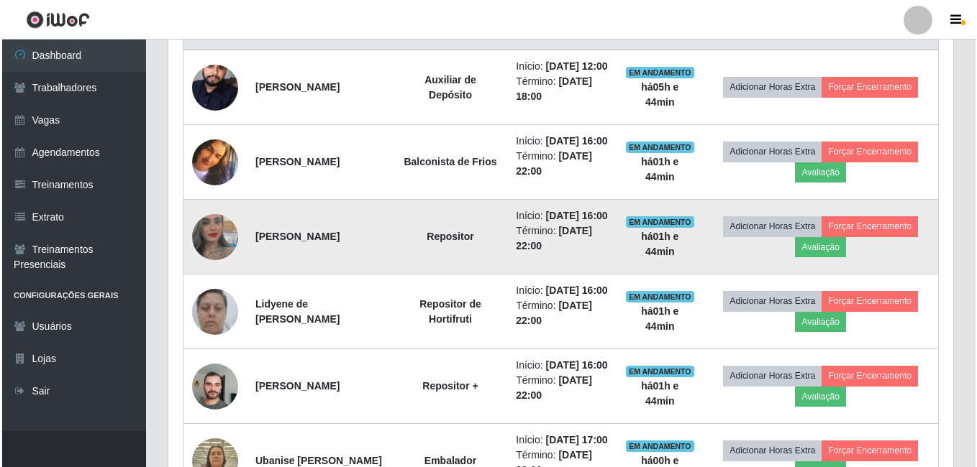
scroll to position [555, 0]
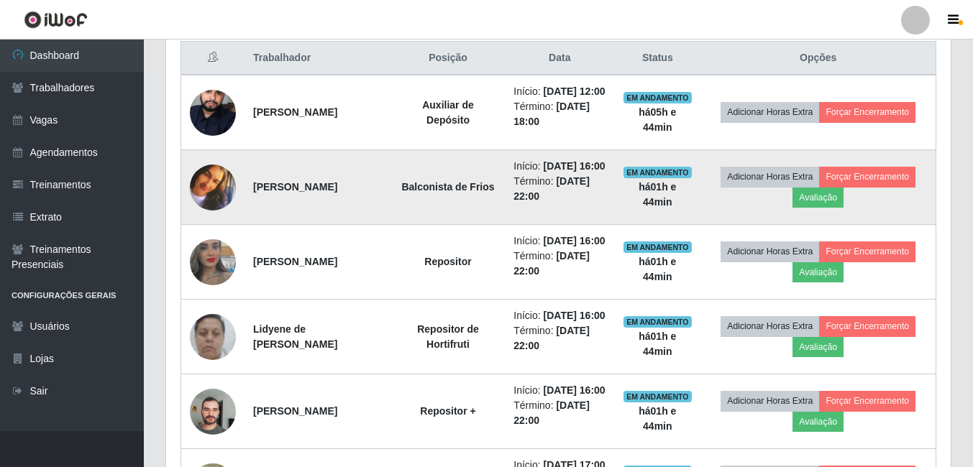
click at [208, 211] on img at bounding box center [213, 188] width 46 height 46
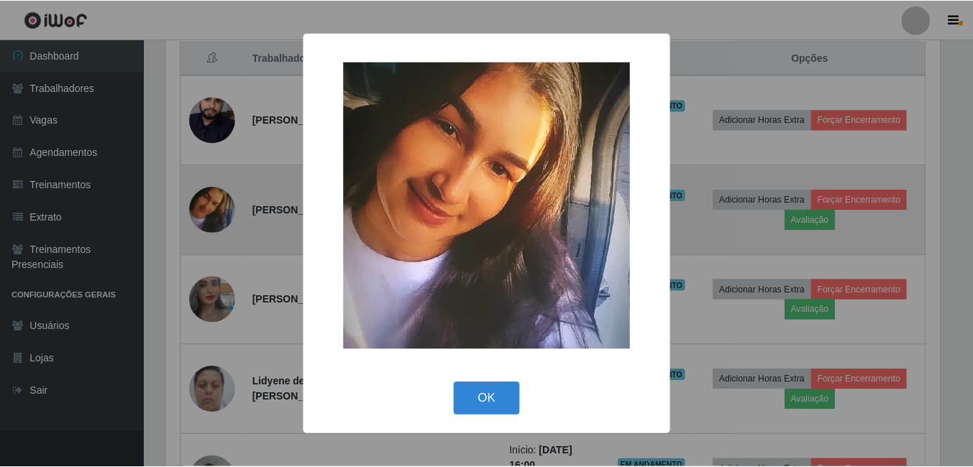
scroll to position [298, 777]
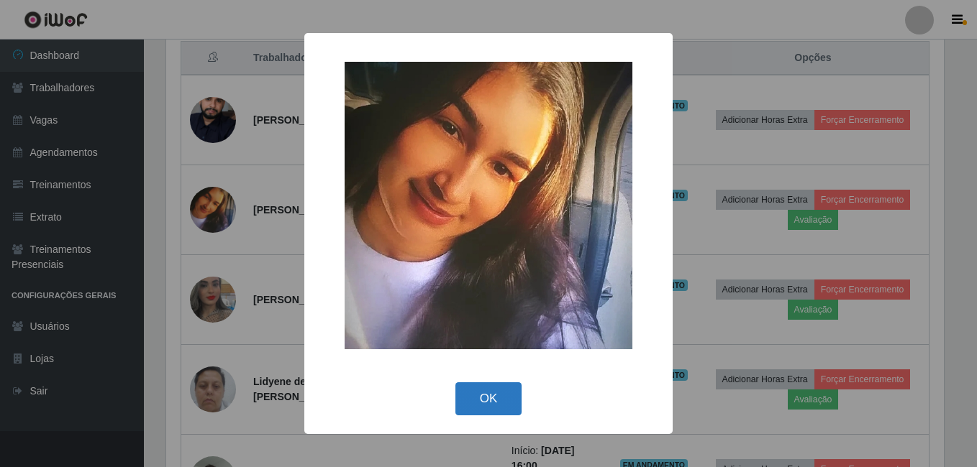
click at [493, 405] on button "OK" at bounding box center [488, 400] width 67 height 34
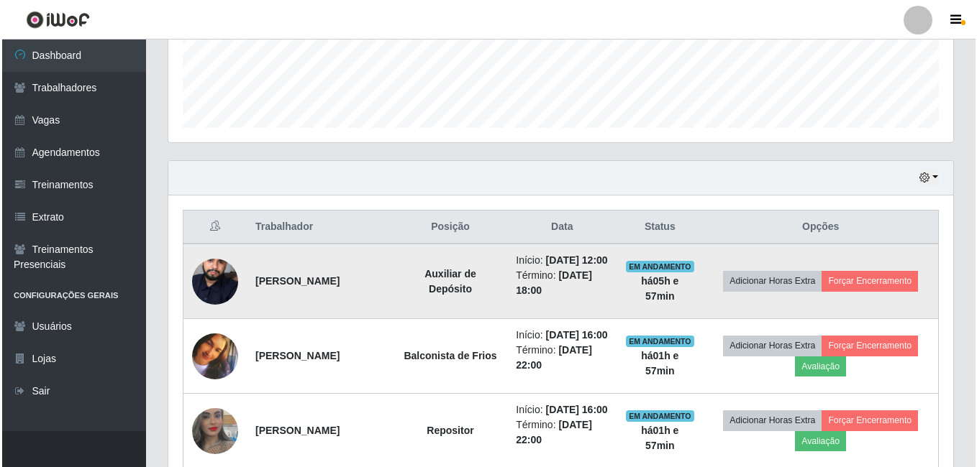
scroll to position [411, 0]
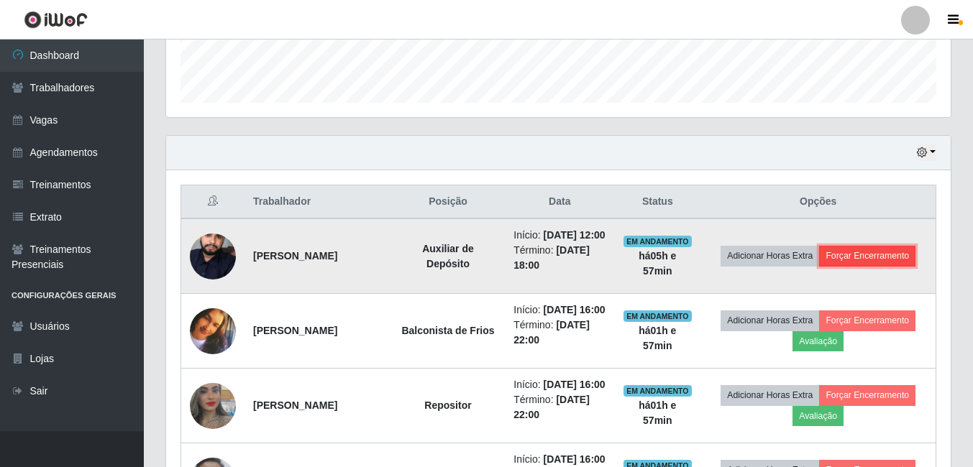
click at [854, 266] on button "Forçar Encerramento" at bounding box center [867, 256] width 96 height 20
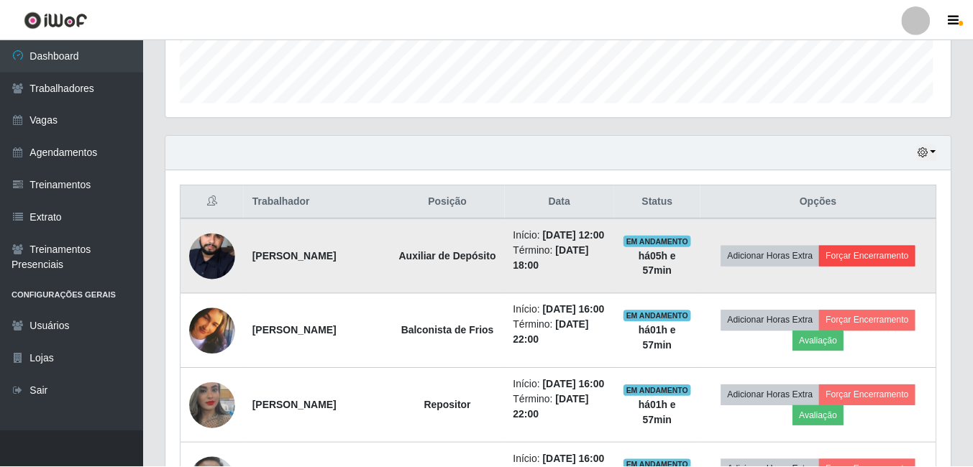
scroll to position [298, 777]
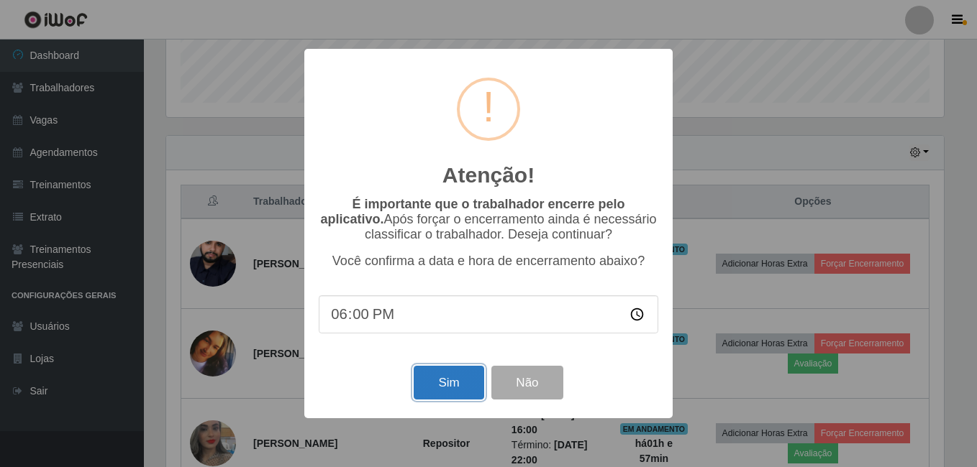
click at [466, 381] on button "Sim" at bounding box center [449, 383] width 70 height 34
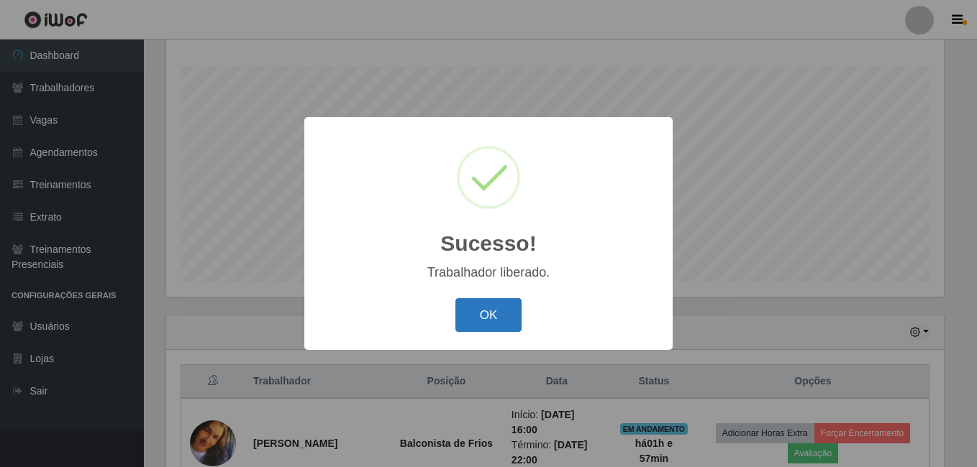
click at [497, 315] on button "OK" at bounding box center [488, 315] width 67 height 34
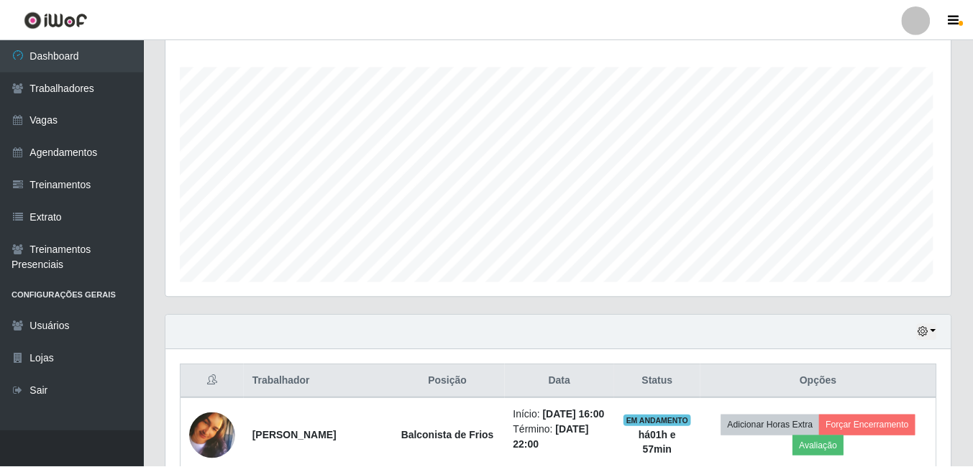
scroll to position [298, 785]
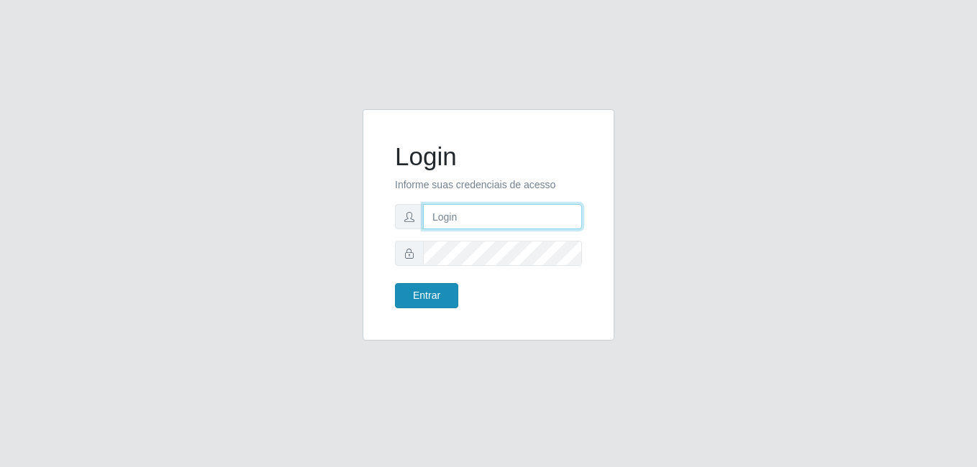
type input "[PERSON_NAME]"
click at [439, 298] on button "Entrar" at bounding box center [426, 295] width 63 height 25
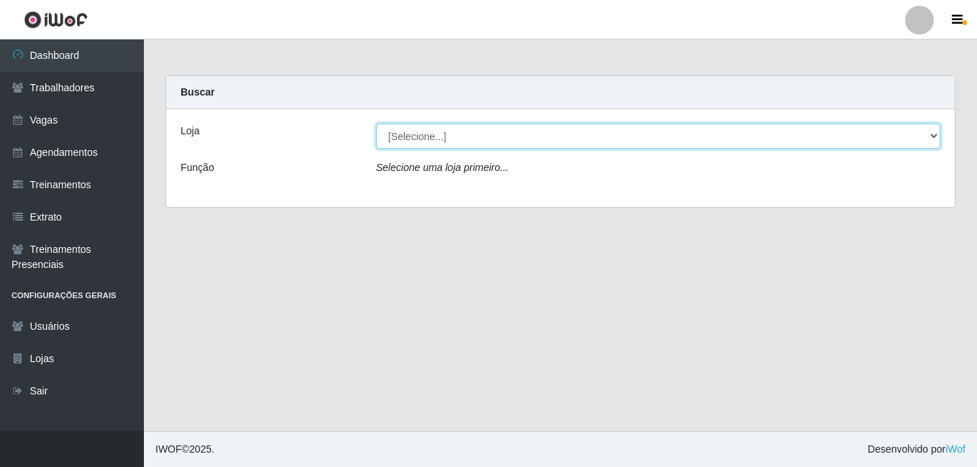
click at [432, 140] on select "[Selecione...] [PERSON_NAME]" at bounding box center [658, 136] width 565 height 25
